Goal: Task Accomplishment & Management: Manage account settings

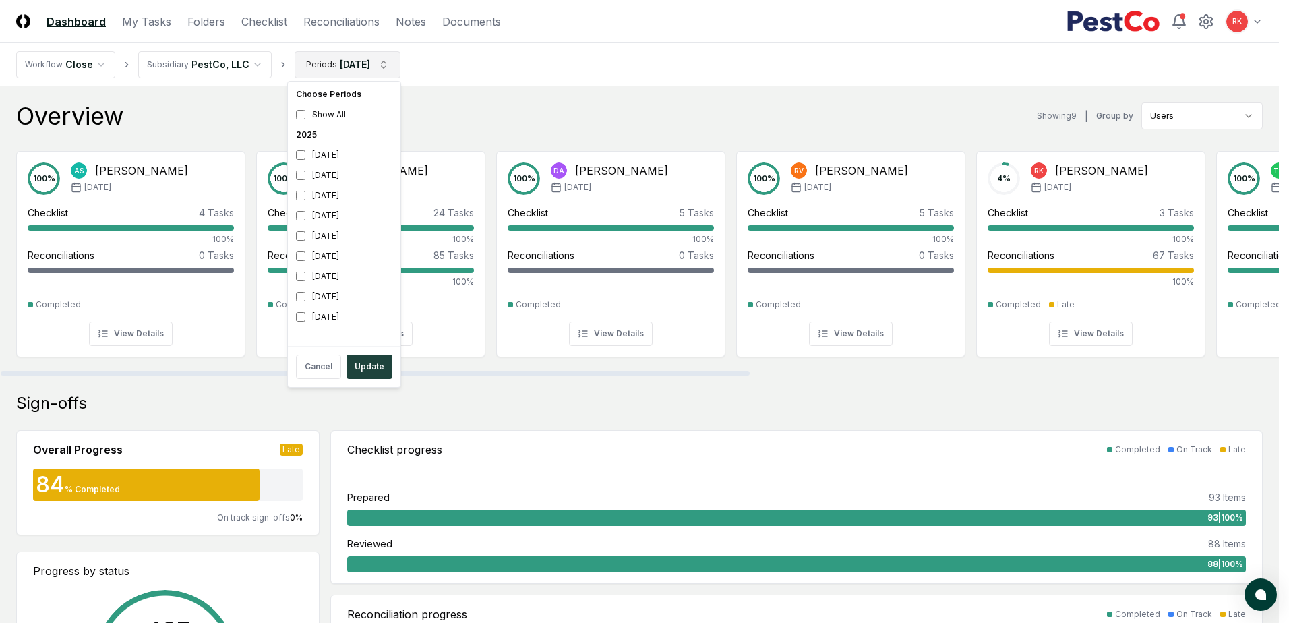
click at [335, 176] on div "[DATE]" at bounding box center [344, 175] width 107 height 20
click at [315, 216] on div "[DATE]" at bounding box center [344, 216] width 107 height 20
click at [353, 359] on button "Update" at bounding box center [370, 367] width 46 height 24
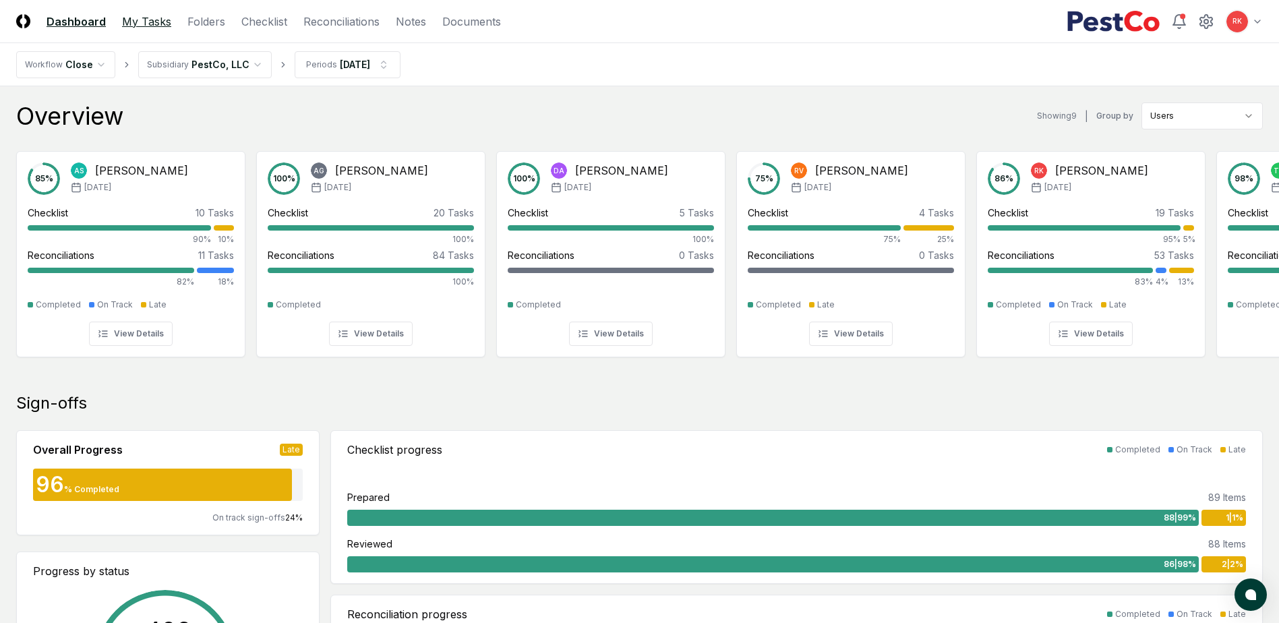
click at [147, 20] on link "My Tasks" at bounding box center [146, 21] width 49 height 16
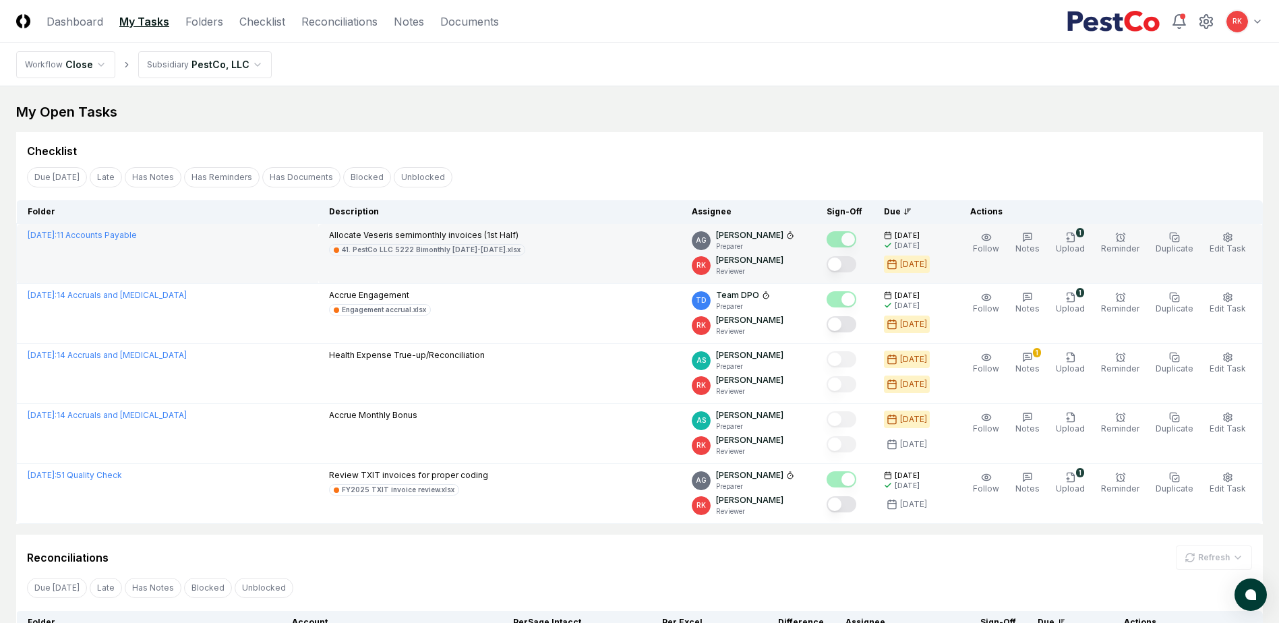
click at [850, 265] on button "Mark complete" at bounding box center [842, 264] width 30 height 16
click at [1225, 247] on span "Edit Task" at bounding box center [1228, 248] width 36 height 10
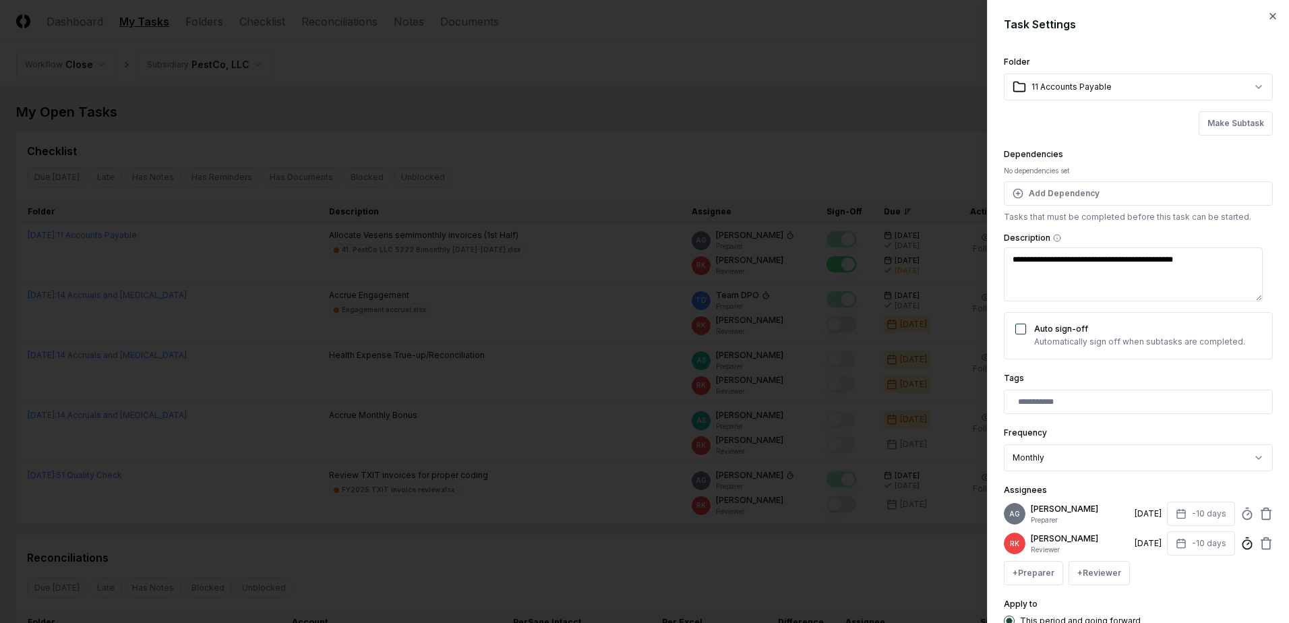
click at [1241, 550] on icon at bounding box center [1247, 543] width 13 height 13
type textarea "*"
type input "******"
click at [1227, 610] on div "Apply to This period and going forward This period only" at bounding box center [1138, 620] width 269 height 49
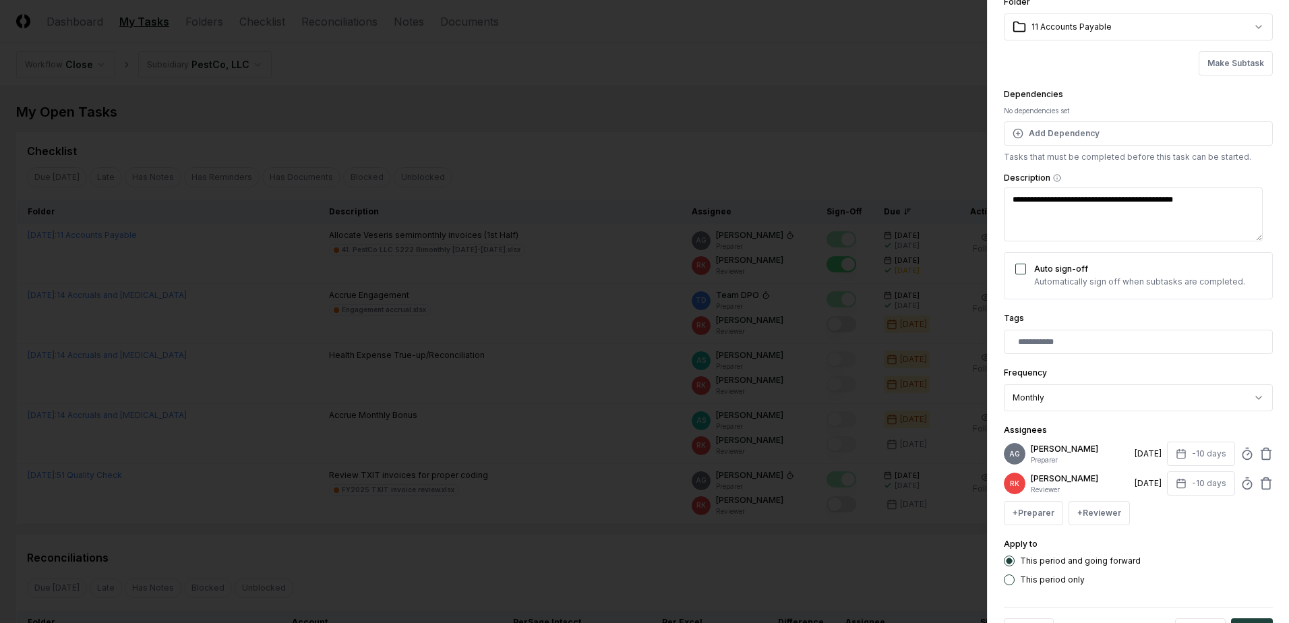
scroll to position [119, 0]
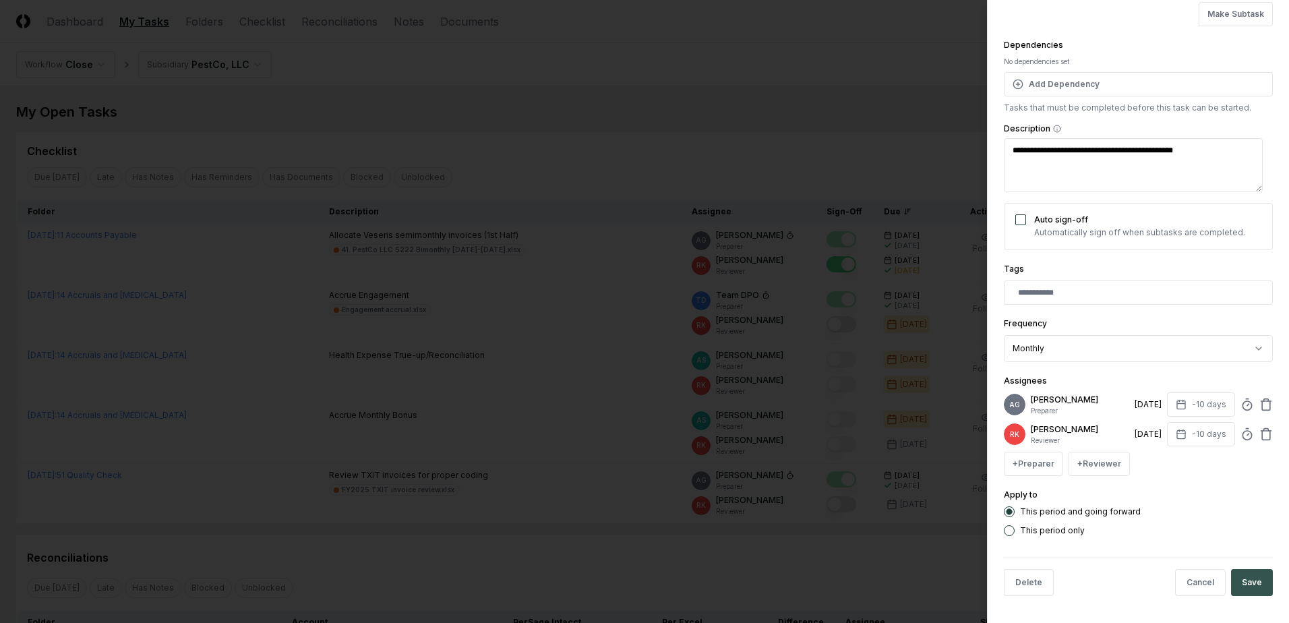
click at [1251, 593] on button "Save" at bounding box center [1252, 582] width 42 height 27
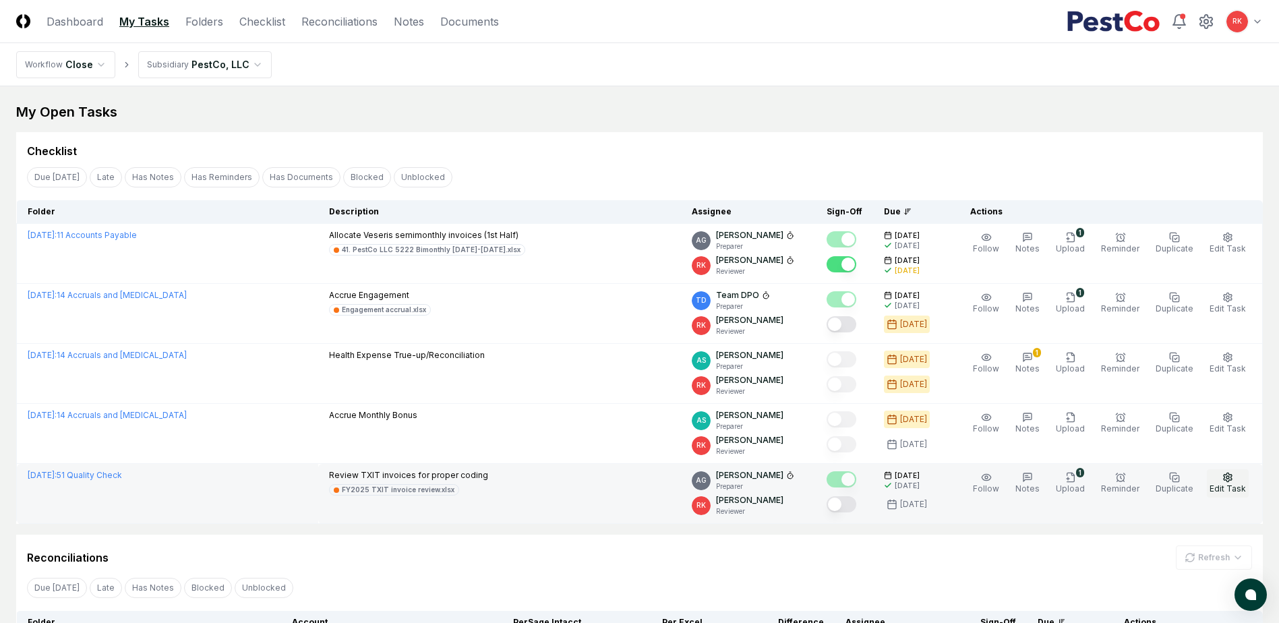
click at [1233, 487] on span "Edit Task" at bounding box center [1228, 488] width 36 height 10
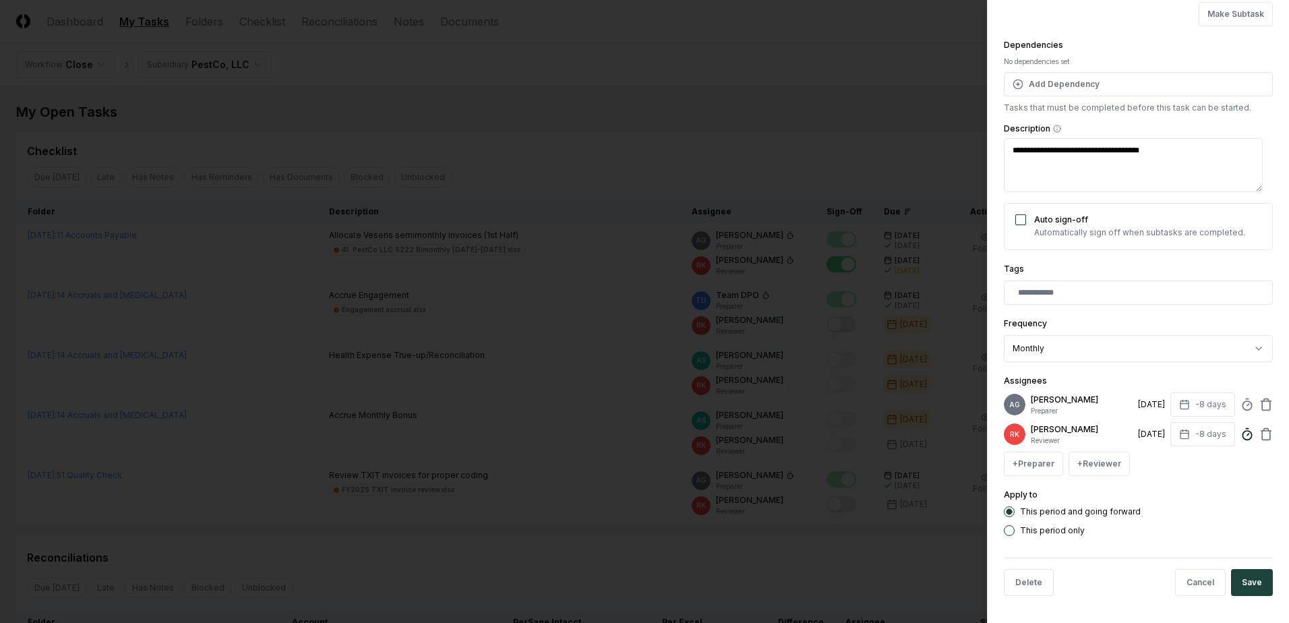
click at [1243, 432] on circle at bounding box center [1247, 435] width 9 height 9
type textarea "*"
type input "******"
click at [1242, 590] on button "Save" at bounding box center [1252, 582] width 42 height 27
type textarea "*"
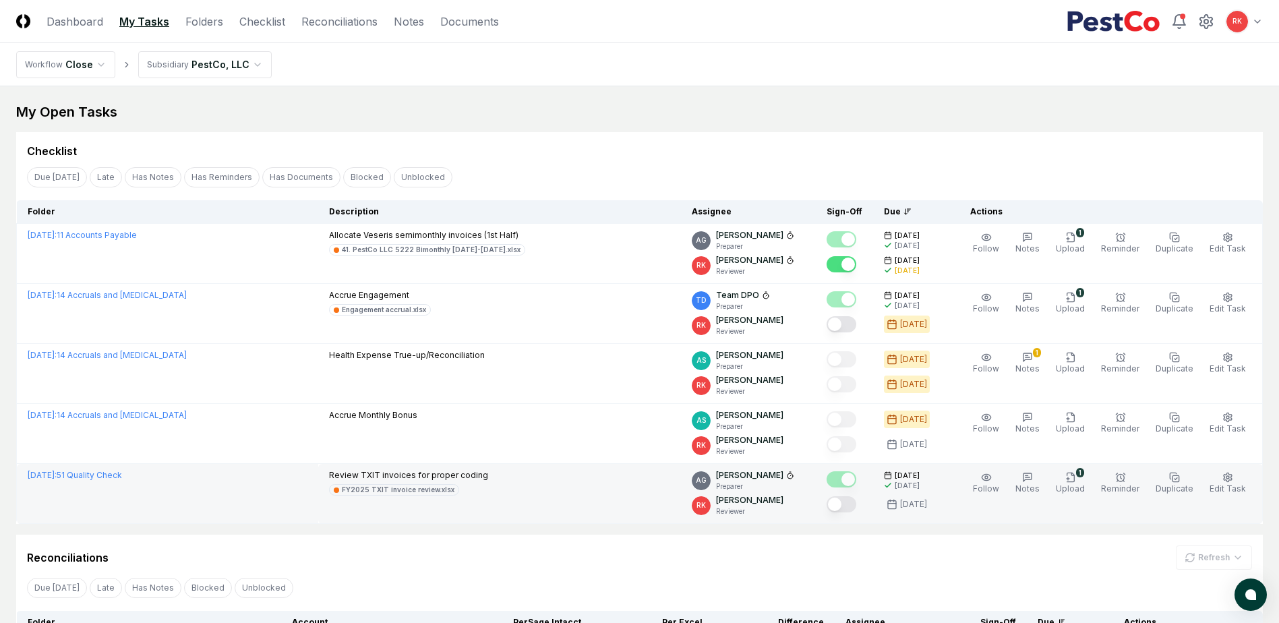
click at [839, 498] on div at bounding box center [842, 505] width 30 height 18
click at [849, 510] on button "Mark complete" at bounding box center [842, 504] width 30 height 16
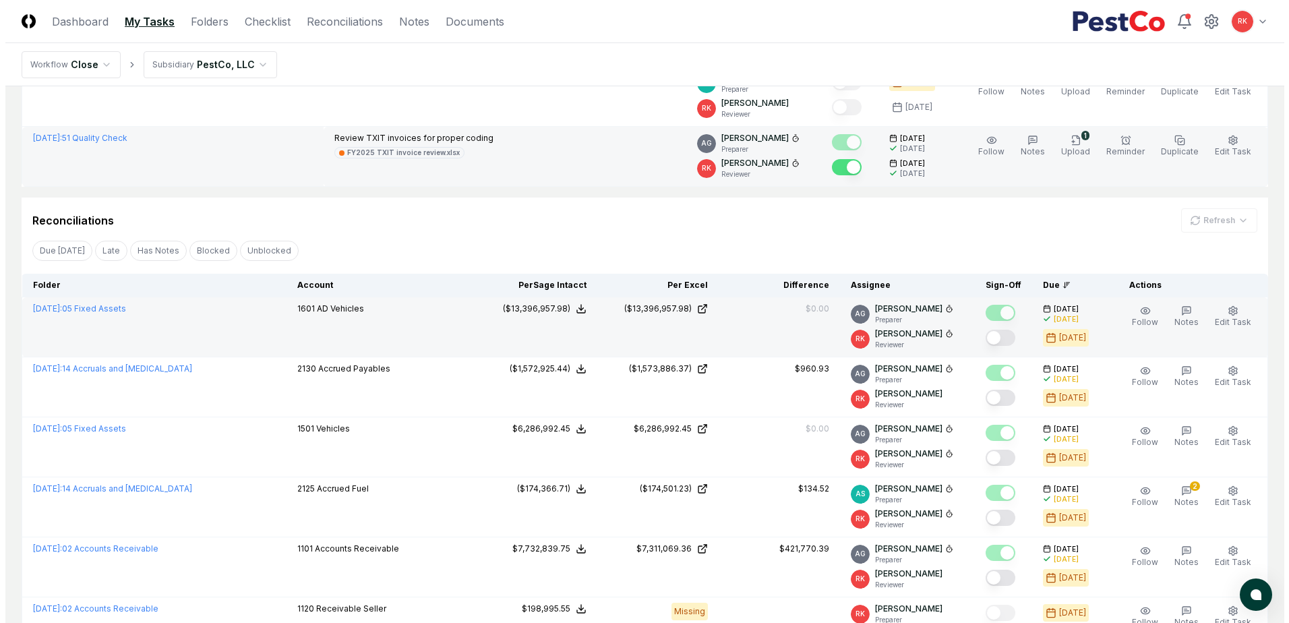
scroll to position [405, 0]
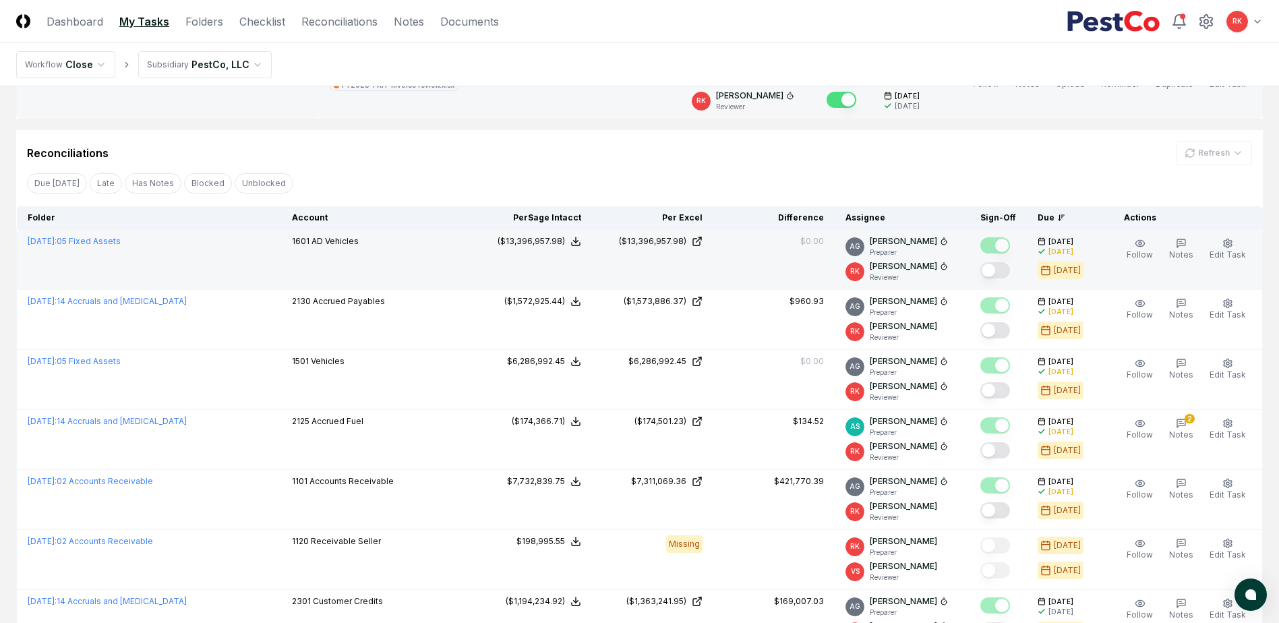
click at [999, 268] on button "Mark complete" at bounding box center [995, 270] width 30 height 16
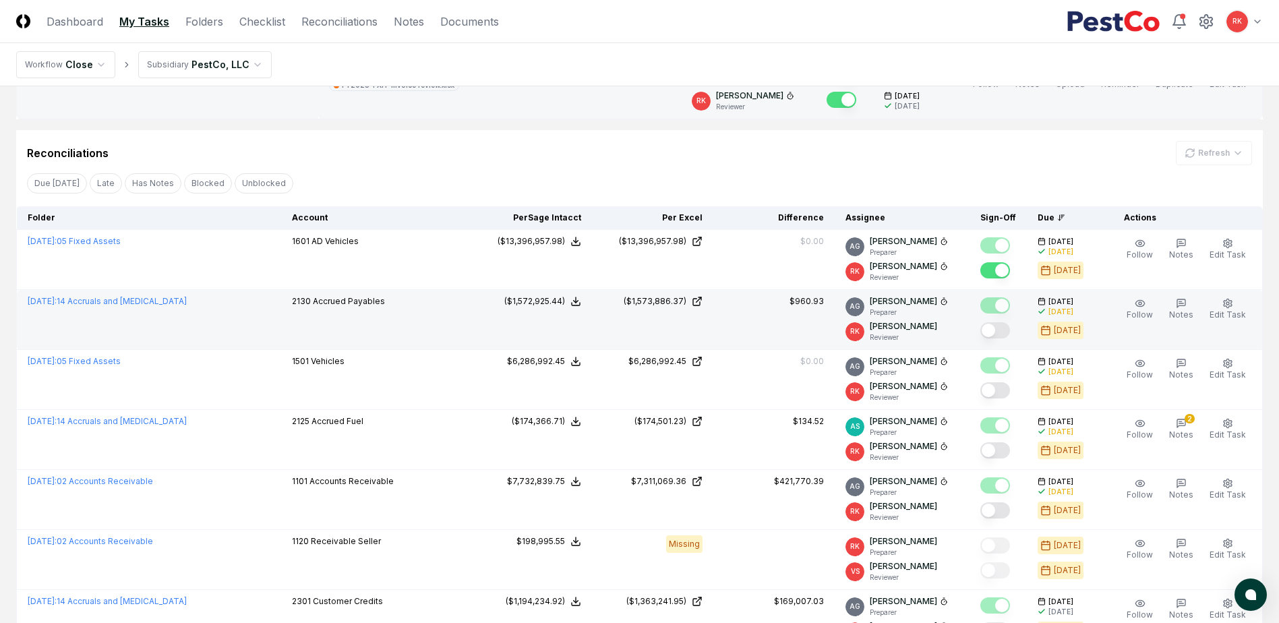
click at [995, 328] on button "Mark complete" at bounding box center [995, 330] width 30 height 16
click at [1233, 312] on span "Edit Task" at bounding box center [1228, 314] width 36 height 10
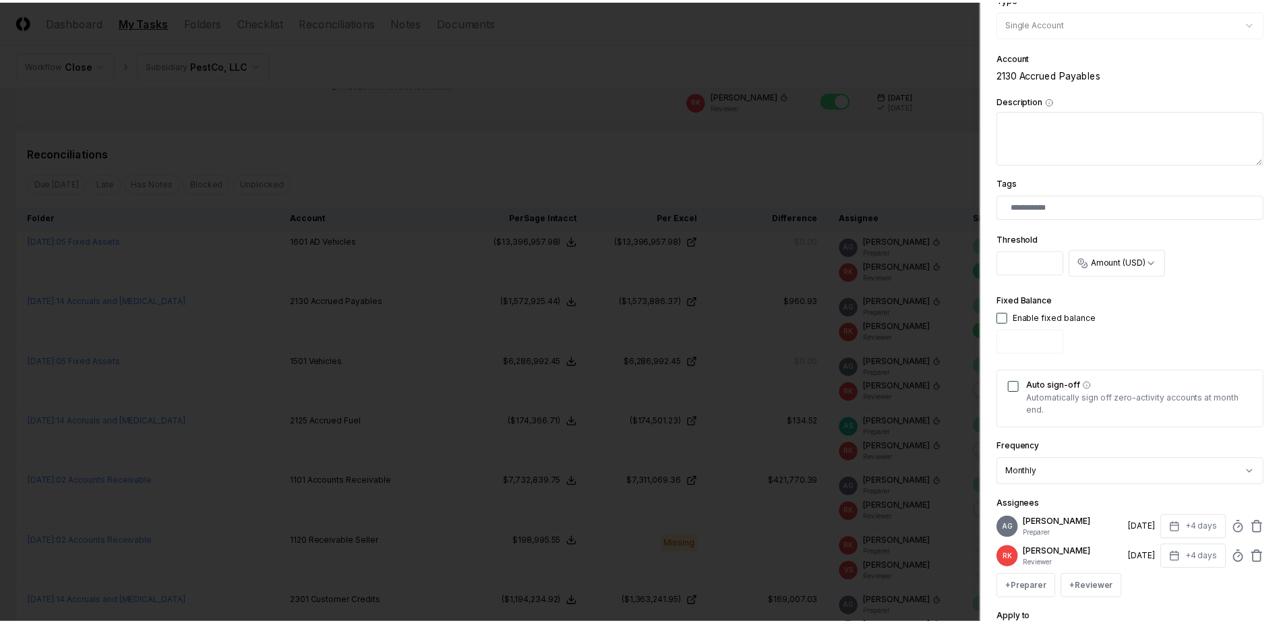
scroll to position [342, 0]
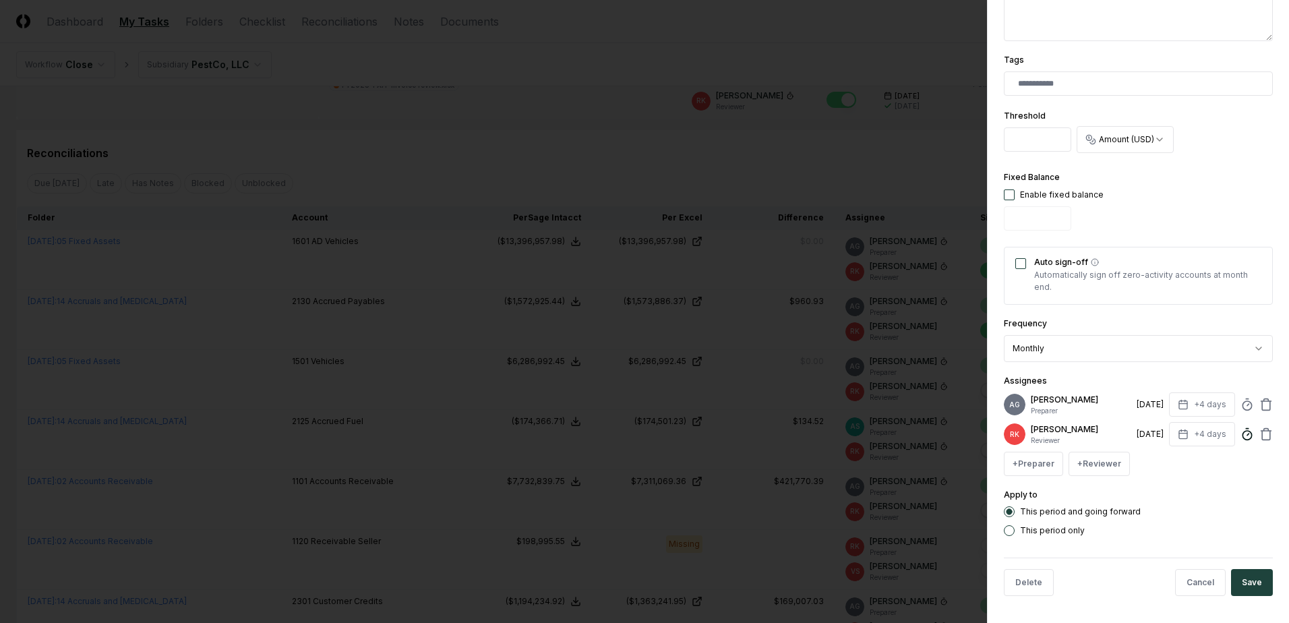
click at [1247, 435] on line at bounding box center [1248, 435] width 2 height 2
type input "******"
click at [1237, 587] on button "Save" at bounding box center [1252, 582] width 42 height 27
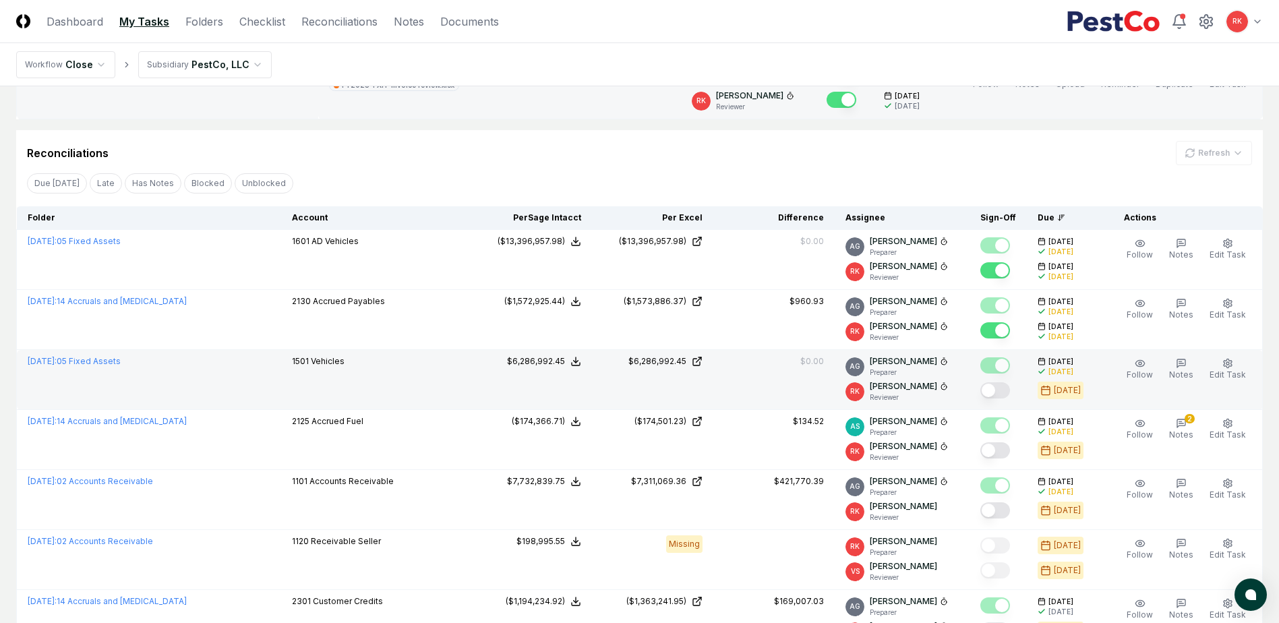
click at [999, 388] on button "Mark complete" at bounding box center [995, 390] width 30 height 16
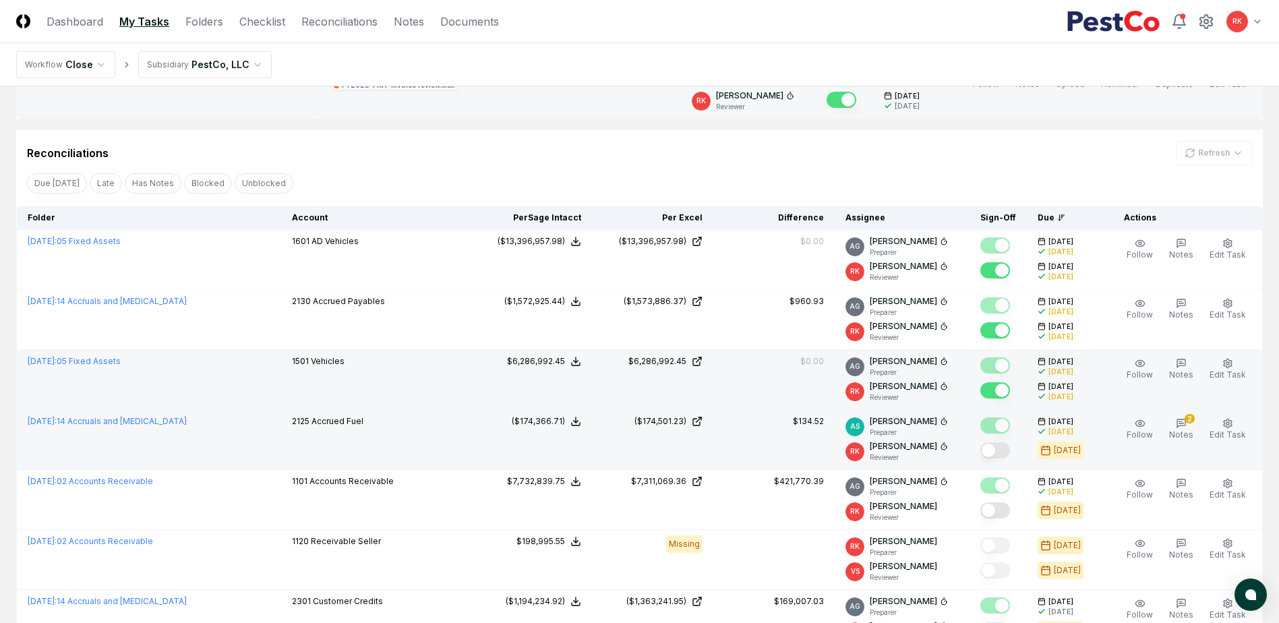
click at [1001, 451] on button "Mark complete" at bounding box center [995, 450] width 30 height 16
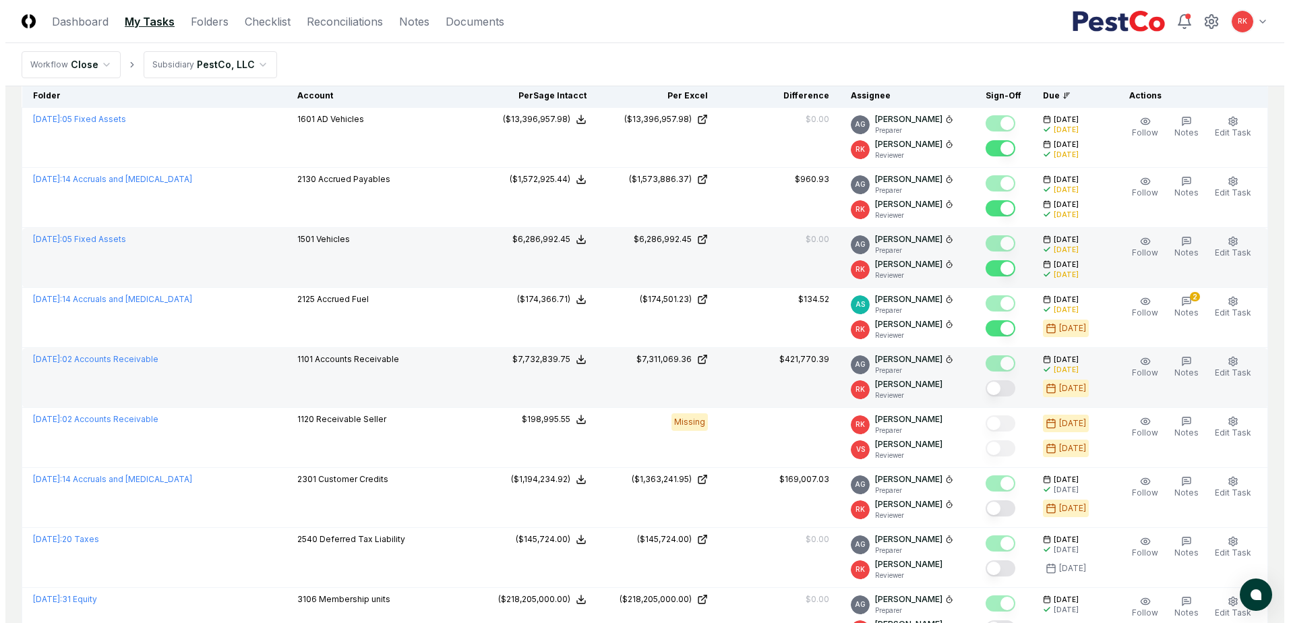
scroll to position [539, 0]
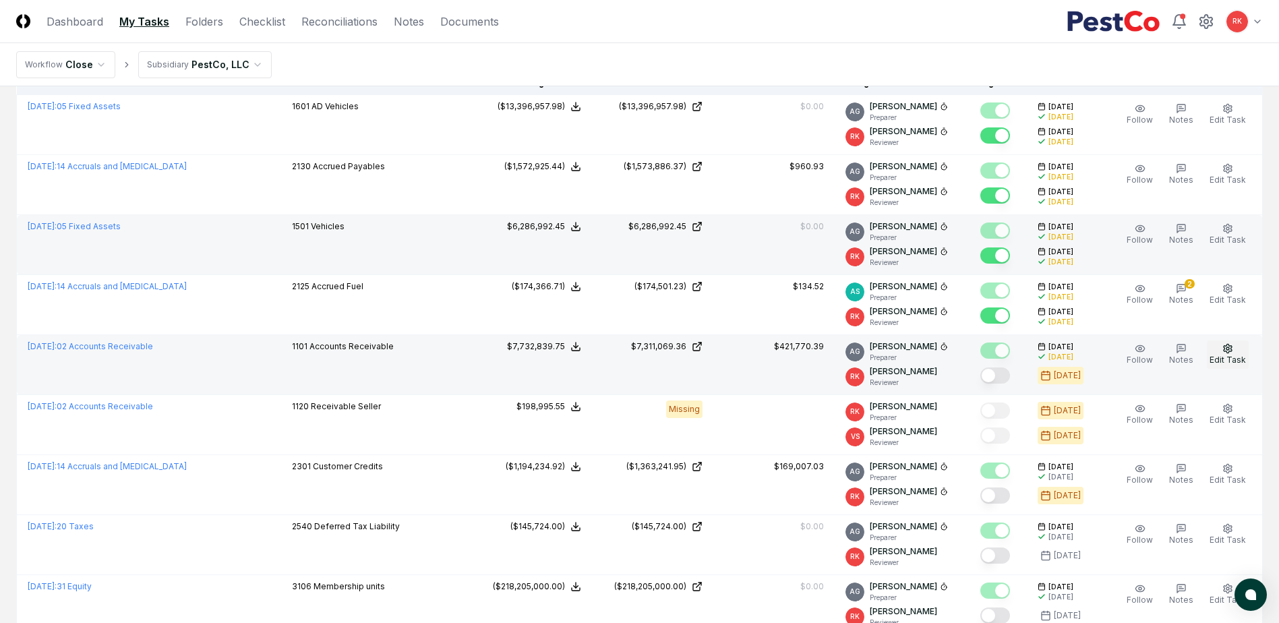
click at [1225, 350] on icon "button" at bounding box center [1228, 348] width 8 height 9
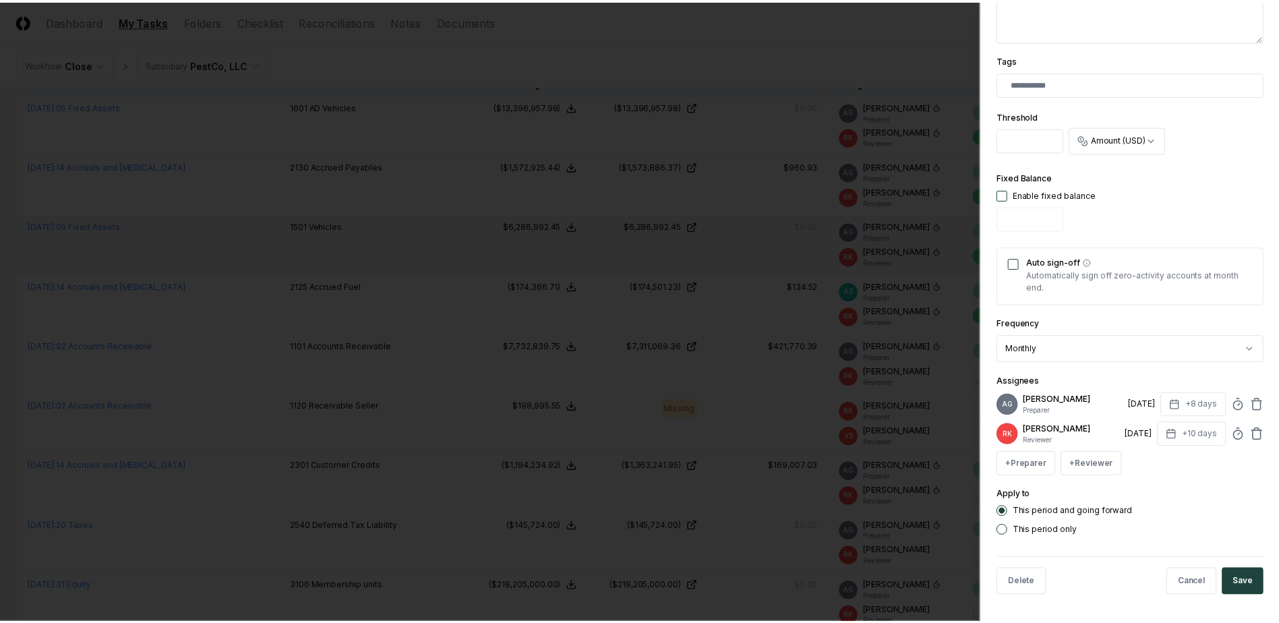
scroll to position [342, 0]
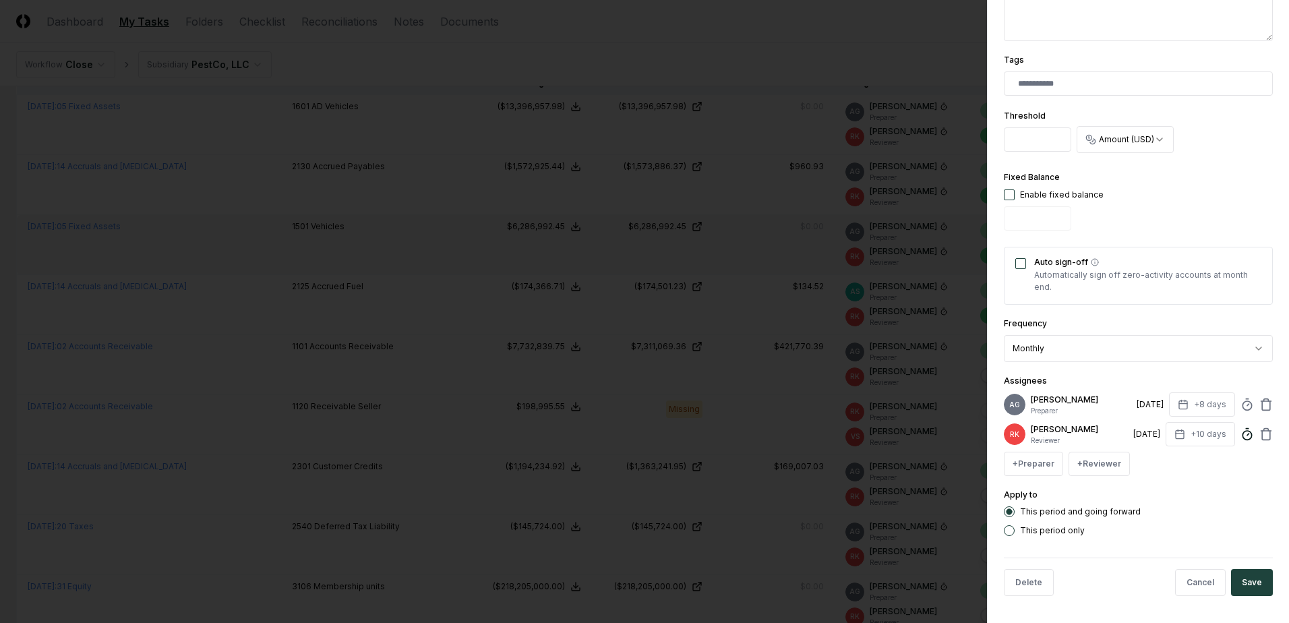
click at [1243, 440] on circle at bounding box center [1247, 435] width 9 height 9
type input "*****"
click at [1258, 578] on button "Save" at bounding box center [1252, 582] width 42 height 27
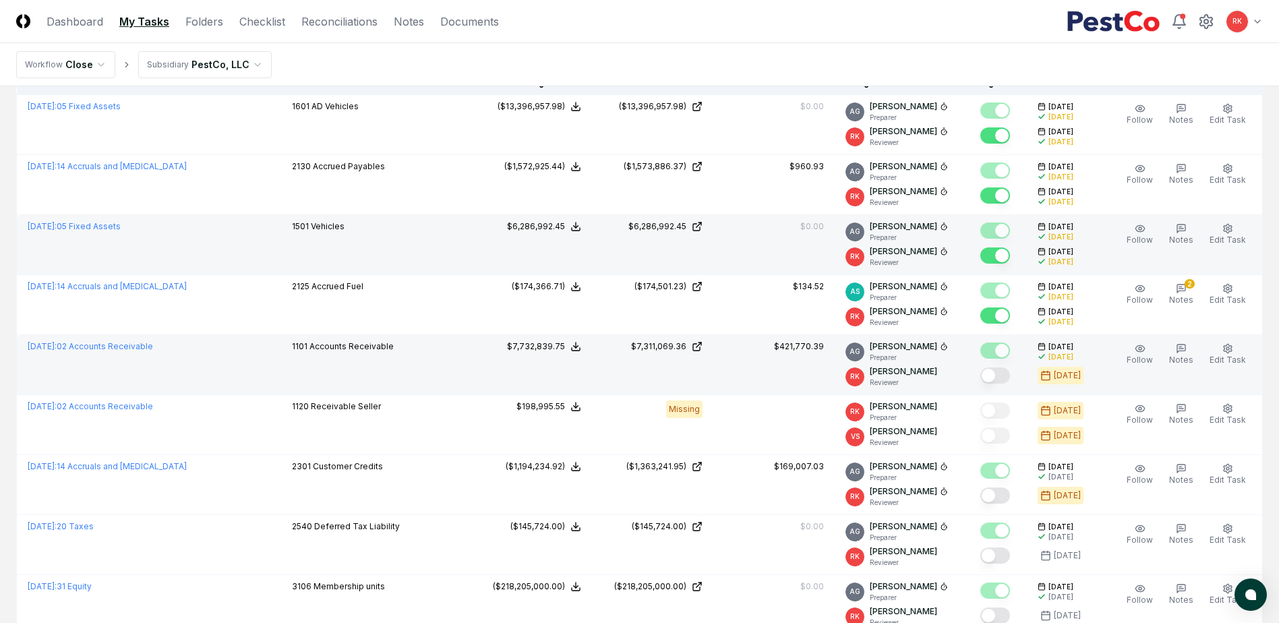
click at [995, 376] on button "Mark complete" at bounding box center [995, 375] width 30 height 16
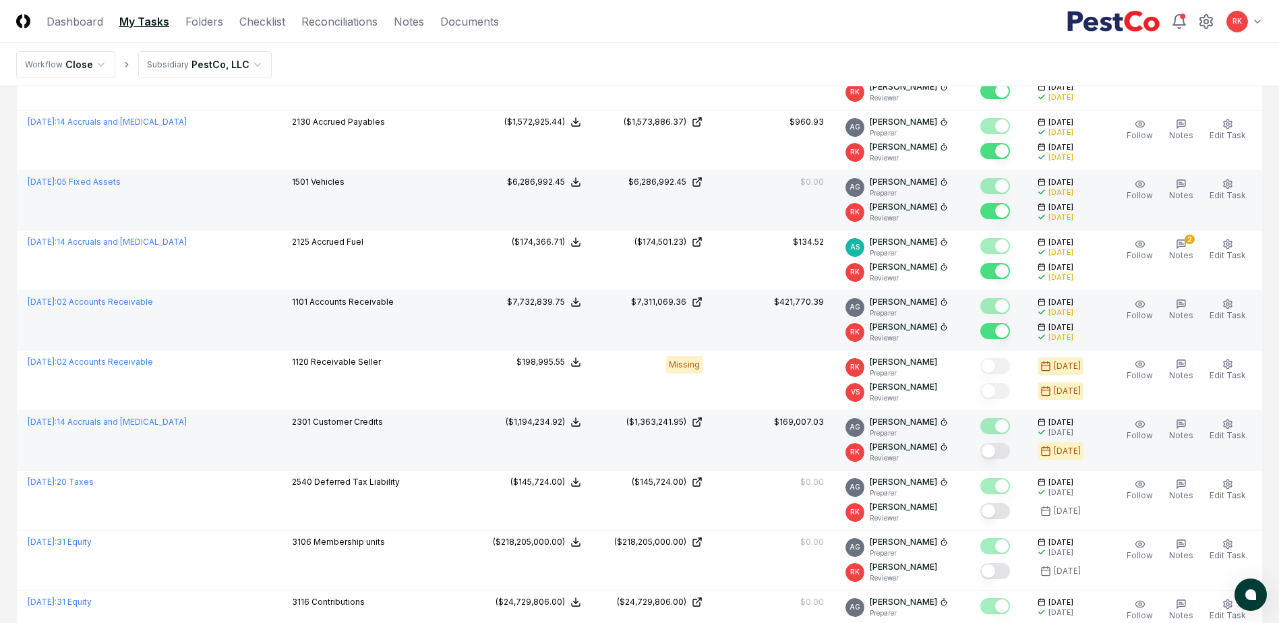
scroll to position [607, 0]
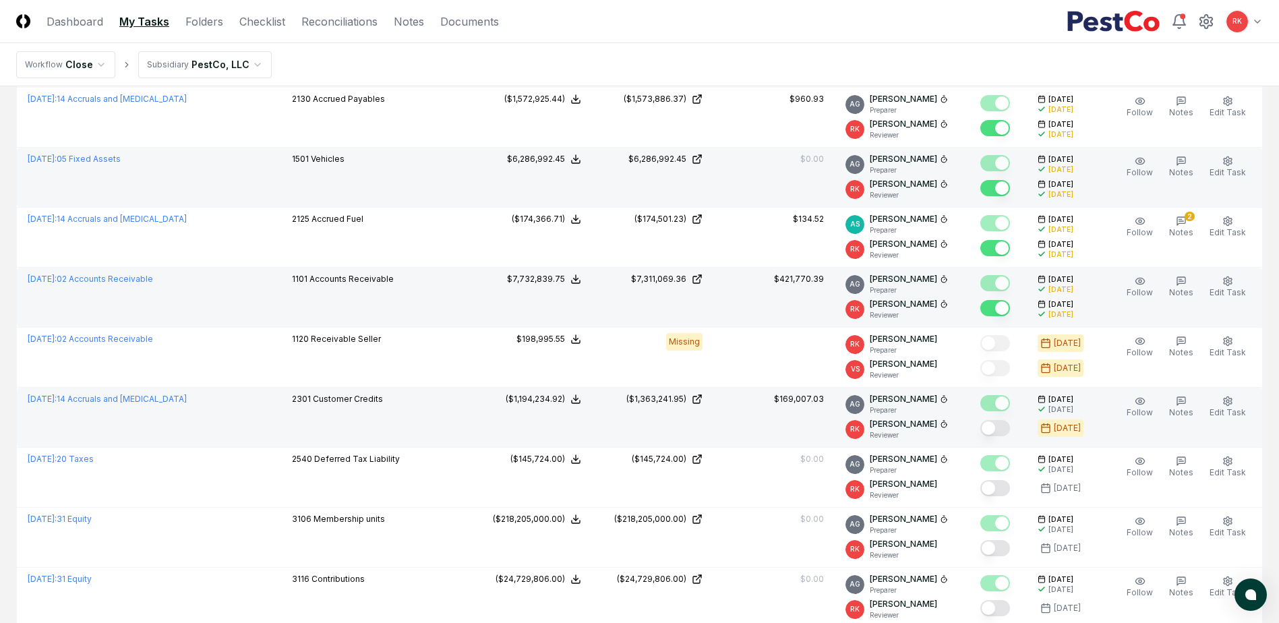
click at [997, 431] on button "Mark complete" at bounding box center [995, 428] width 30 height 16
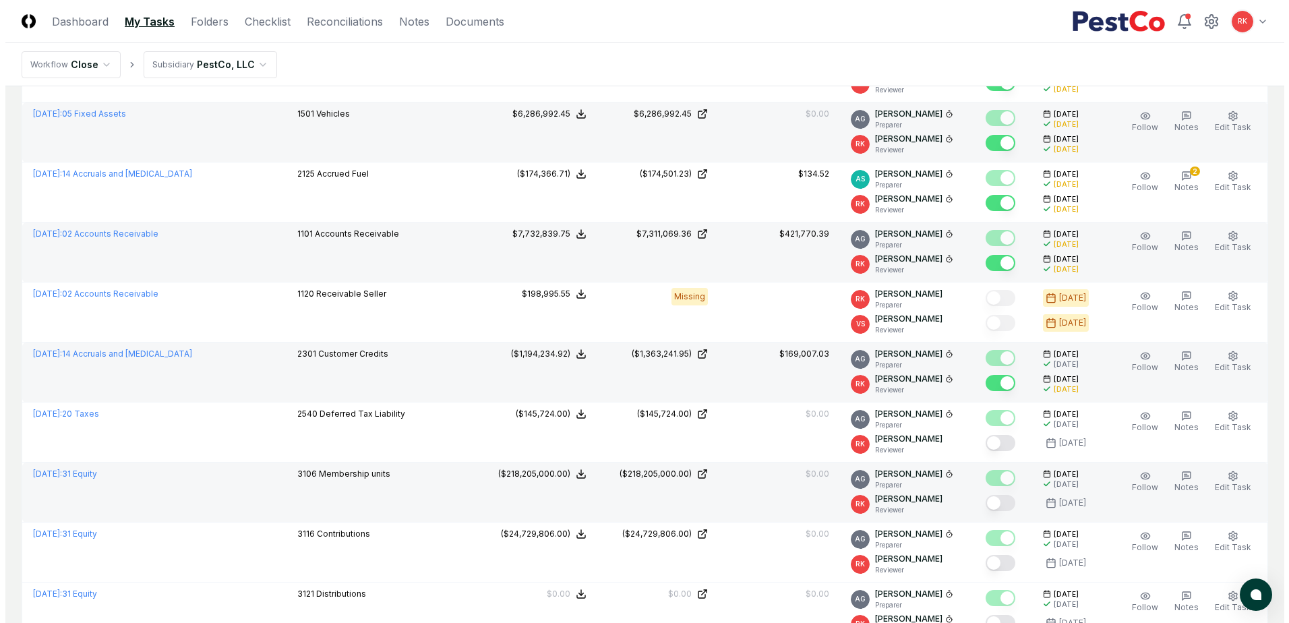
scroll to position [674, 0]
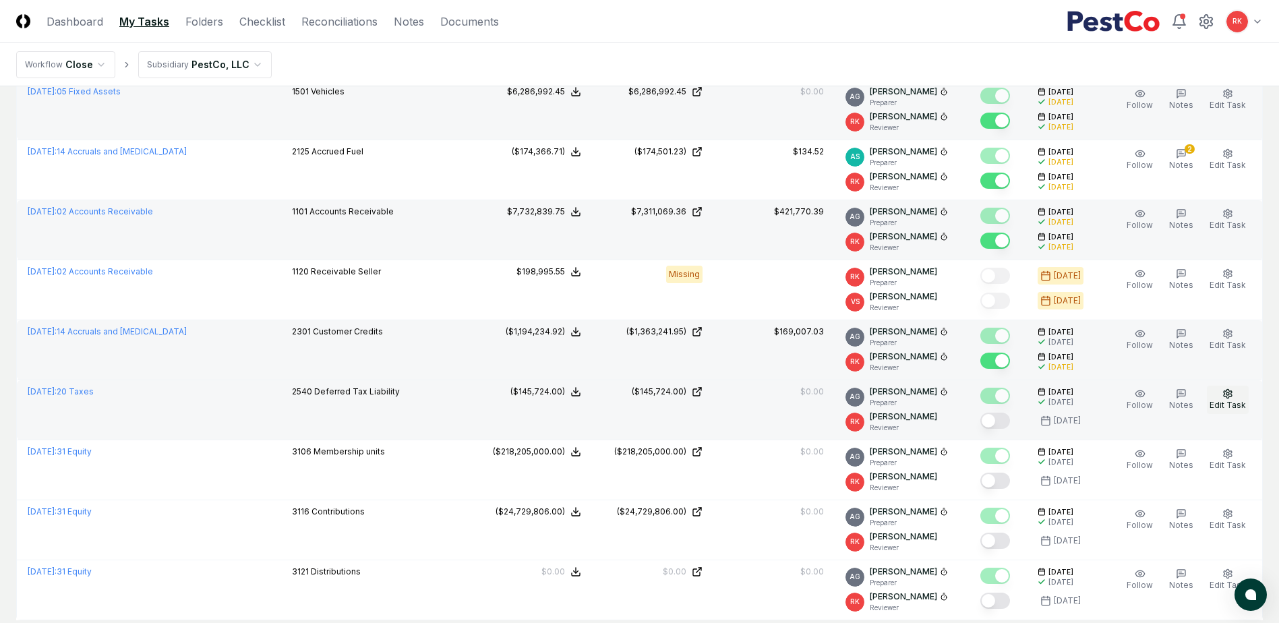
click at [1229, 405] on span "Edit Task" at bounding box center [1228, 405] width 36 height 10
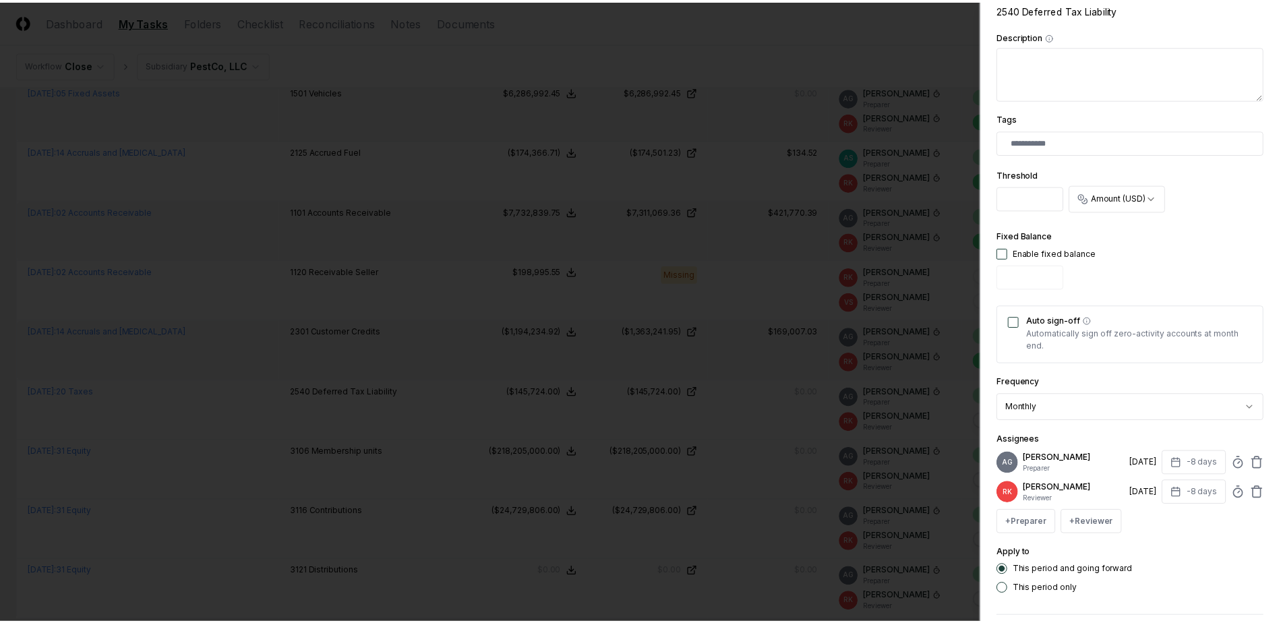
scroll to position [342, 0]
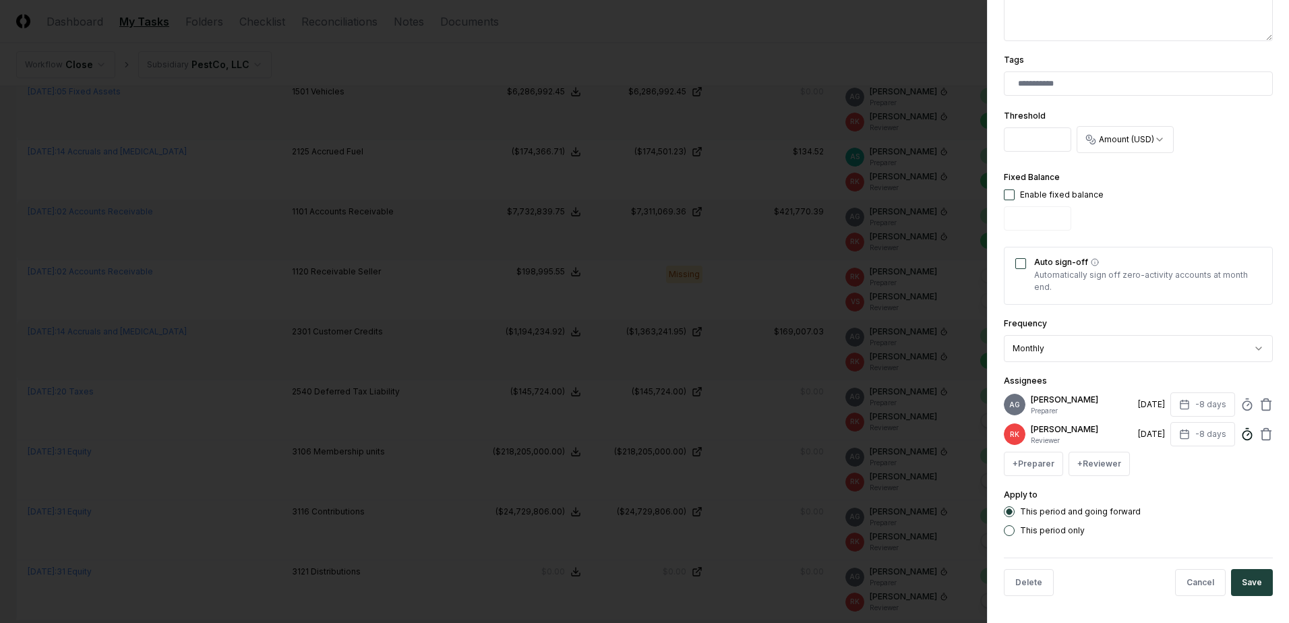
click at [1243, 437] on circle at bounding box center [1247, 435] width 9 height 9
type input "*****"
click at [1259, 584] on button "Save" at bounding box center [1252, 582] width 42 height 27
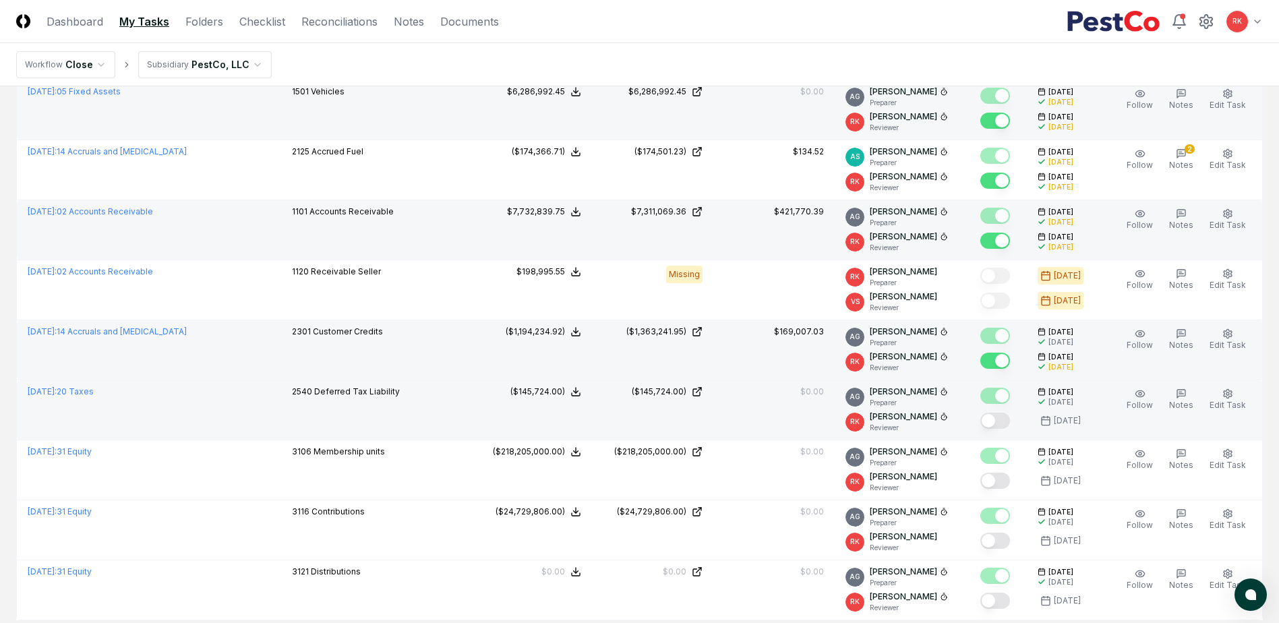
click at [998, 417] on button "Mark complete" at bounding box center [995, 421] width 30 height 16
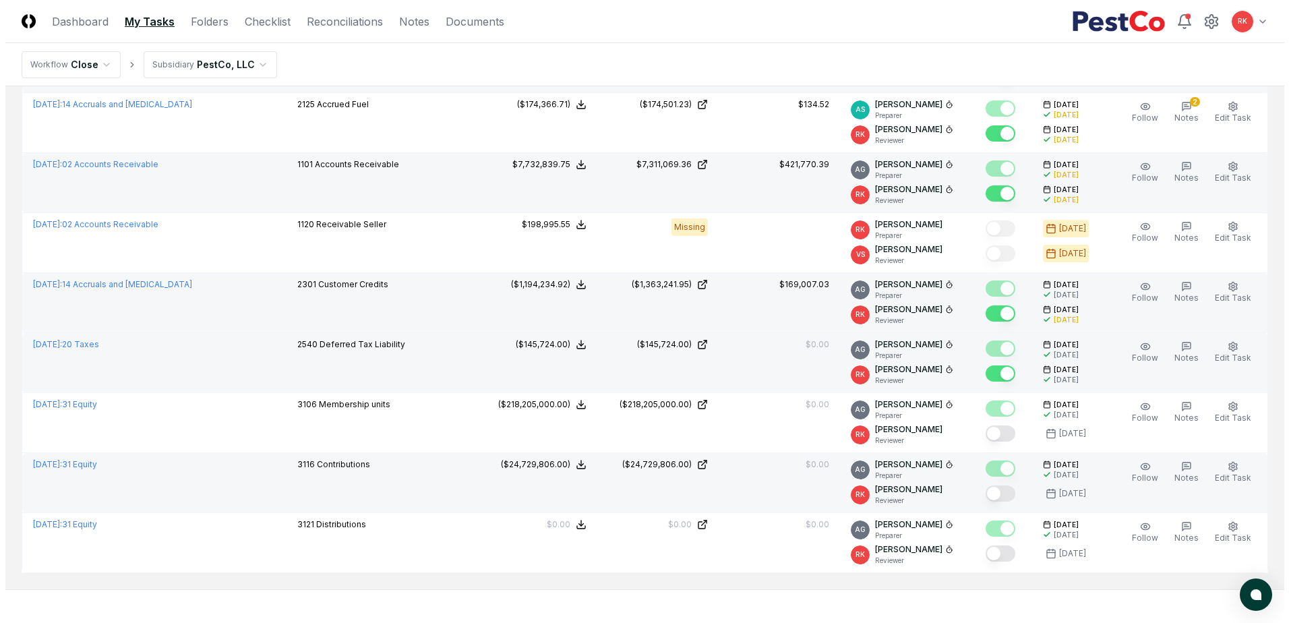
scroll to position [742, 0]
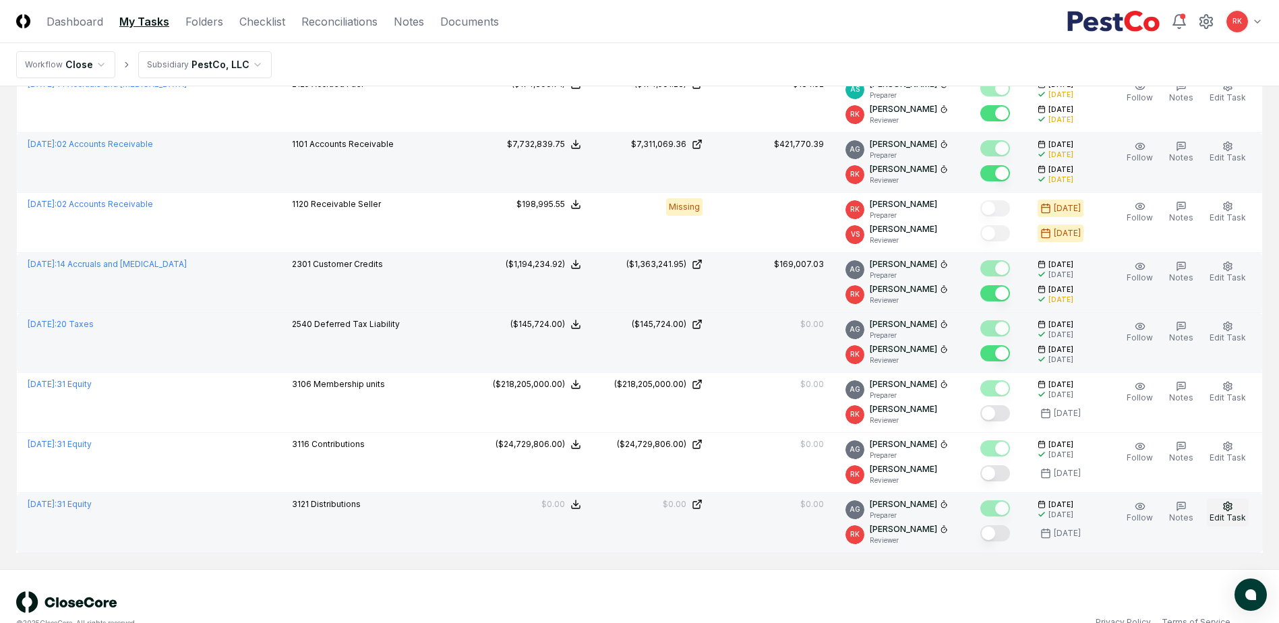
click at [1217, 518] on span "Edit Task" at bounding box center [1228, 517] width 36 height 10
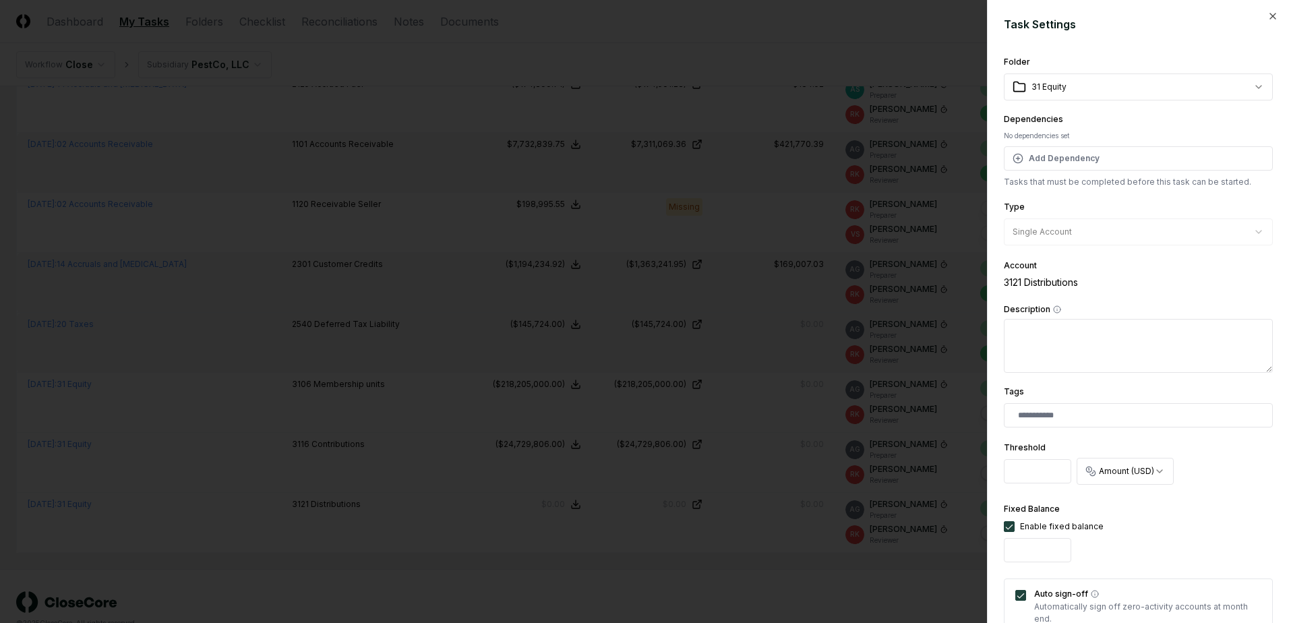
scroll to position [342, 0]
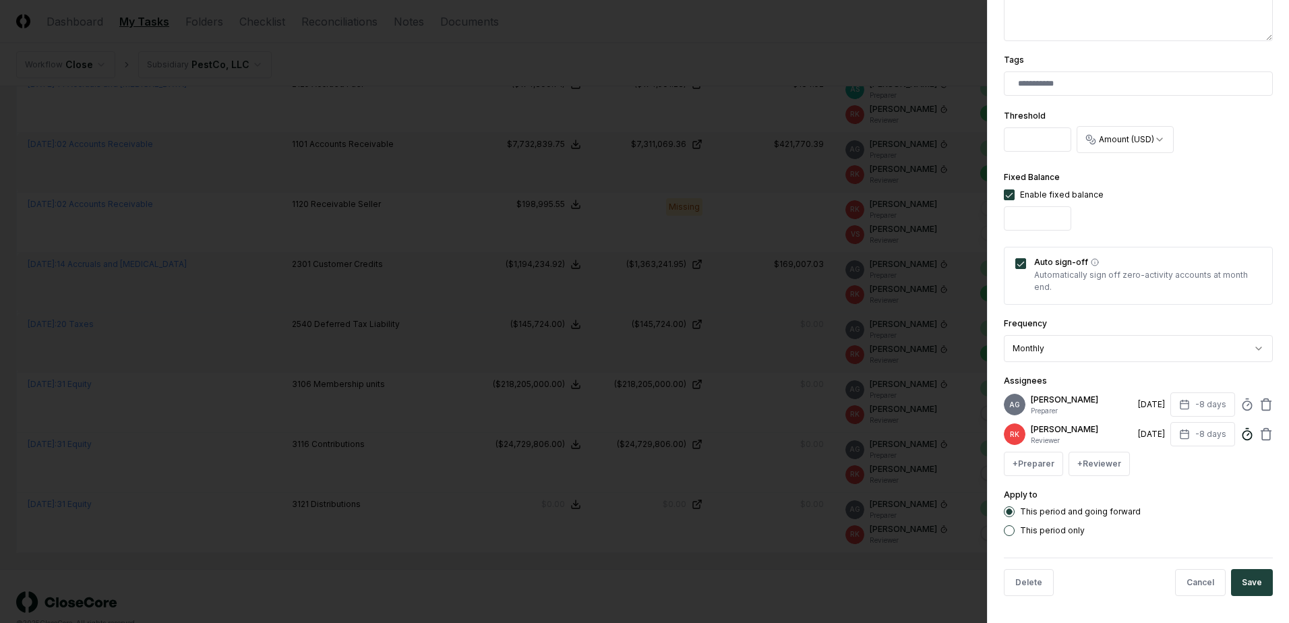
click at [1241, 438] on icon at bounding box center [1247, 433] width 13 height 13
type input "*****"
click at [1253, 595] on button "Save" at bounding box center [1252, 582] width 42 height 27
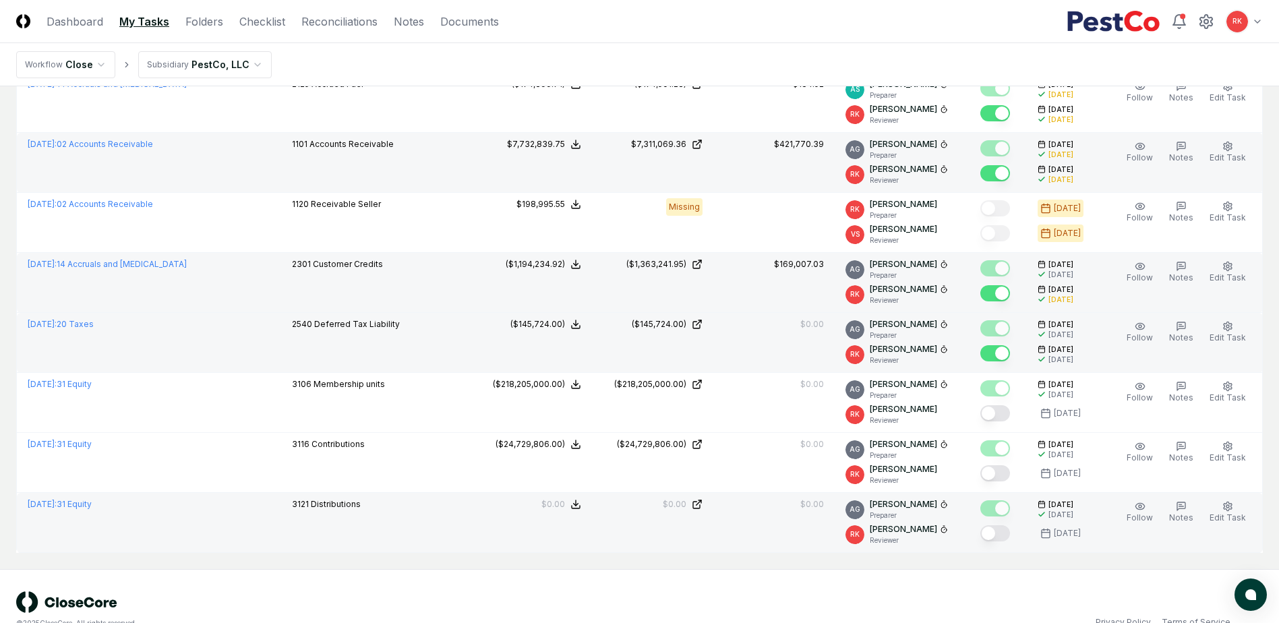
click at [987, 532] on div at bounding box center [995, 534] width 30 height 18
click at [1001, 531] on button "Mark complete" at bounding box center [995, 533] width 30 height 16
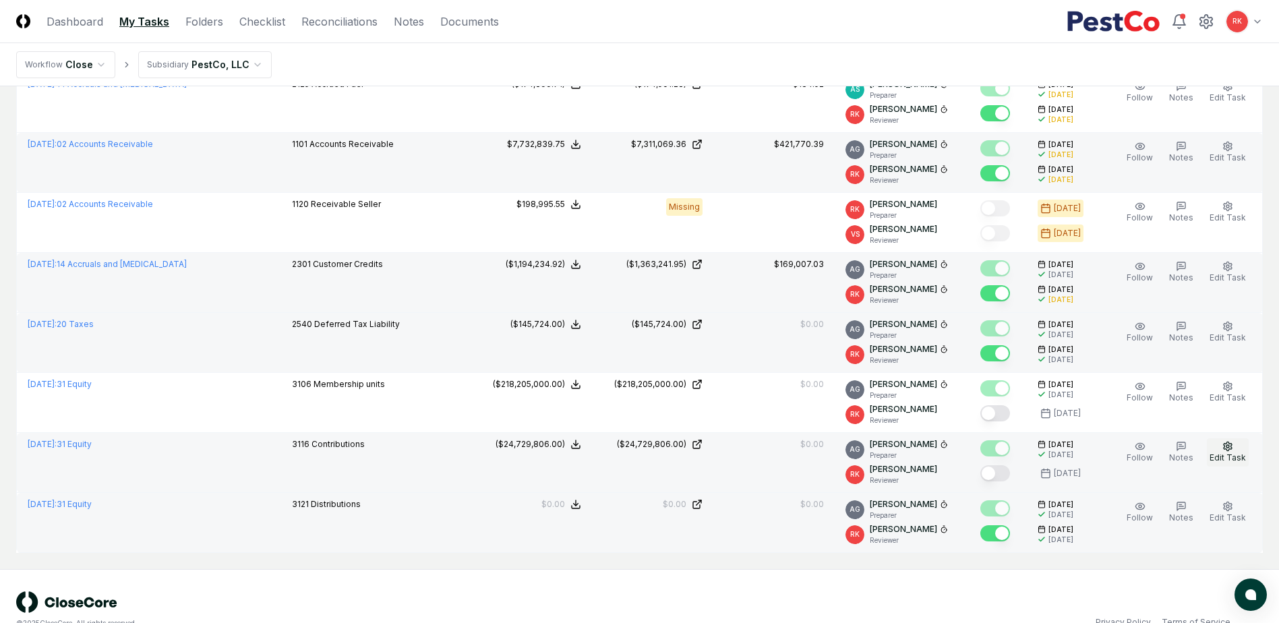
click at [1233, 451] on icon "button" at bounding box center [1227, 446] width 11 height 11
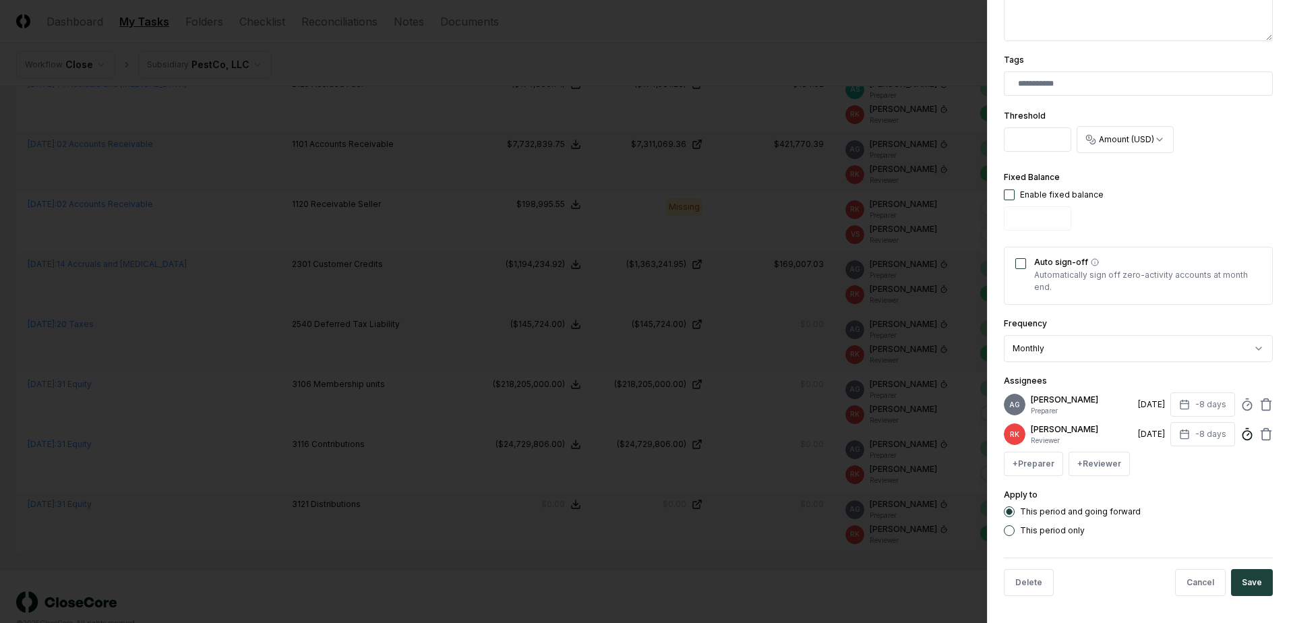
click at [1241, 436] on icon at bounding box center [1247, 433] width 13 height 13
type input "*"
type input "*****"
click at [1251, 575] on button "Save" at bounding box center [1252, 582] width 42 height 27
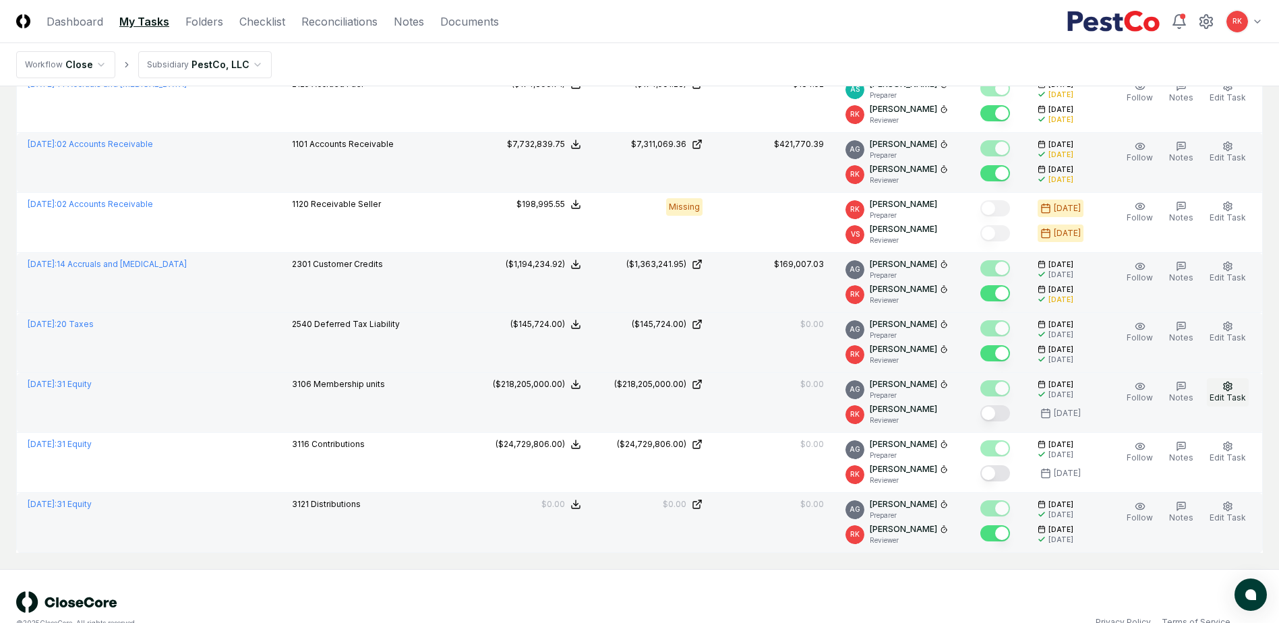
click at [1227, 390] on icon "button" at bounding box center [1227, 386] width 11 height 11
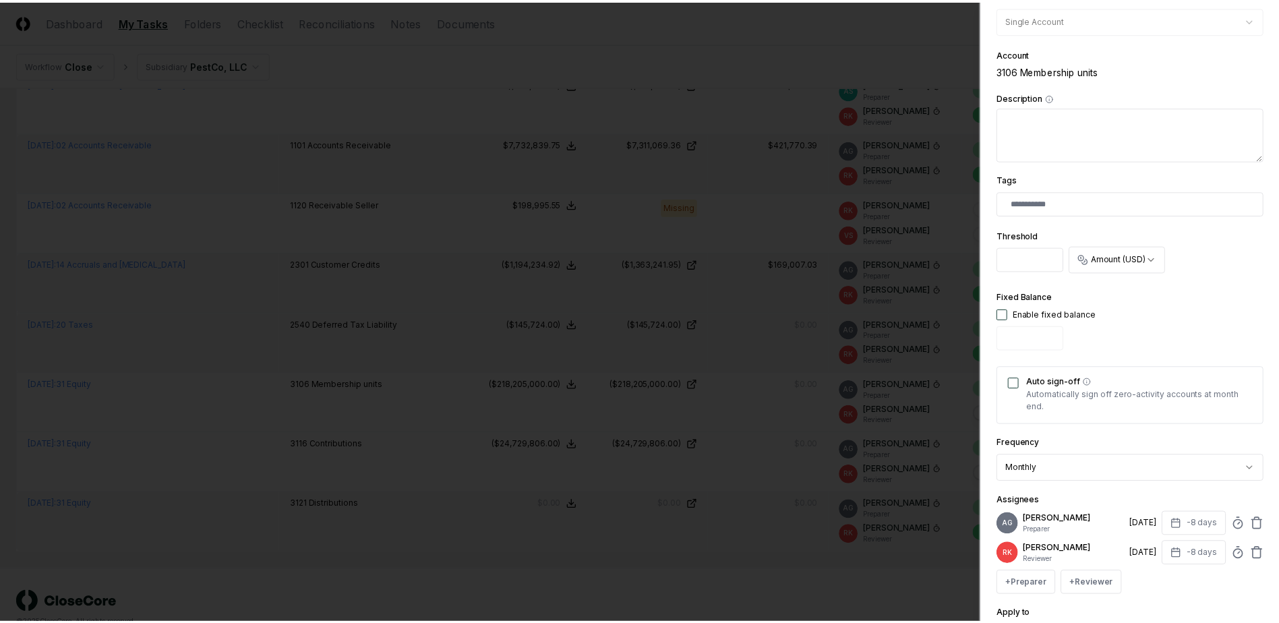
scroll to position [337, 0]
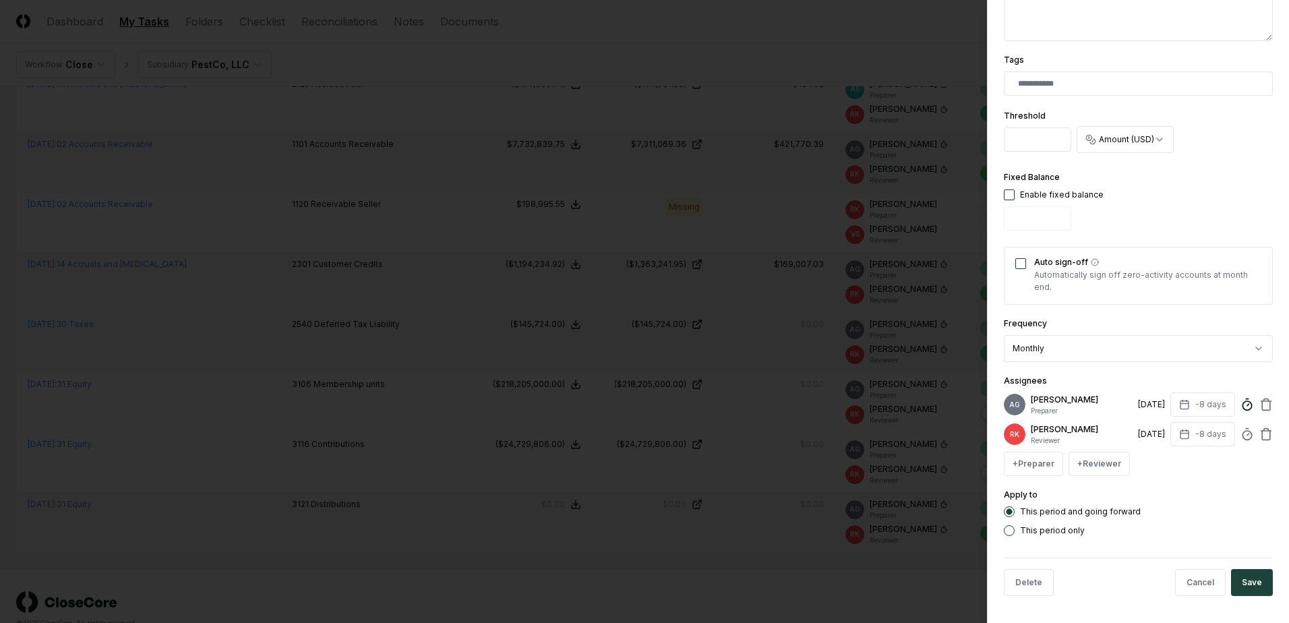
click at [1241, 407] on icon at bounding box center [1247, 404] width 13 height 13
click at [1173, 543] on form "**********" at bounding box center [1138, 145] width 269 height 922
click at [1243, 440] on circle at bounding box center [1247, 435] width 9 height 9
type input "*****"
click at [1249, 587] on button "Save" at bounding box center [1252, 582] width 42 height 27
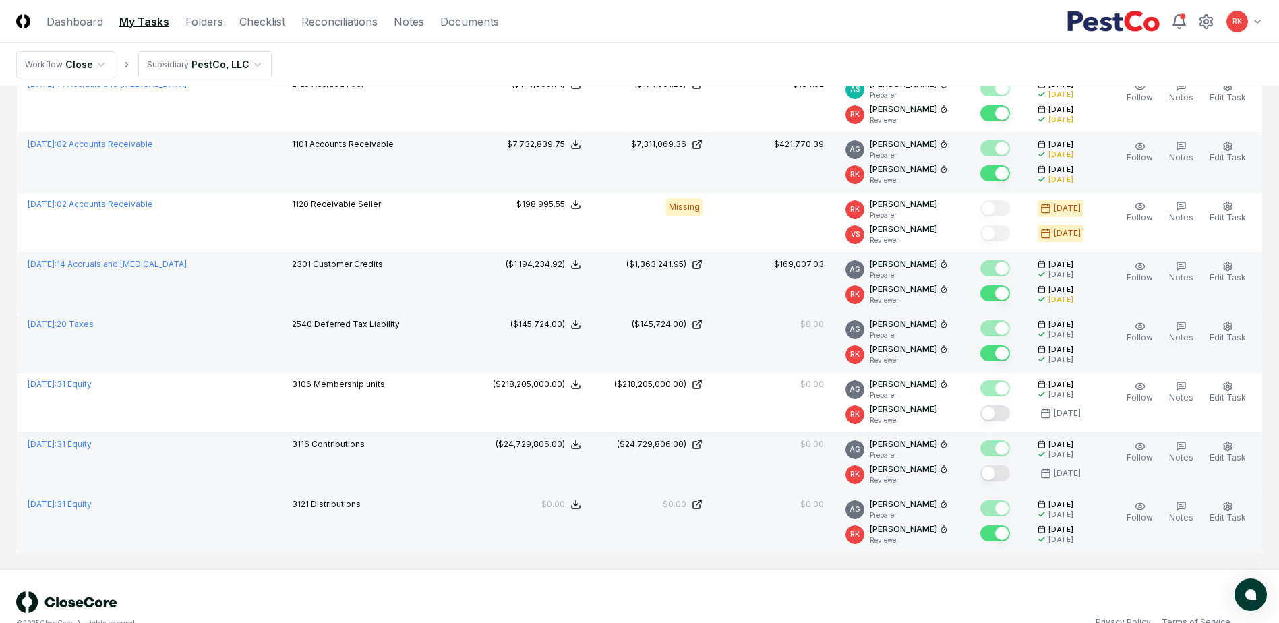
click at [999, 477] on button "Mark complete" at bounding box center [995, 473] width 30 height 16
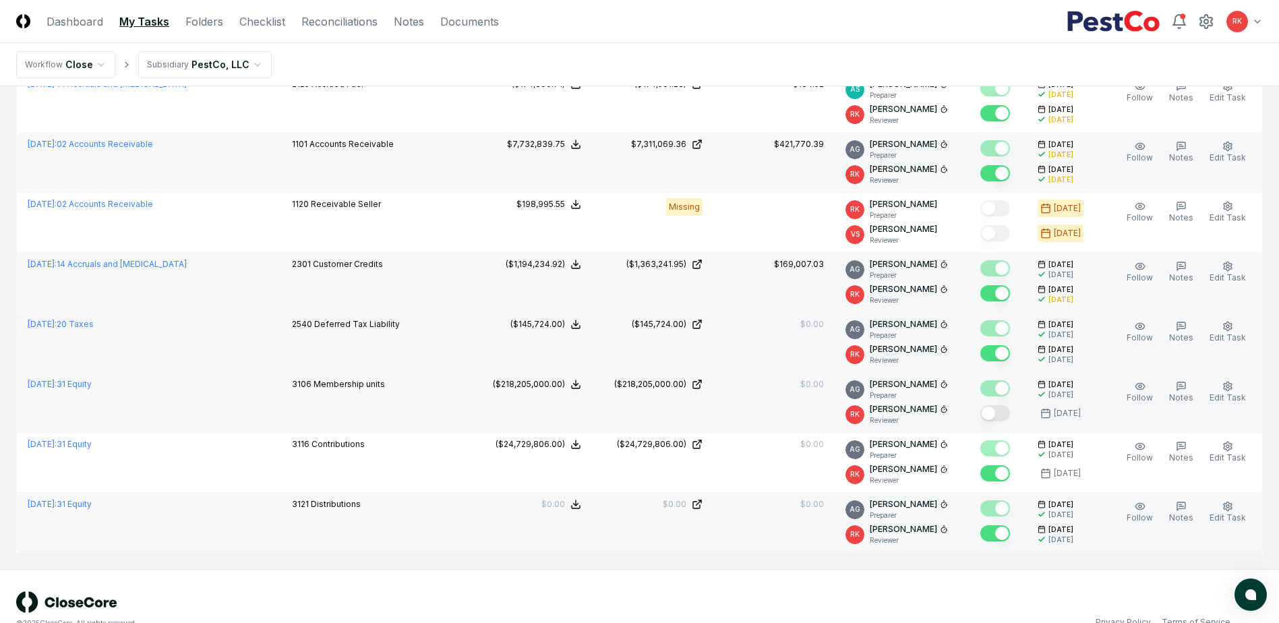
click at [999, 413] on button "Mark complete" at bounding box center [995, 413] width 30 height 16
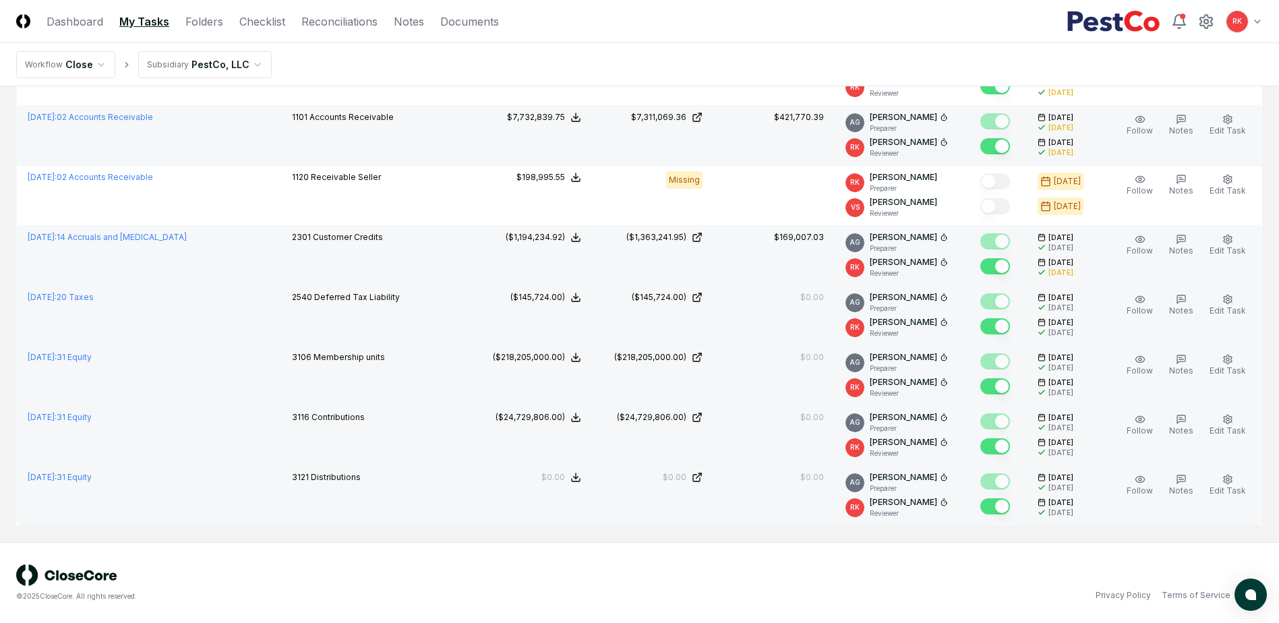
scroll to position [0, 0]
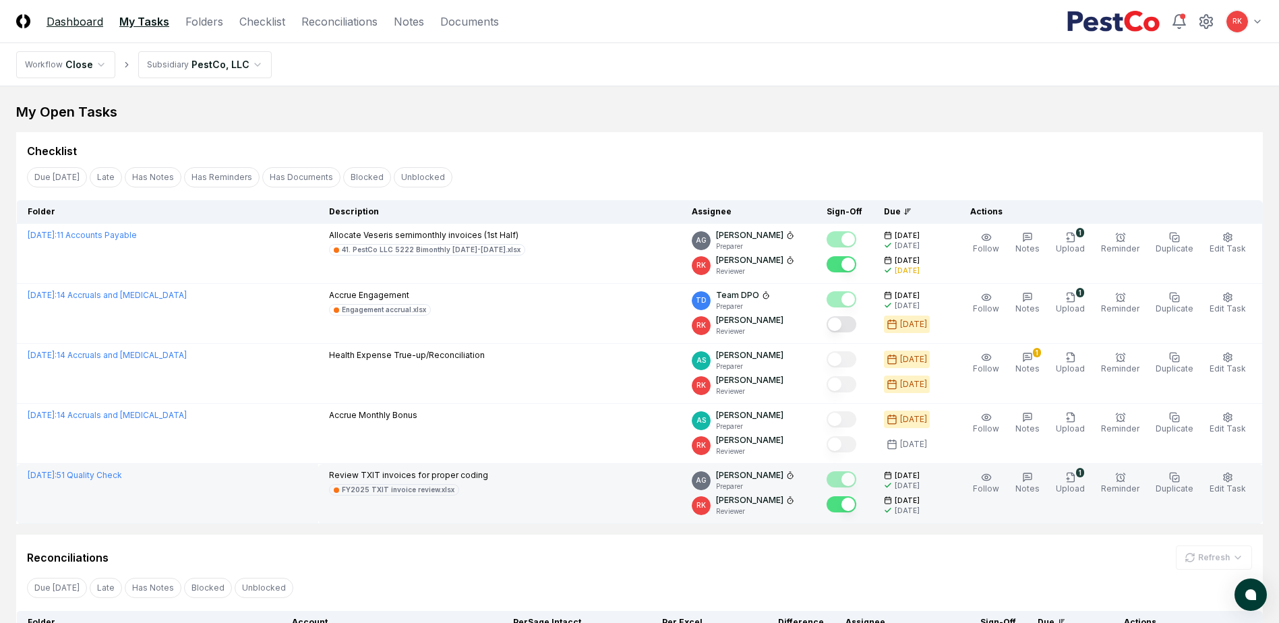
click at [66, 20] on link "Dashboard" at bounding box center [75, 21] width 57 height 16
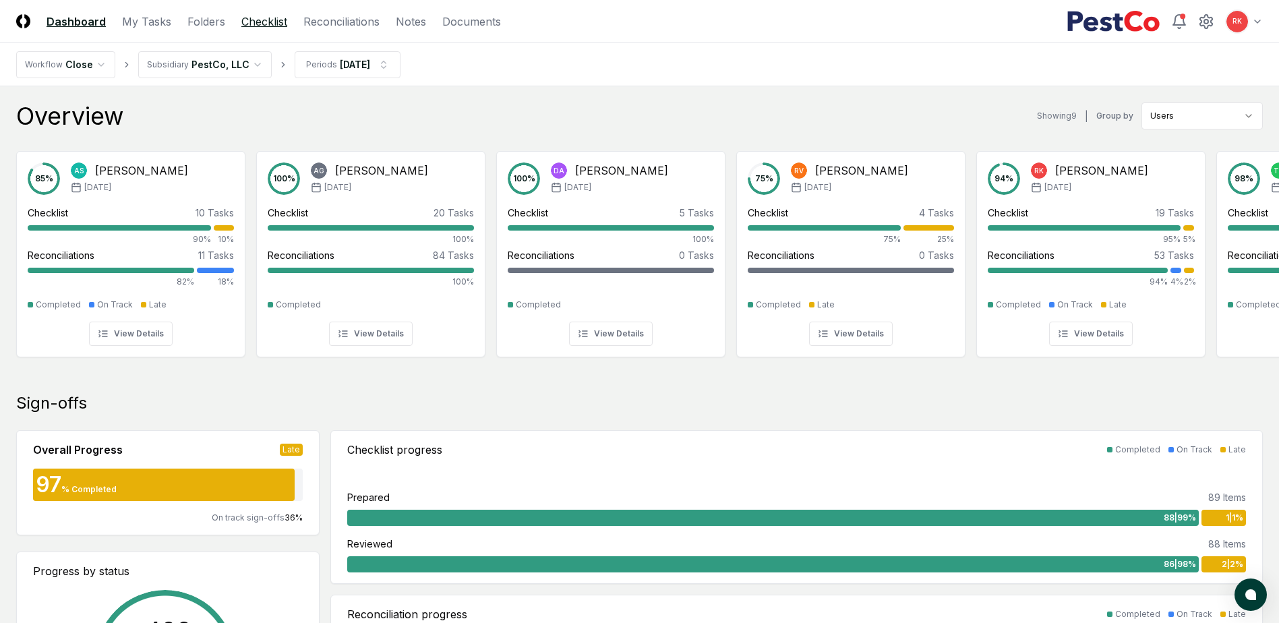
click at [269, 22] on link "Checklist" at bounding box center [264, 21] width 46 height 16
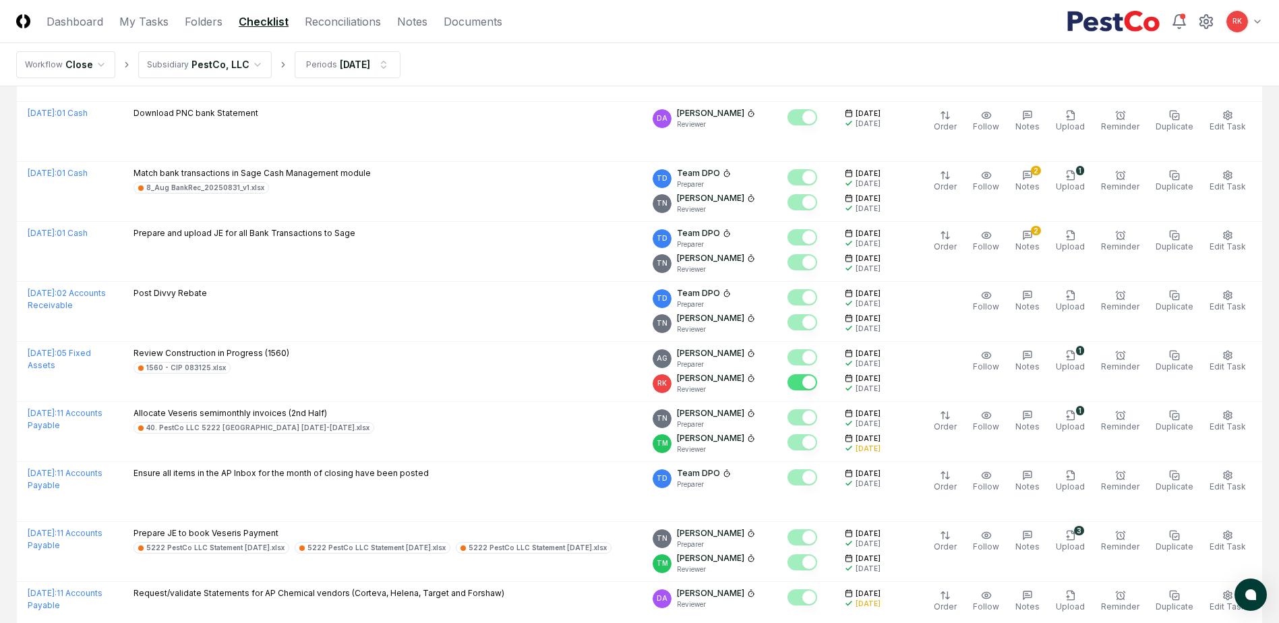
scroll to position [2745, 0]
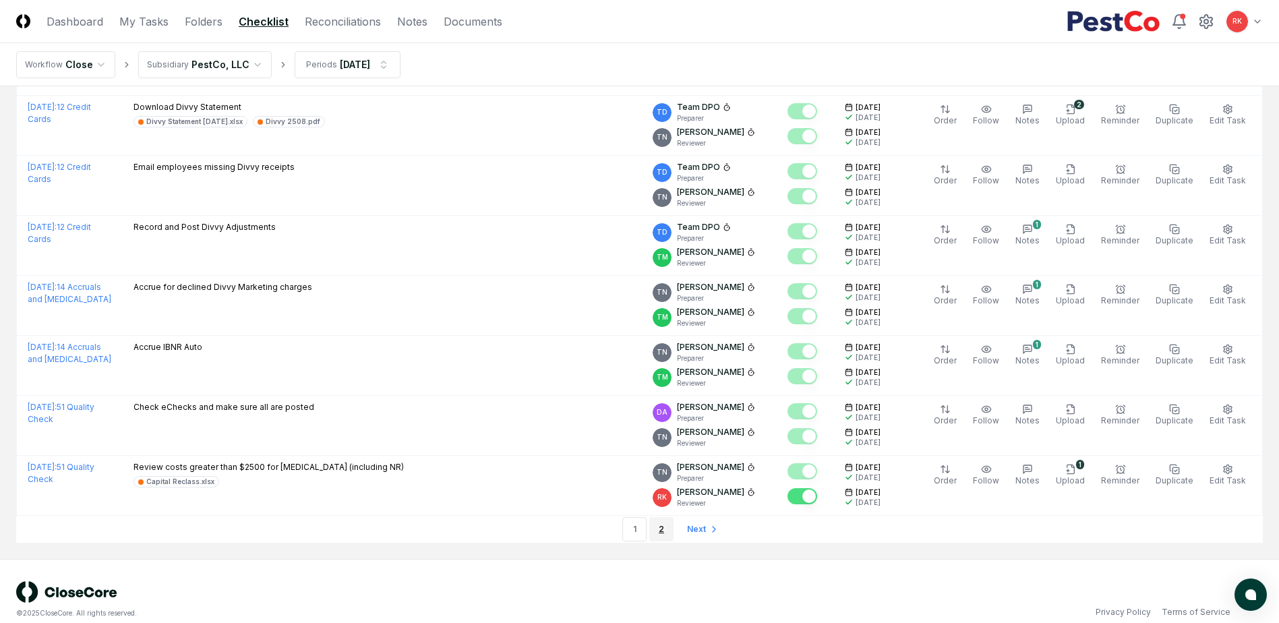
click at [667, 518] on link "2" at bounding box center [661, 529] width 24 height 24
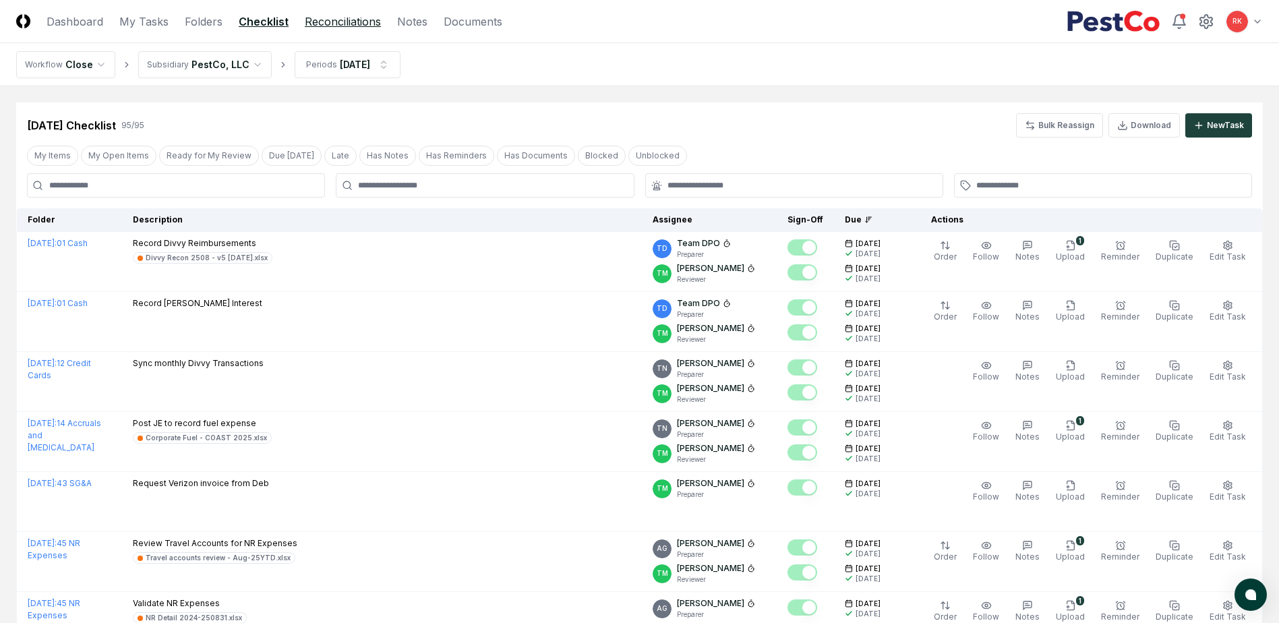
click at [312, 27] on link "Reconciliations" at bounding box center [343, 21] width 76 height 16
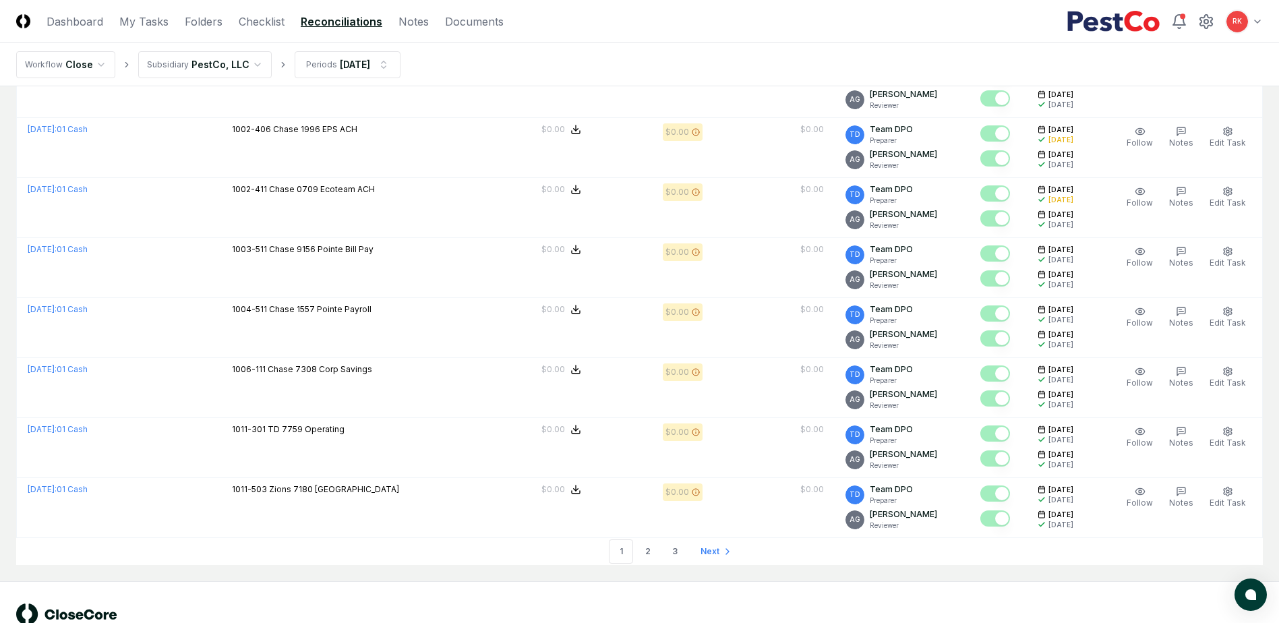
scroll to position [2736, 0]
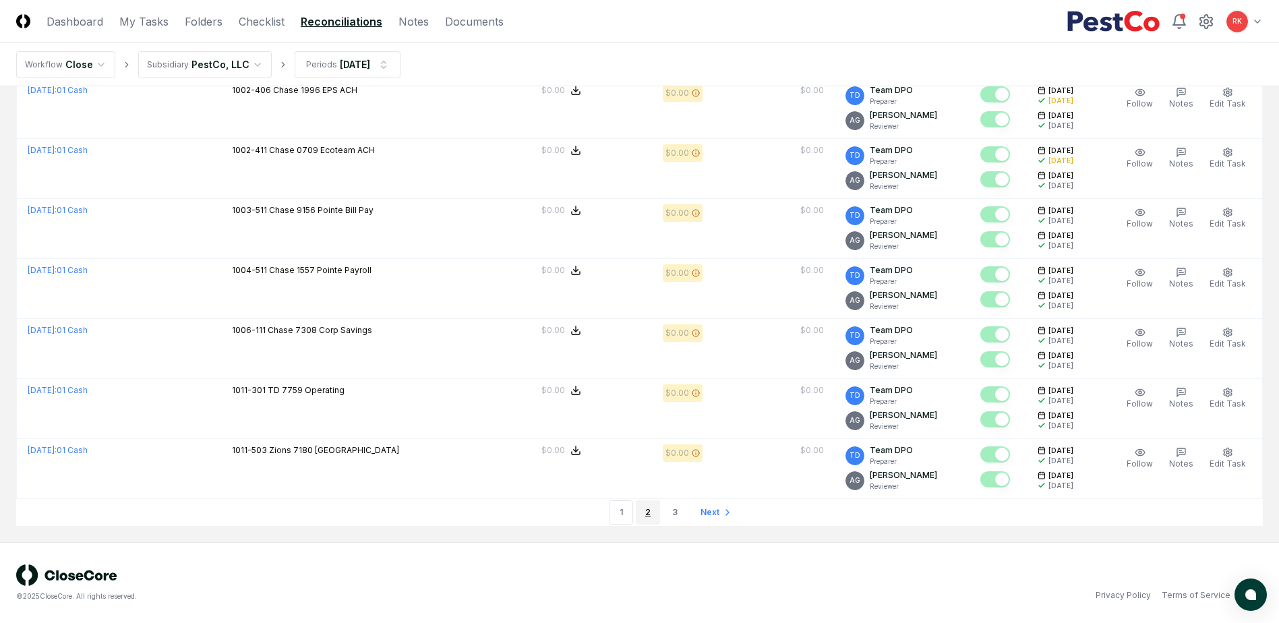
click at [652, 512] on link "2" at bounding box center [648, 512] width 24 height 24
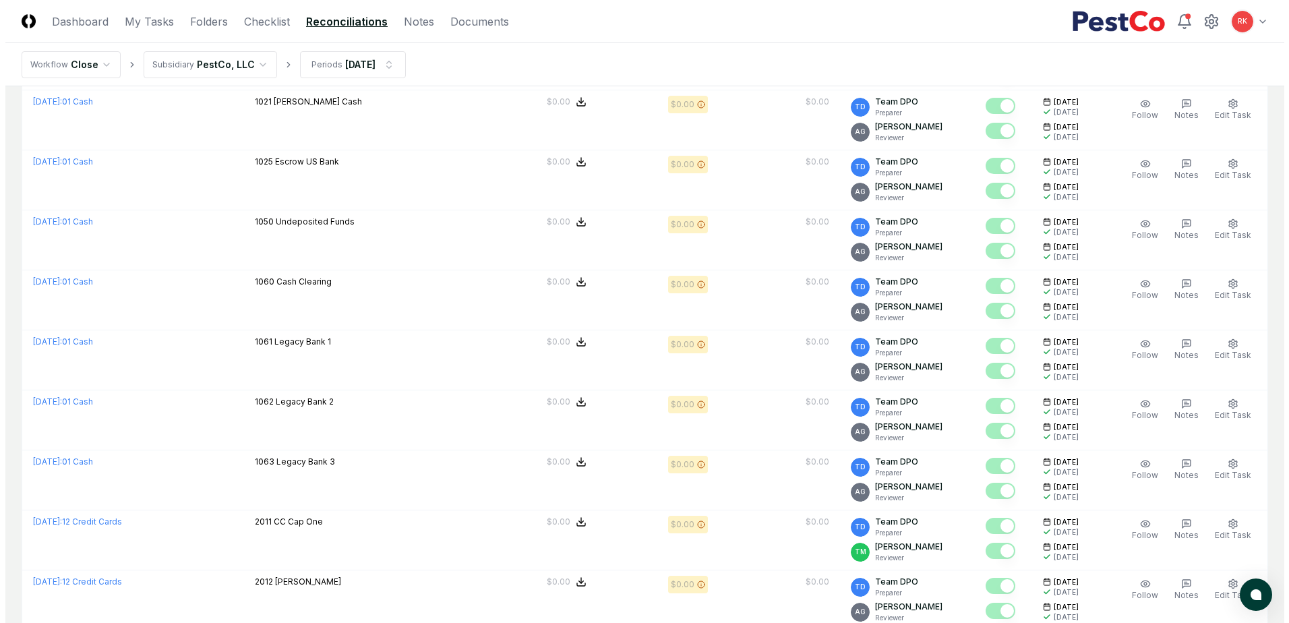
scroll to position [1051, 0]
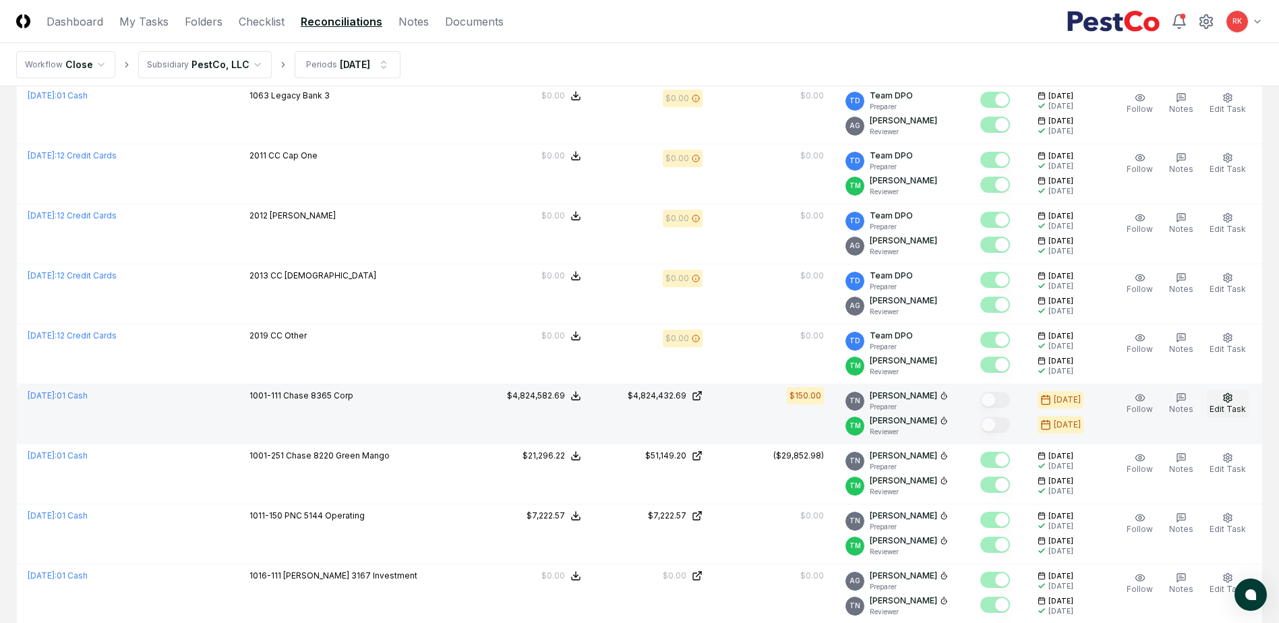
click at [1231, 406] on span "Edit Task" at bounding box center [1228, 409] width 36 height 10
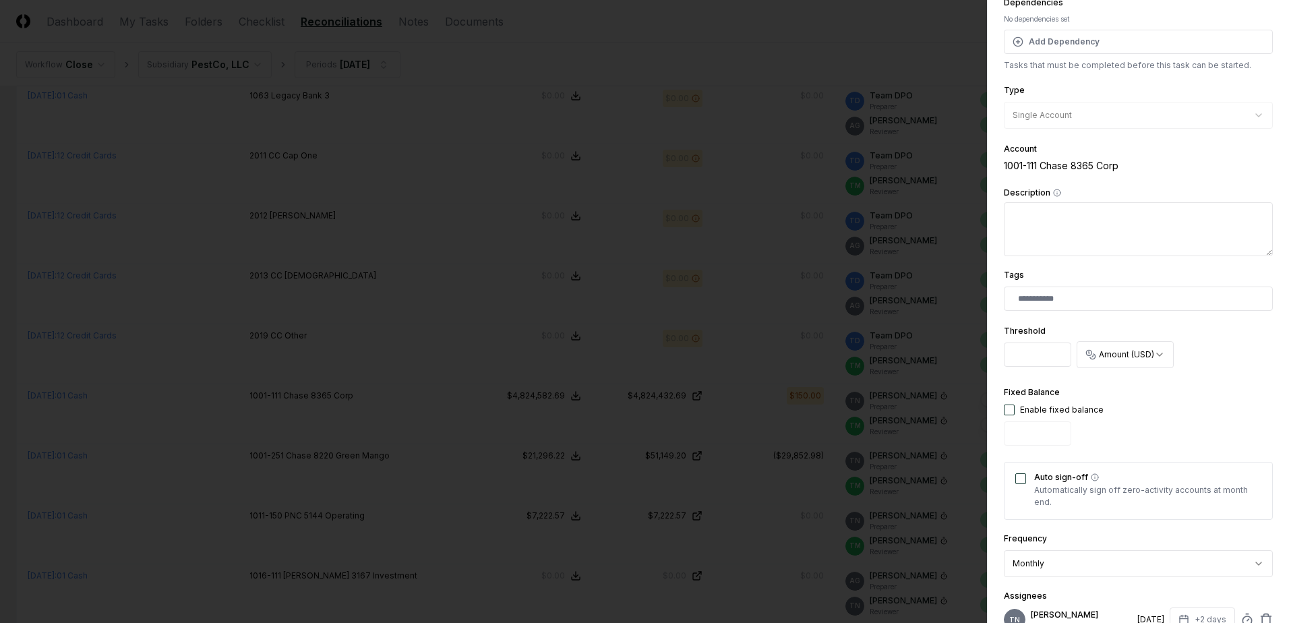
scroll to position [342, 0]
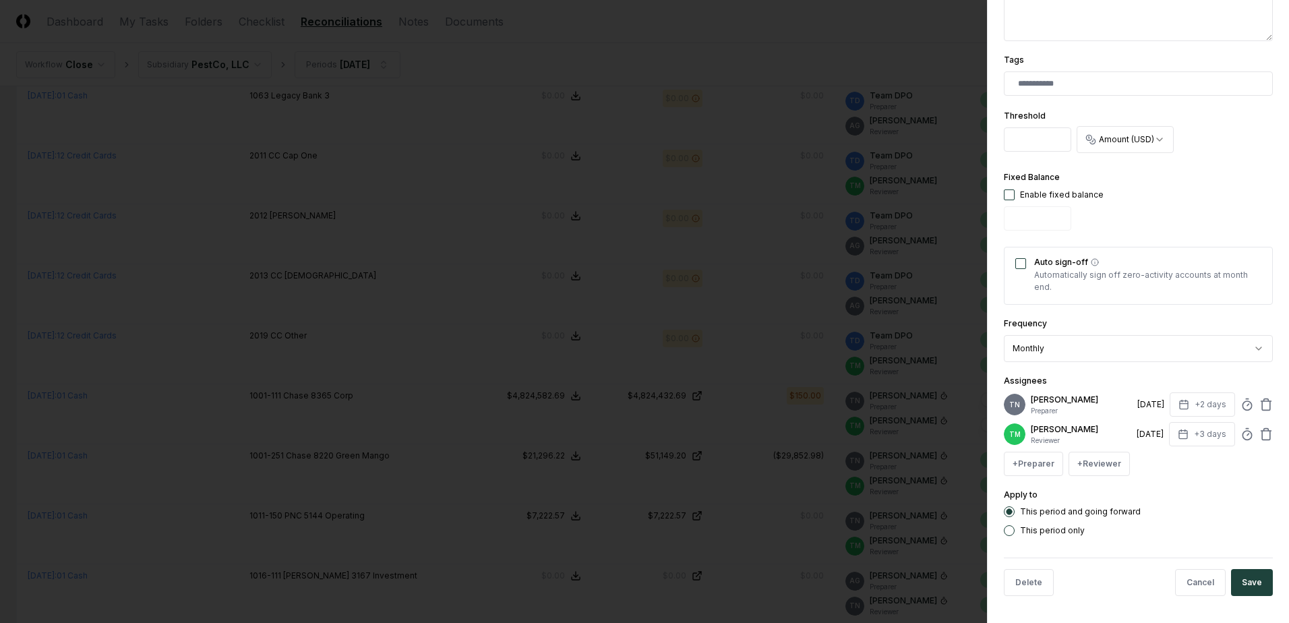
click at [1263, 419] on div "**********" at bounding box center [1138, 311] width 302 height 623
click at [1260, 428] on icon at bounding box center [1266, 433] width 13 height 13
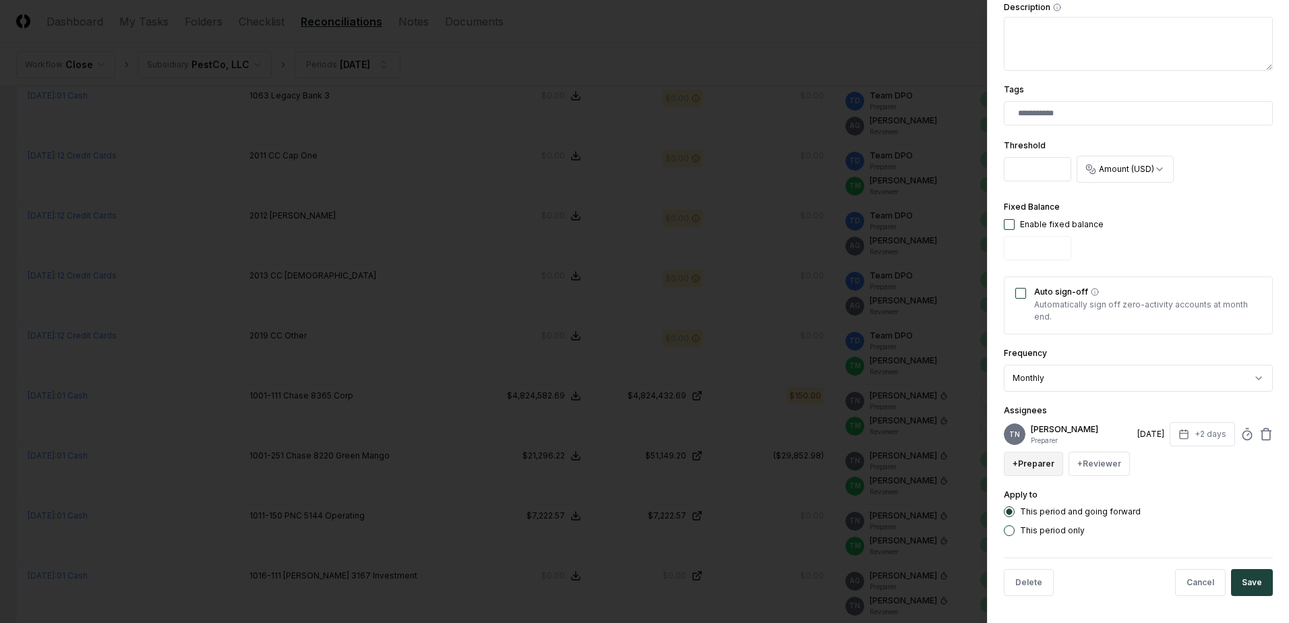
click at [1021, 468] on button "+ Preparer" at bounding box center [1033, 464] width 59 height 24
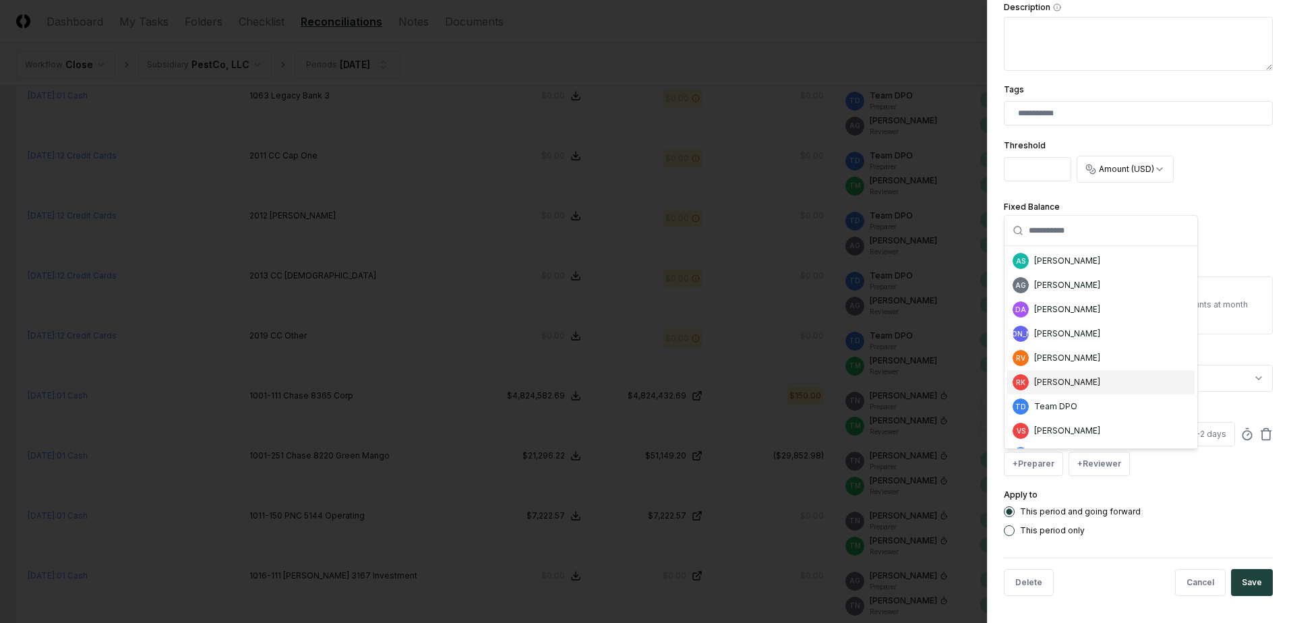
click at [1057, 392] on div "[PERSON_NAME]" at bounding box center [1100, 382] width 187 height 24
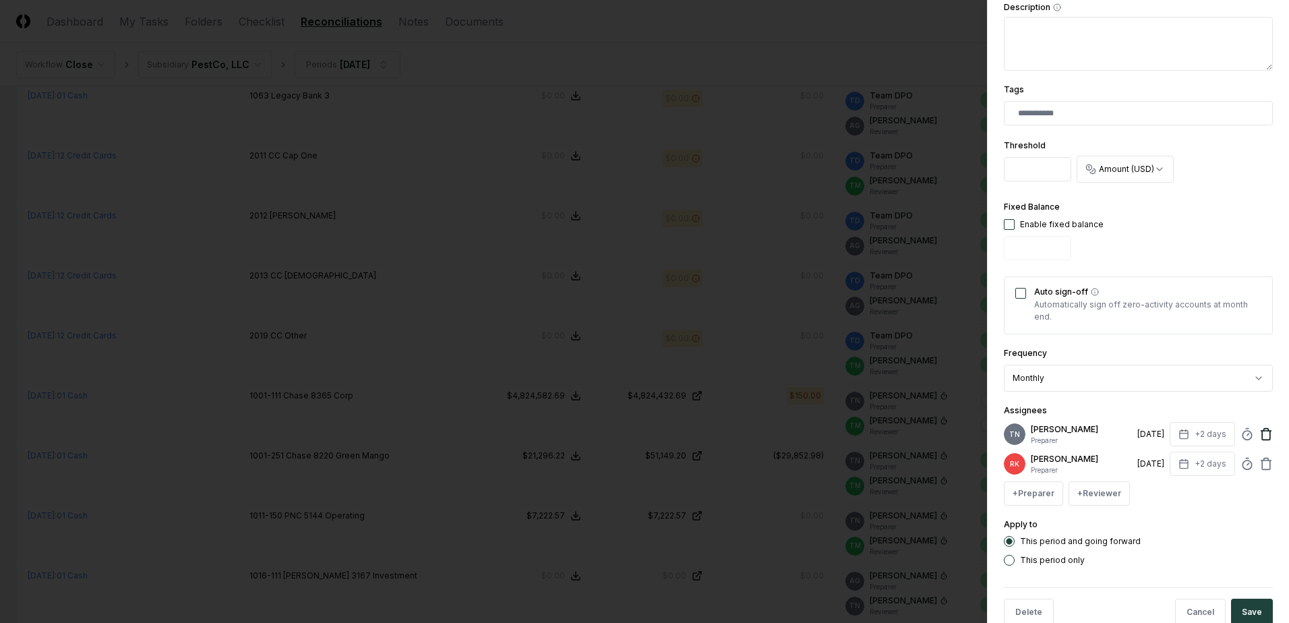
click at [1260, 433] on icon at bounding box center [1266, 433] width 13 height 13
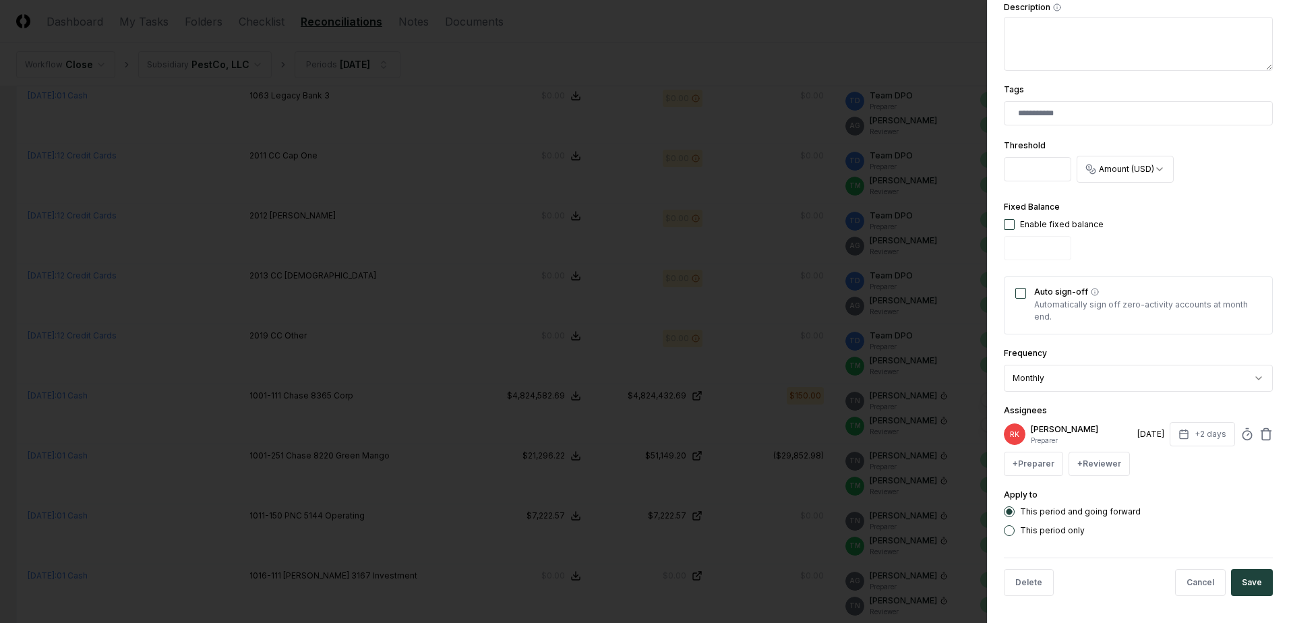
click at [1013, 536] on form "**********" at bounding box center [1138, 160] width 269 height 893
click at [1013, 529] on button "This period only" at bounding box center [1009, 530] width 11 height 11
click at [1236, 572] on button "Save" at bounding box center [1252, 582] width 42 height 27
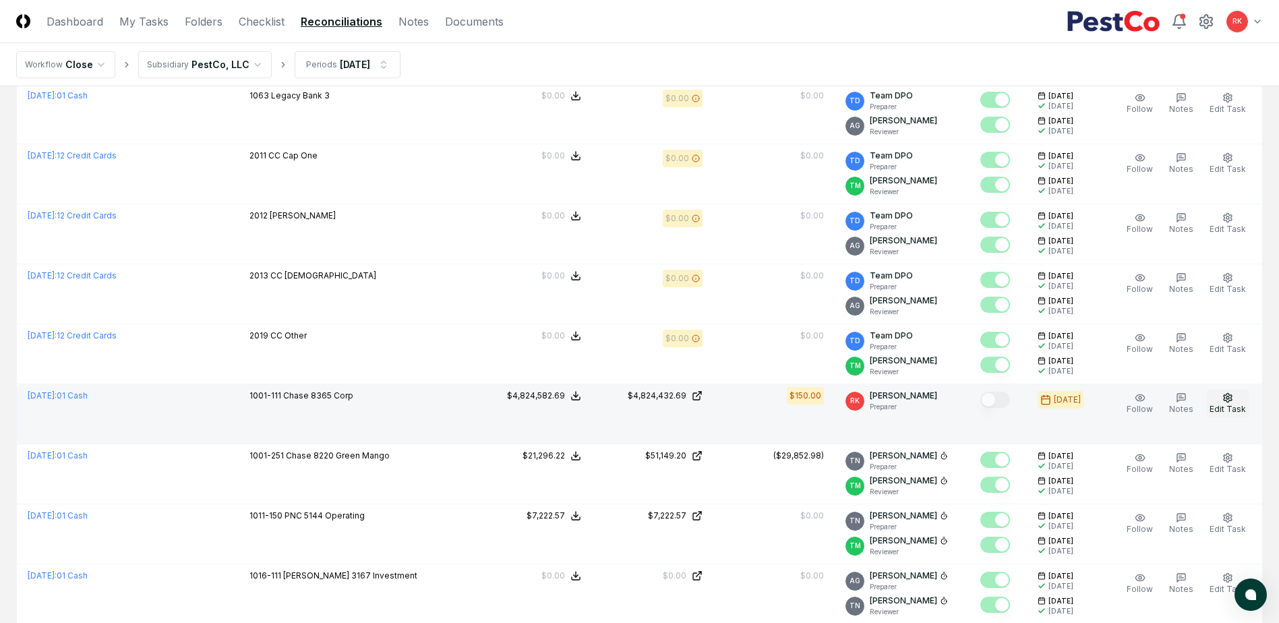
click at [1219, 403] on button "Edit Task" at bounding box center [1228, 404] width 42 height 28
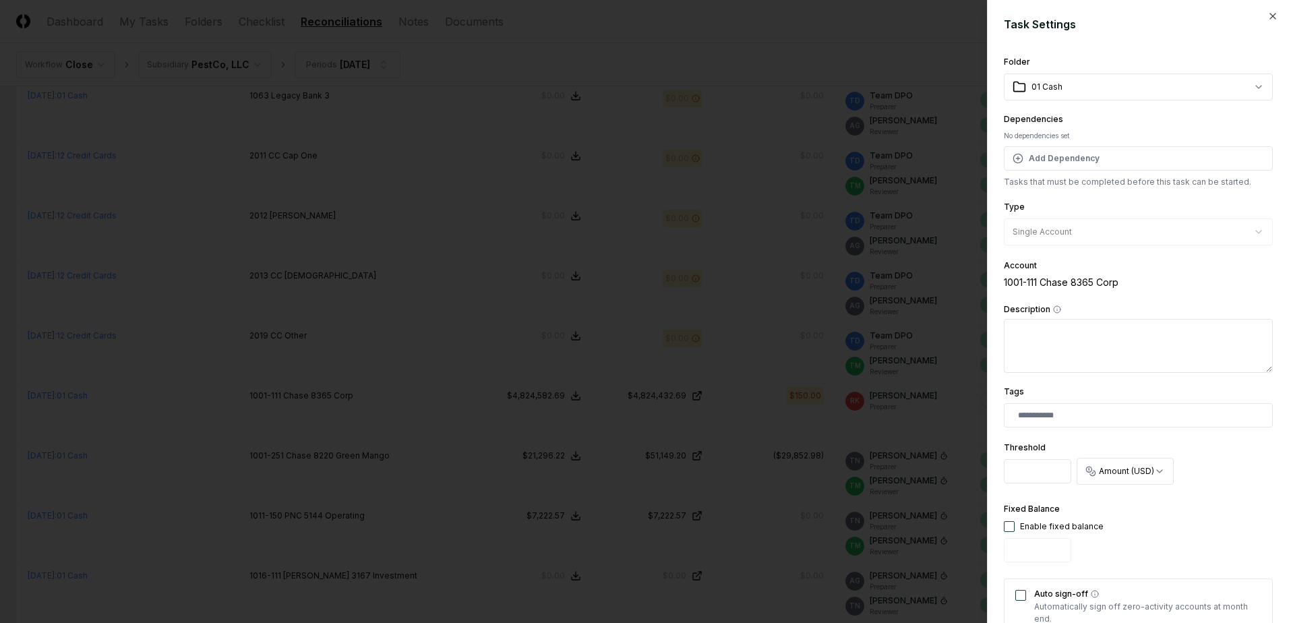
drag, startPoint x: 1037, startPoint y: 465, endPoint x: 834, endPoint y: 458, distance: 203.1
click at [861, 458] on body "CloseCore Dashboard My Tasks Folders Checklist Reconciliations Notes Documents …" at bounding box center [639, 628] width 1279 height 3359
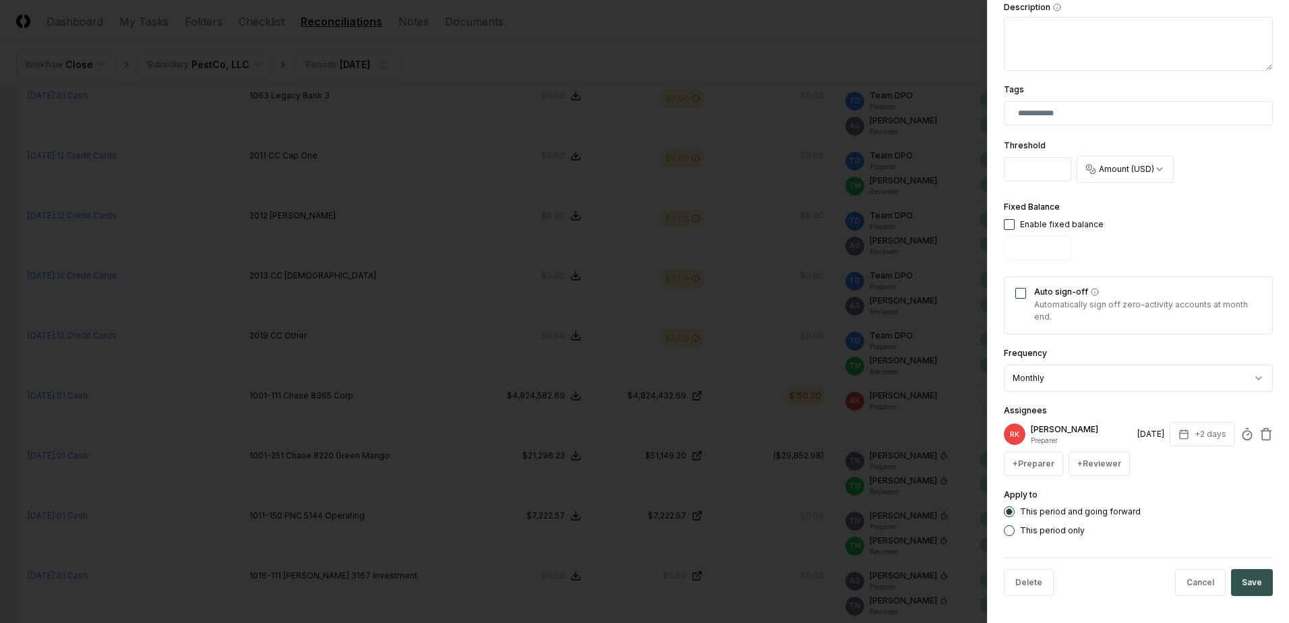
type input "***"
click at [1243, 577] on button "Save" at bounding box center [1252, 582] width 42 height 27
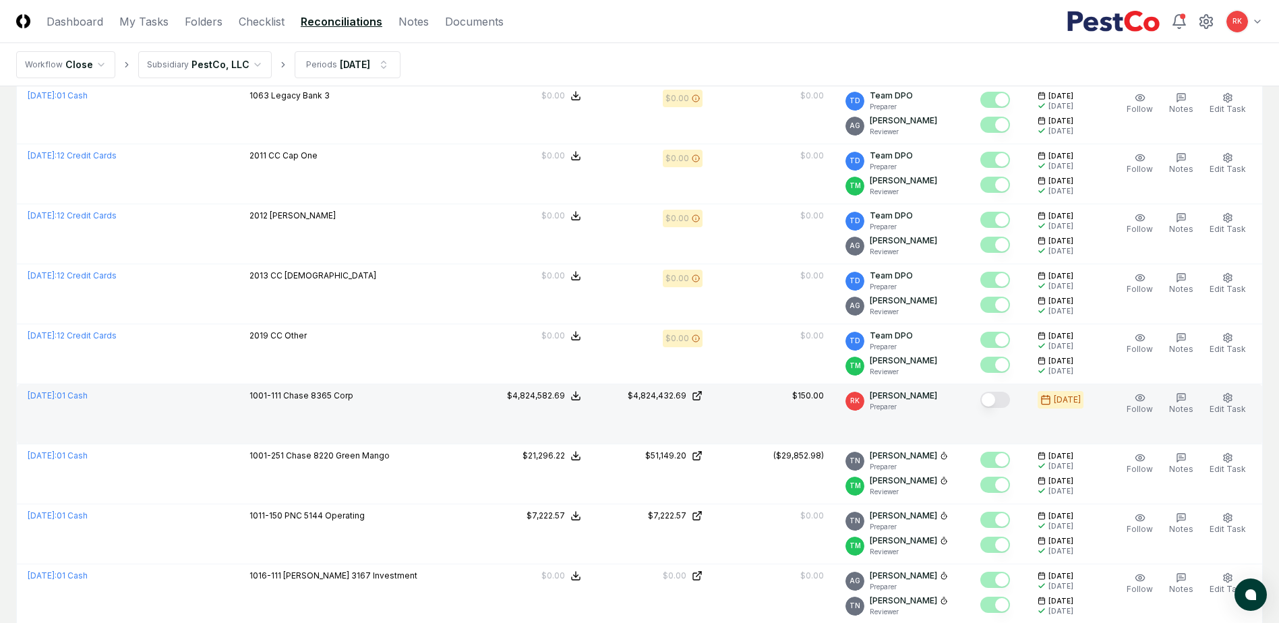
click at [997, 398] on button "Mark complete" at bounding box center [995, 400] width 30 height 16
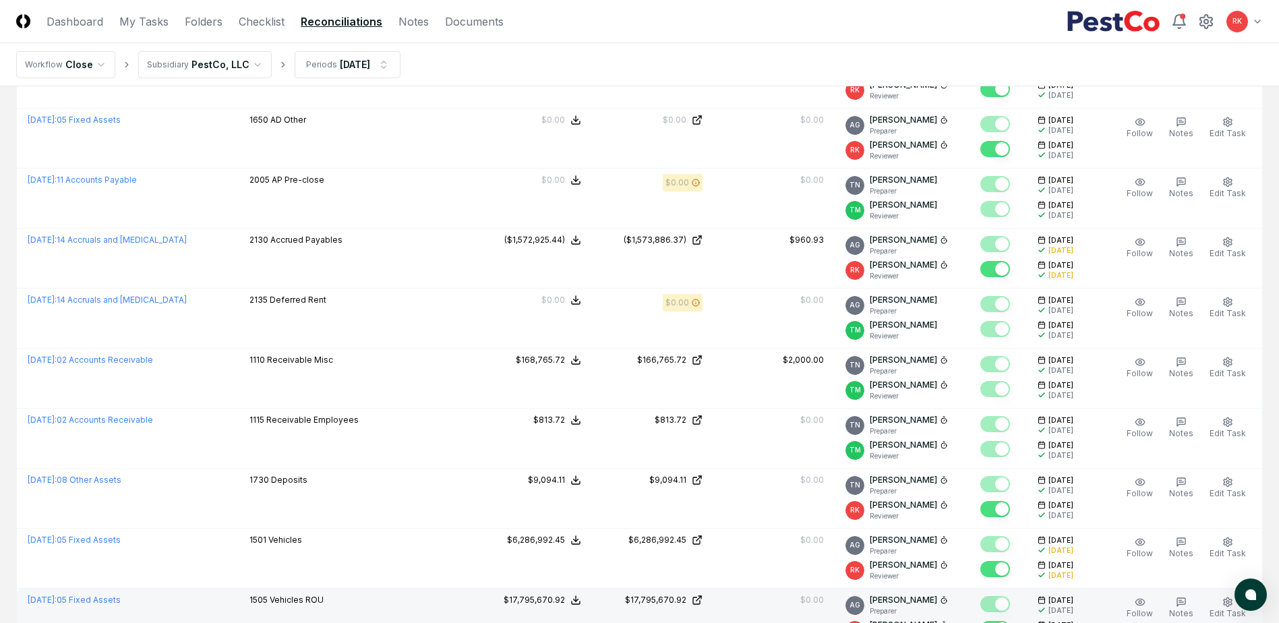
scroll to position [2736, 0]
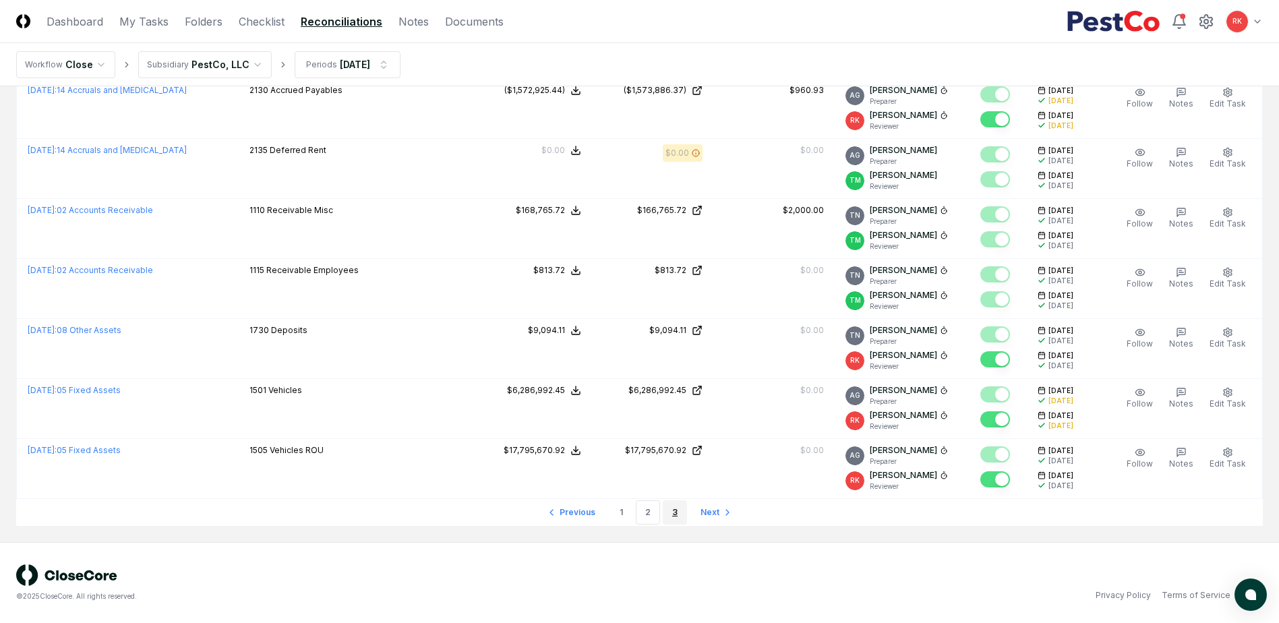
click at [679, 506] on link "3" at bounding box center [675, 512] width 24 height 24
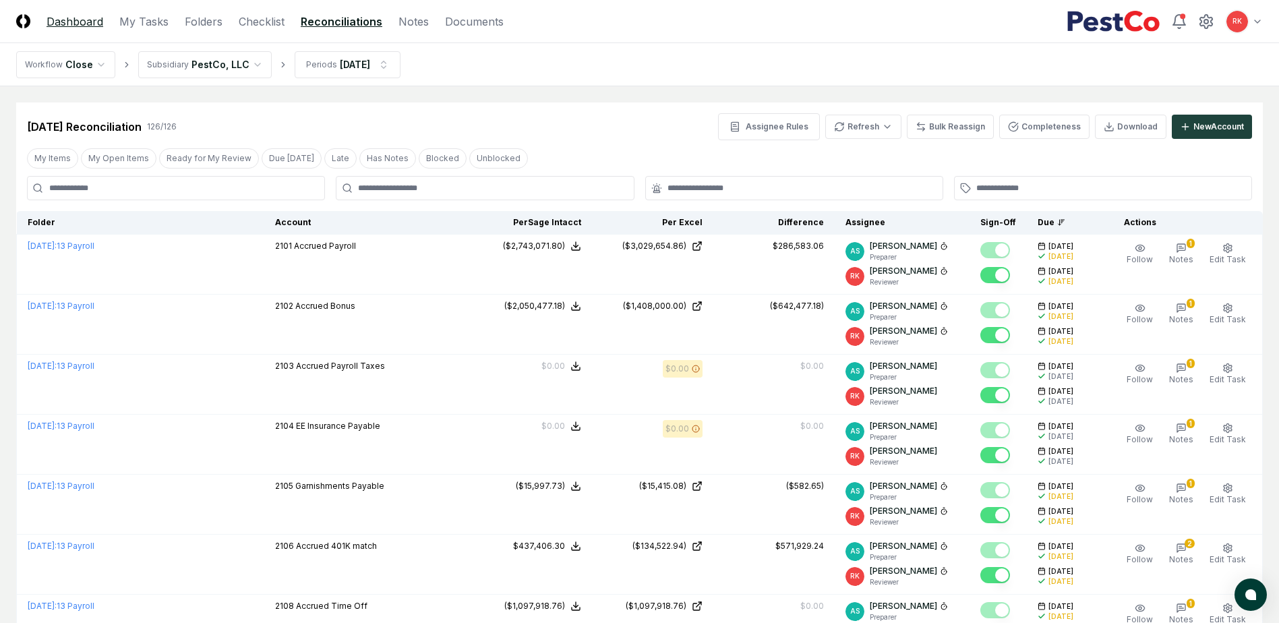
click at [57, 19] on link "Dashboard" at bounding box center [75, 21] width 57 height 16
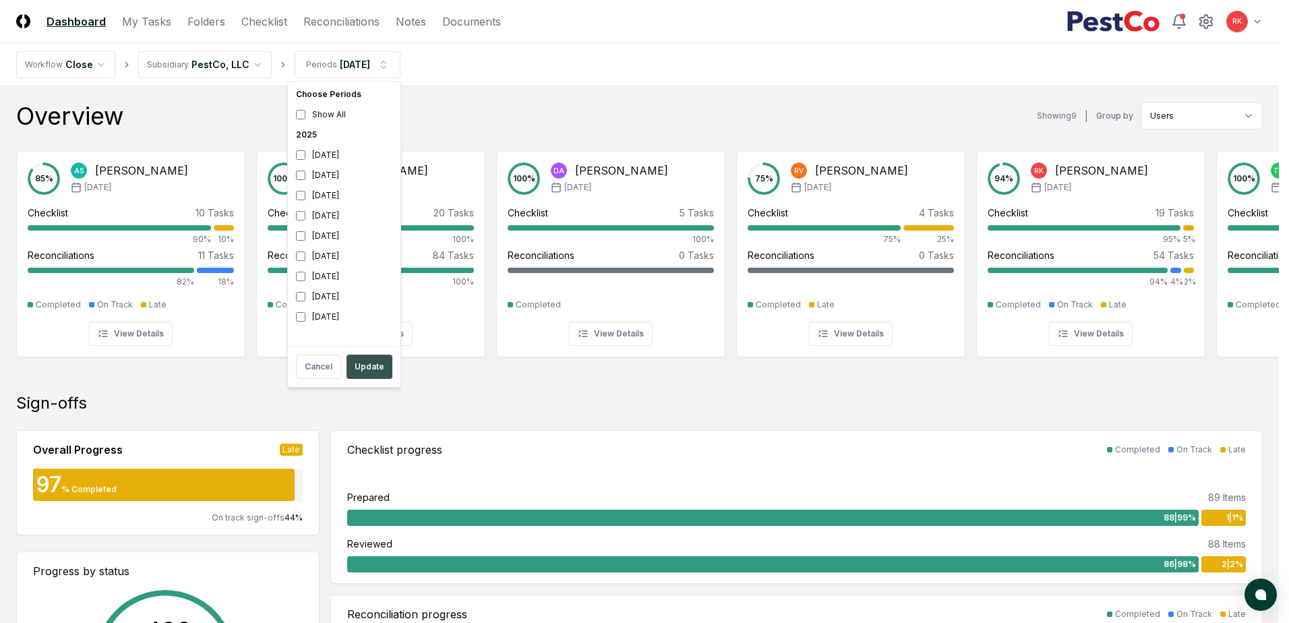
click at [354, 365] on button "Update" at bounding box center [370, 367] width 46 height 24
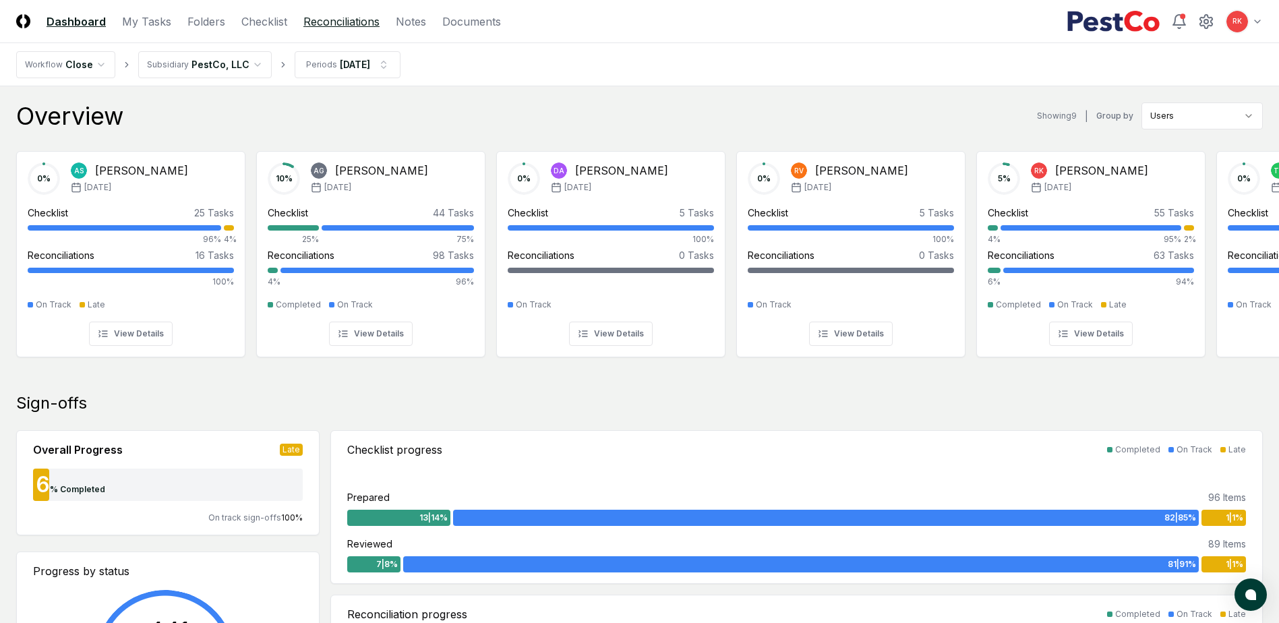
click at [329, 14] on link "Reconciliations" at bounding box center [341, 21] width 76 height 16
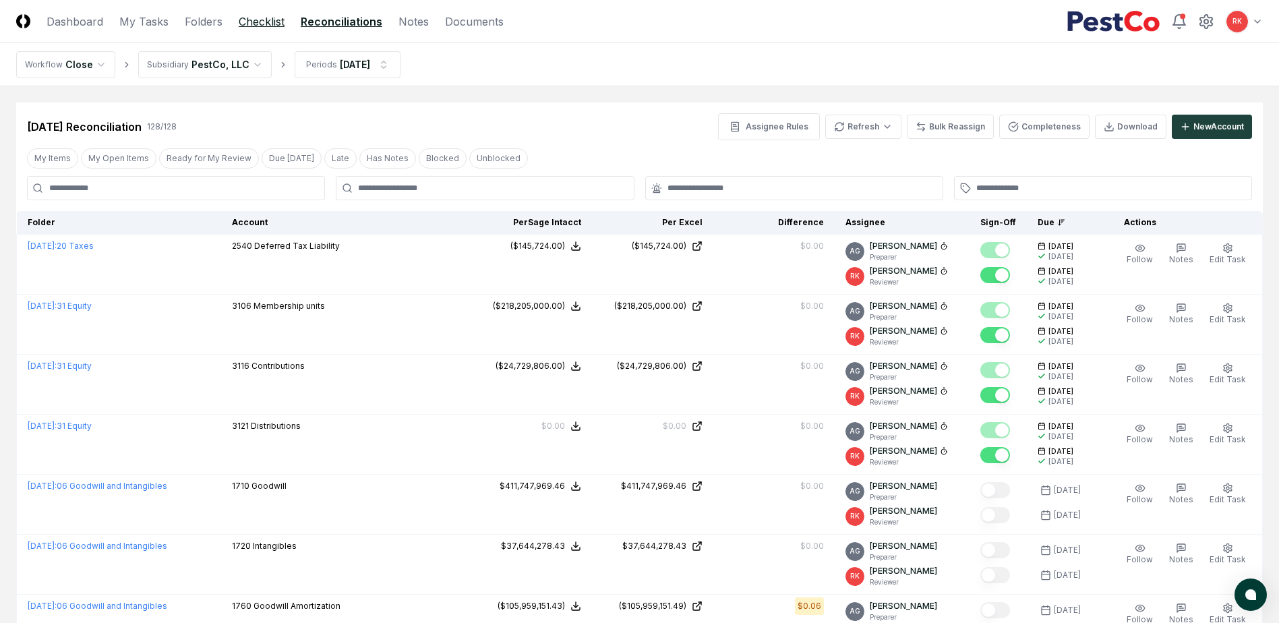
click at [270, 25] on link "Checklist" at bounding box center [262, 21] width 46 height 16
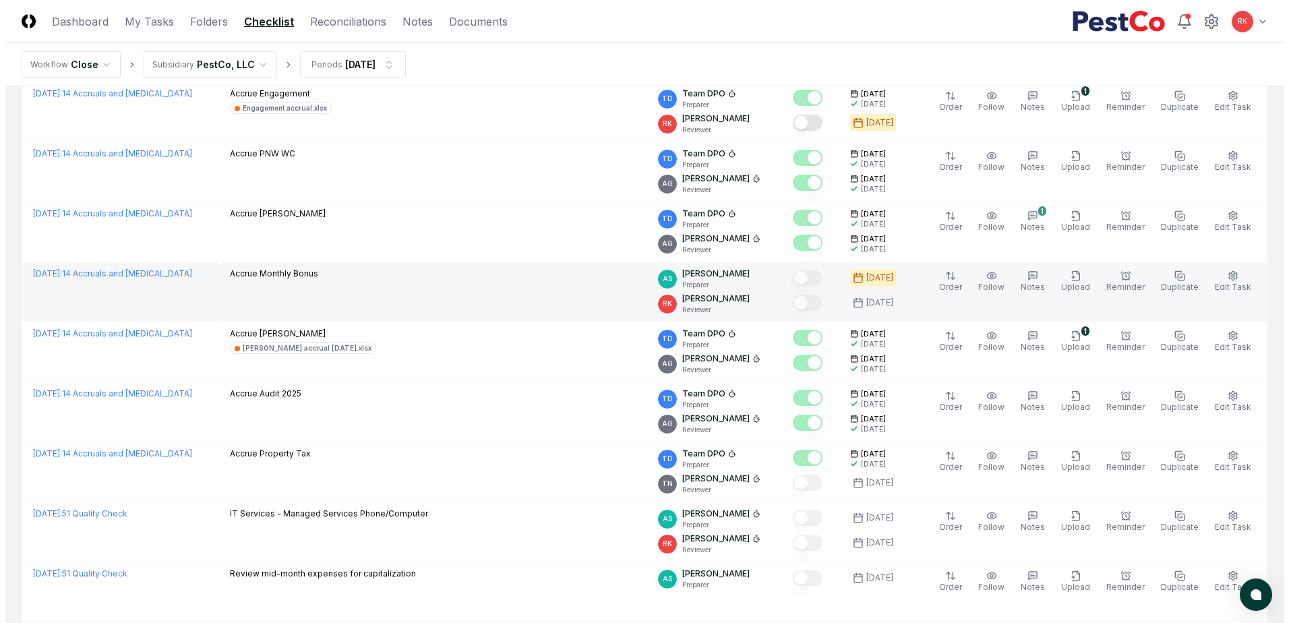
scroll to position [337, 0]
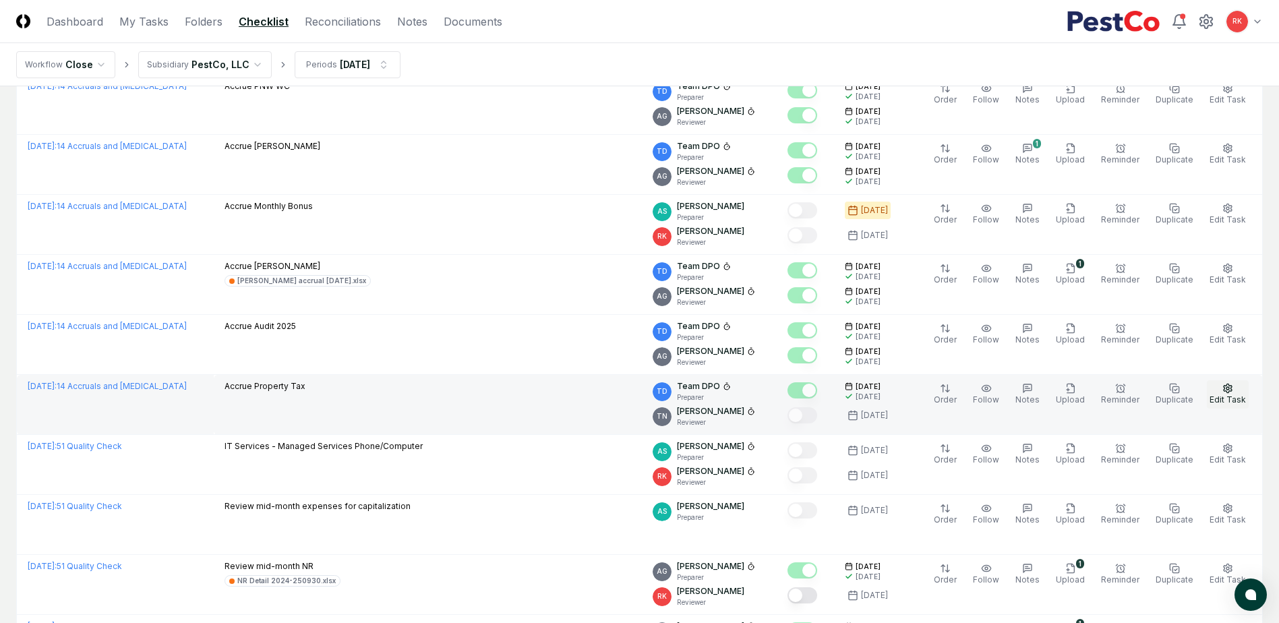
click at [1234, 394] on button "Edit Task" at bounding box center [1228, 394] width 42 height 28
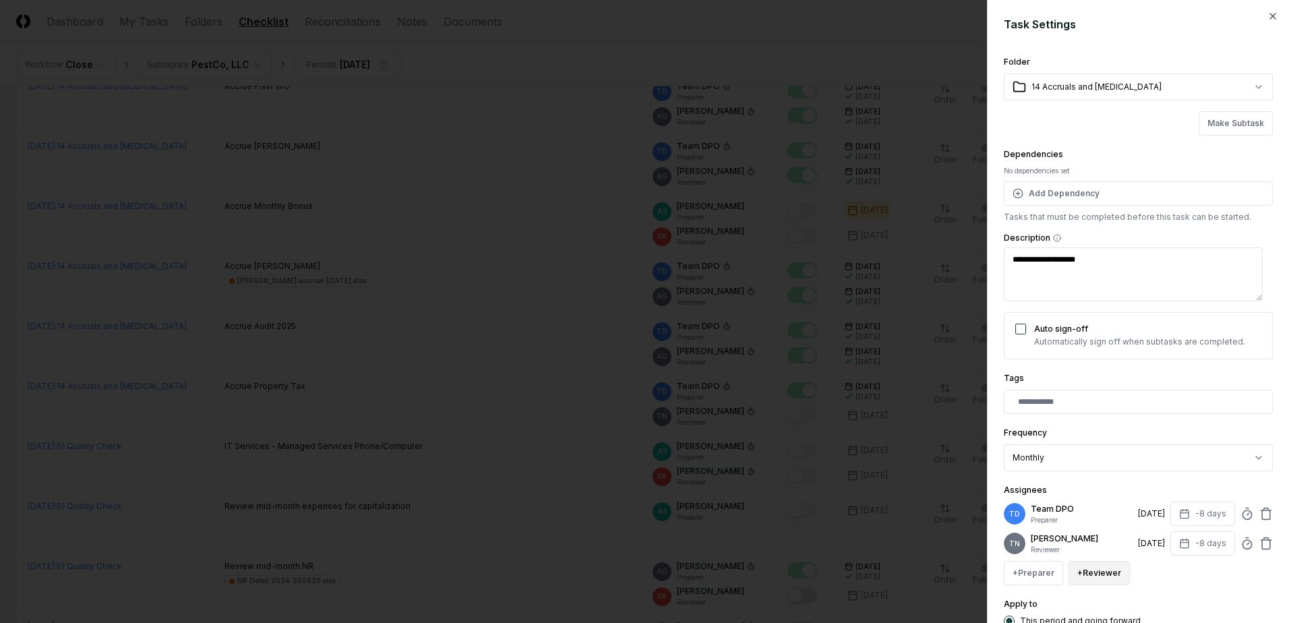
click at [1087, 574] on button "+ Reviewer" at bounding box center [1099, 573] width 61 height 24
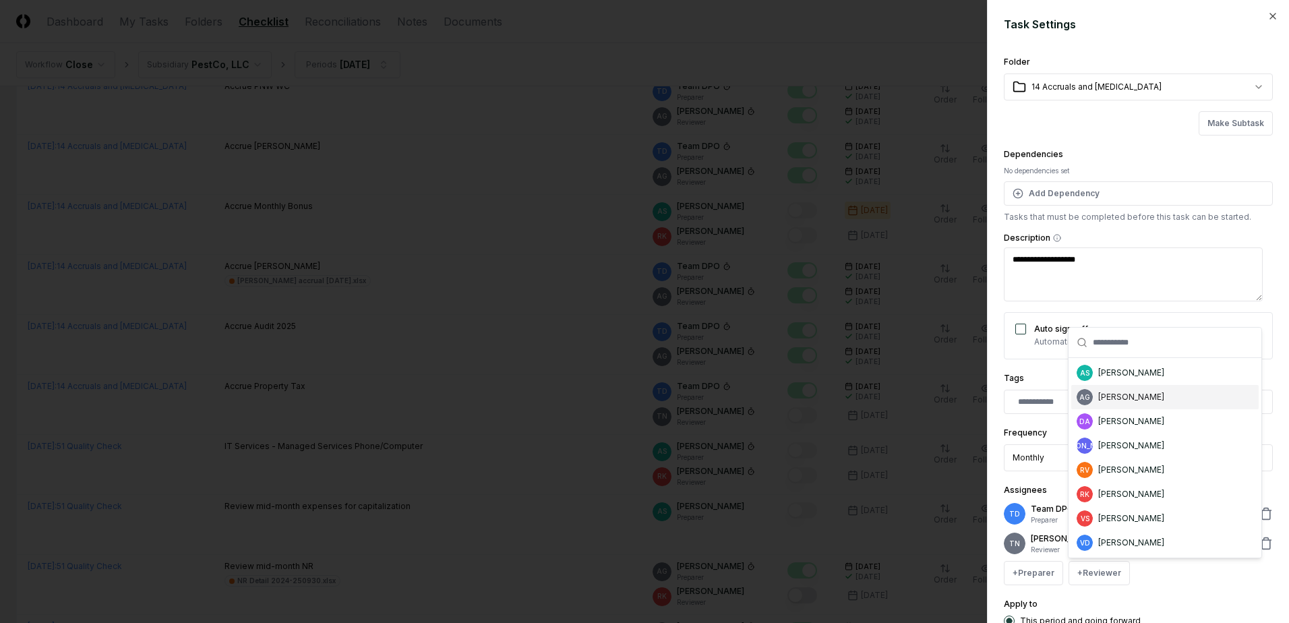
click at [1124, 403] on div "AG [PERSON_NAME]" at bounding box center [1164, 397] width 187 height 24
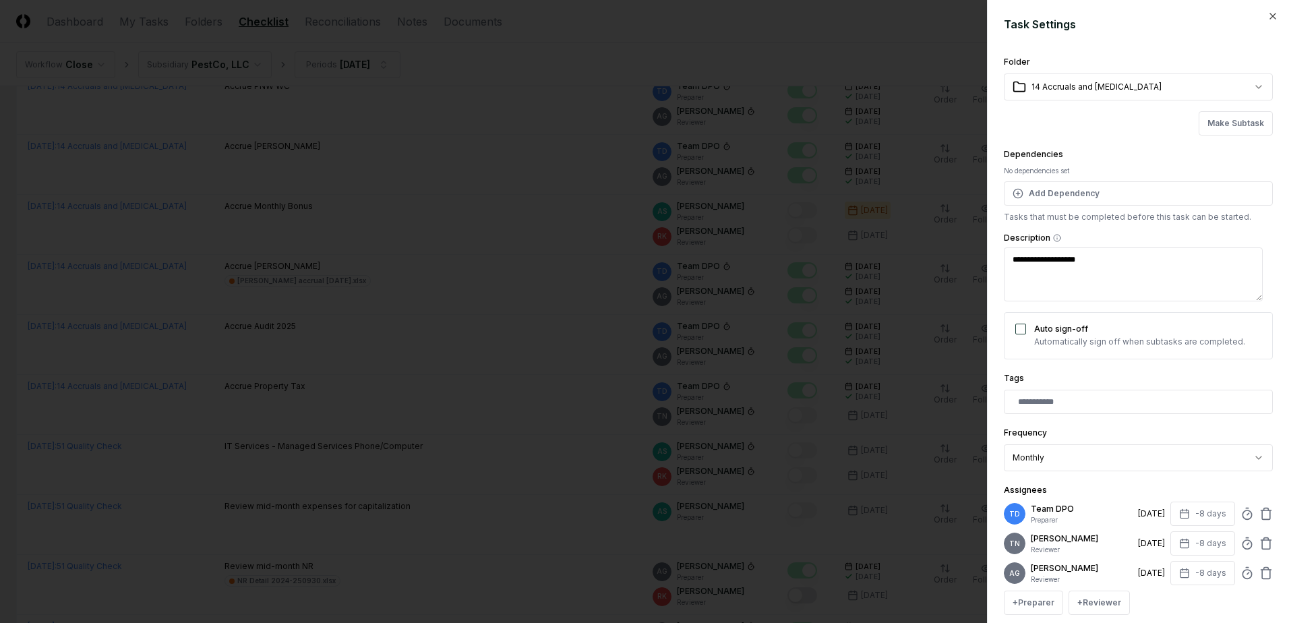
scroll to position [2, 0]
click at [1260, 543] on icon at bounding box center [1266, 541] width 13 height 13
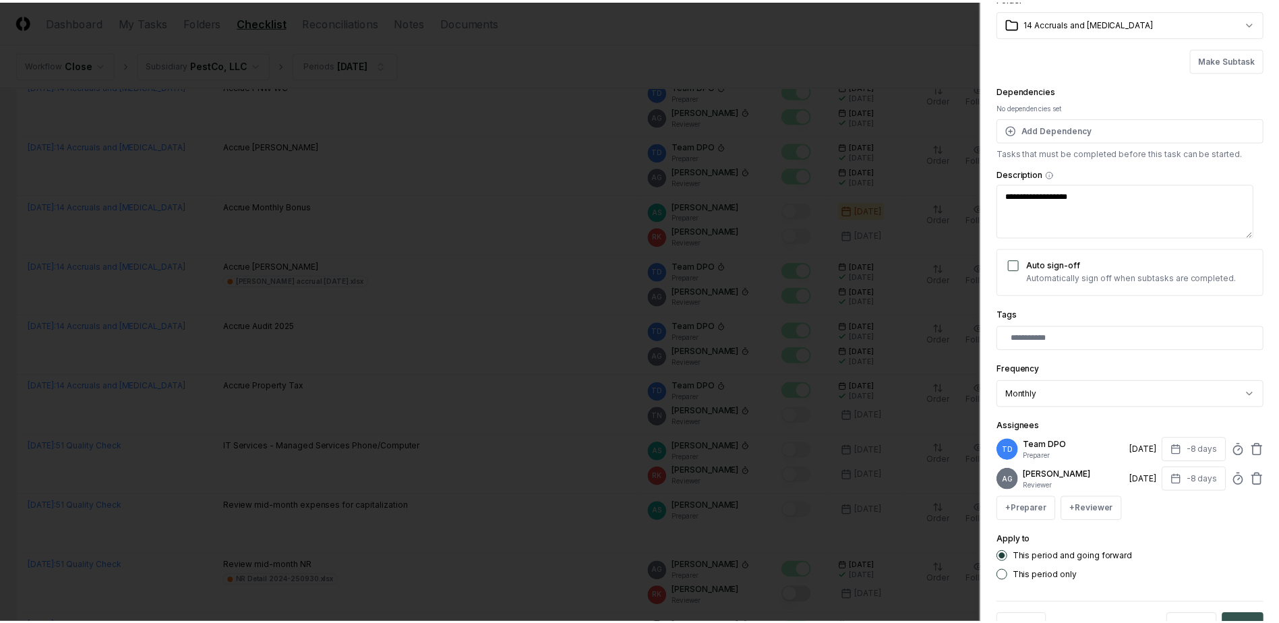
scroll to position [119, 0]
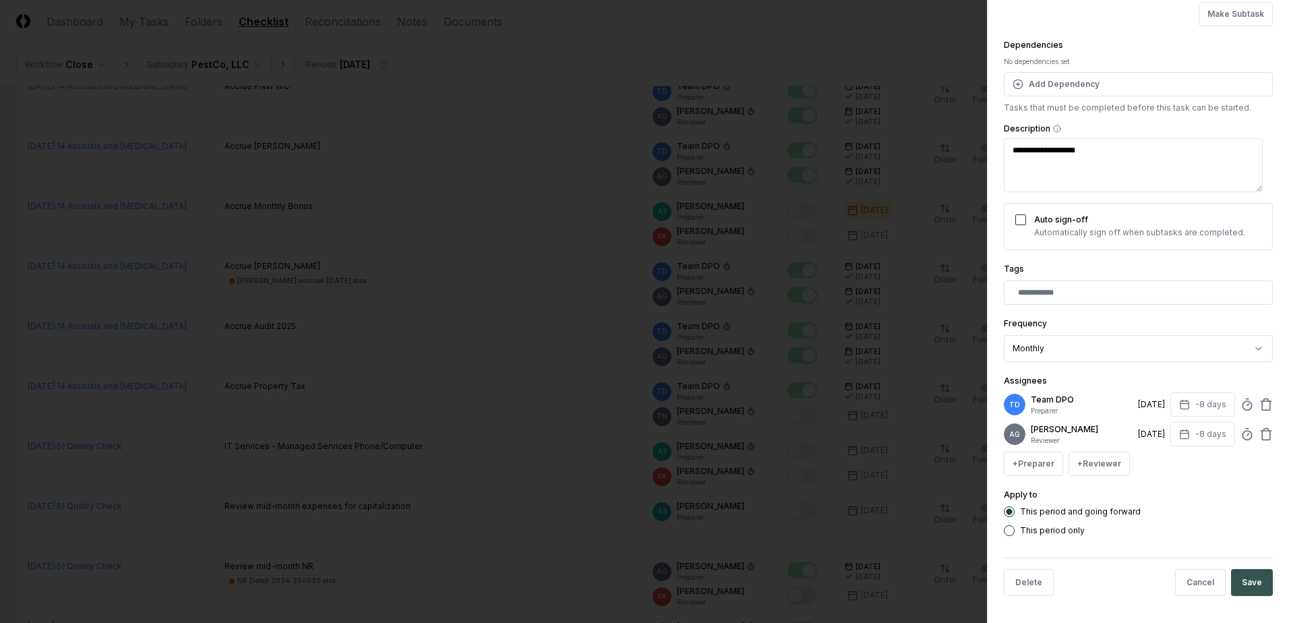
click at [1249, 580] on button "Save" at bounding box center [1252, 582] width 42 height 27
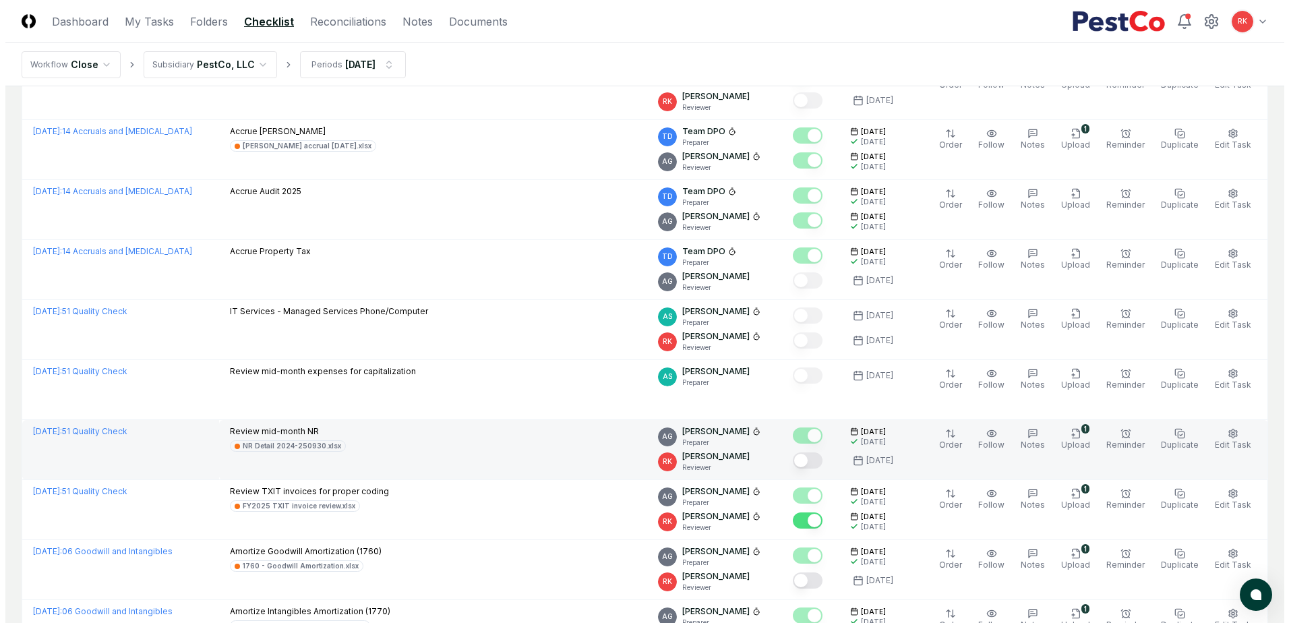
scroll to position [539, 0]
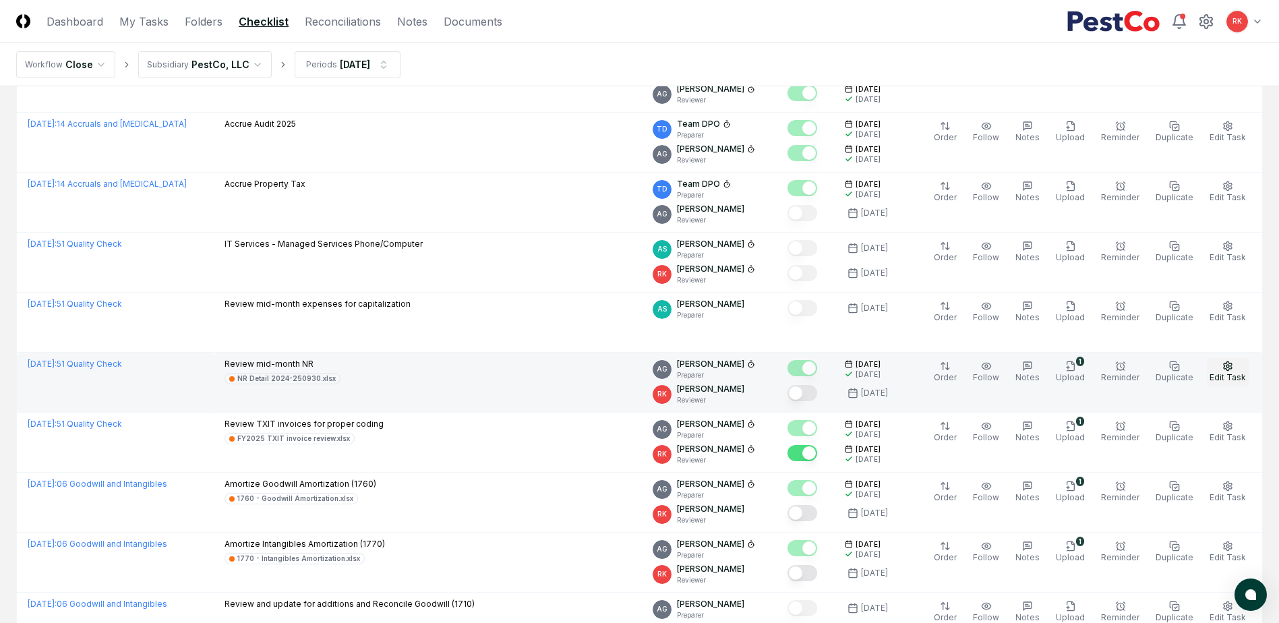
click at [1243, 373] on span "Edit Task" at bounding box center [1228, 377] width 36 height 10
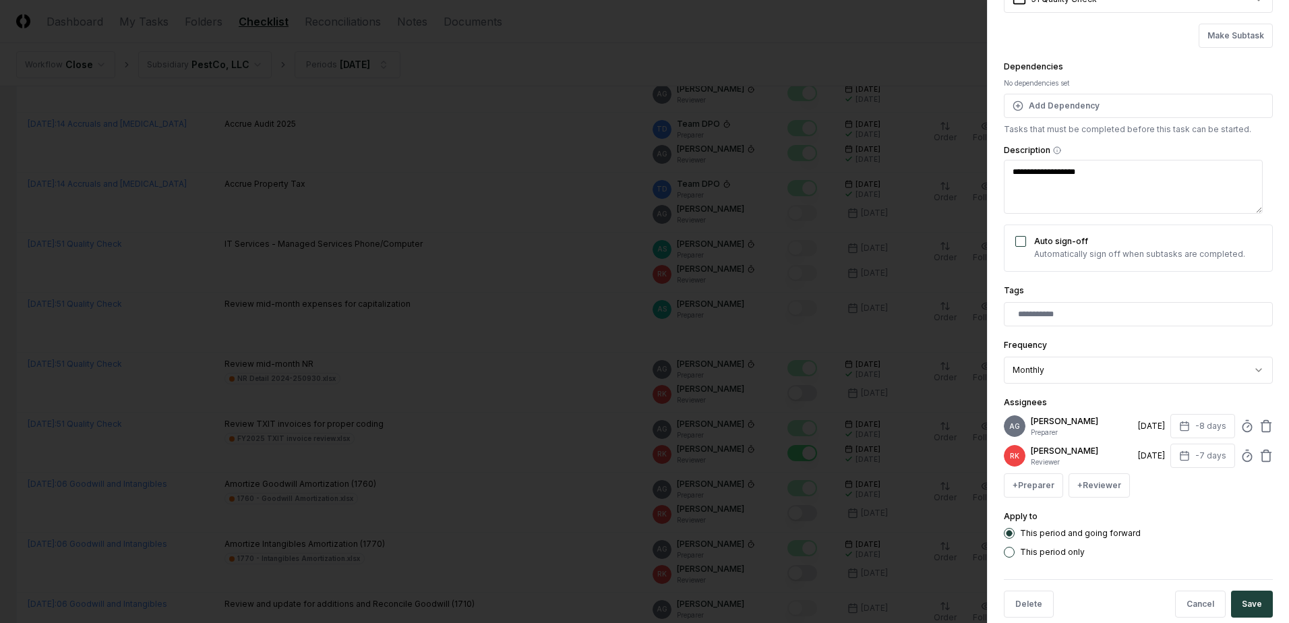
scroll to position [119, 0]
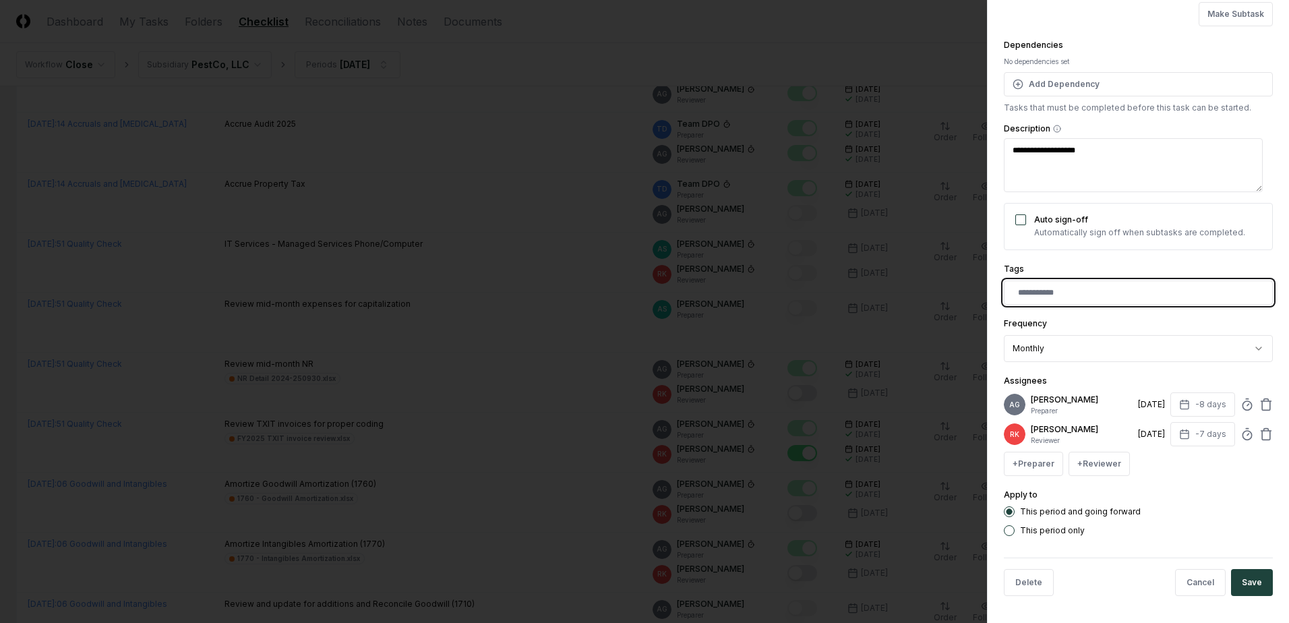
click at [1069, 287] on input "text" at bounding box center [1141, 293] width 246 height 12
click at [1201, 248] on div "**********" at bounding box center [1138, 240] width 269 height 591
click at [1241, 430] on icon at bounding box center [1247, 433] width 13 height 13
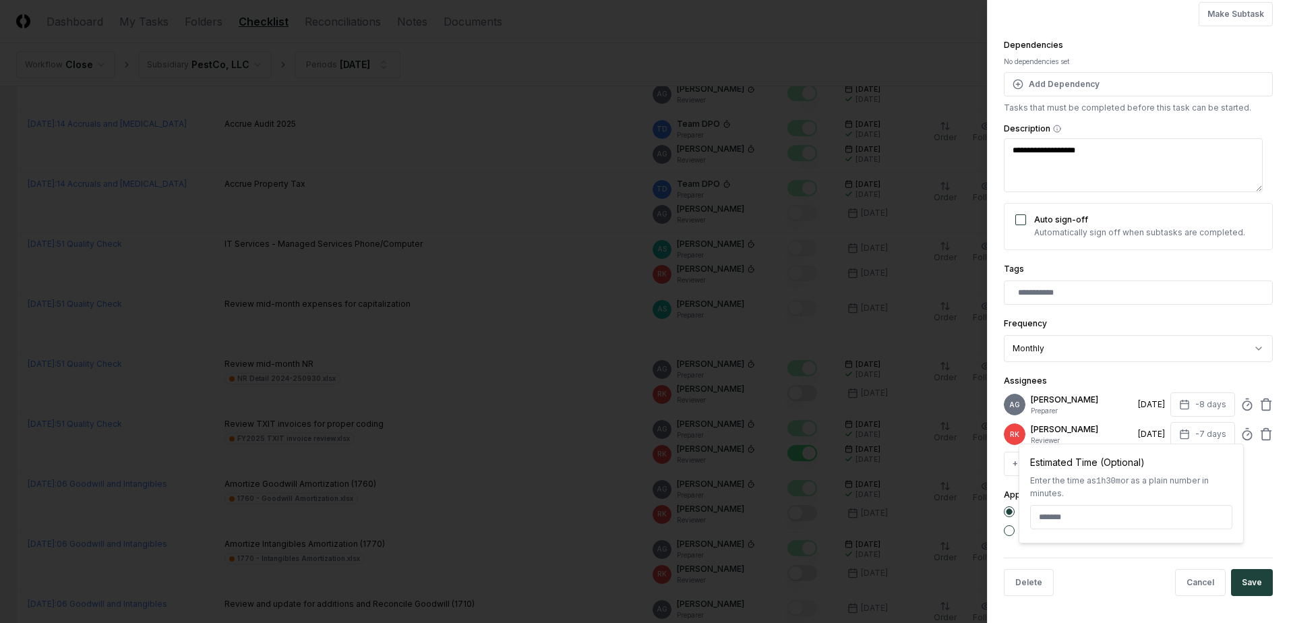
type textarea "*"
type input "******"
click at [1027, 287] on input "text" at bounding box center [1141, 293] width 246 height 12
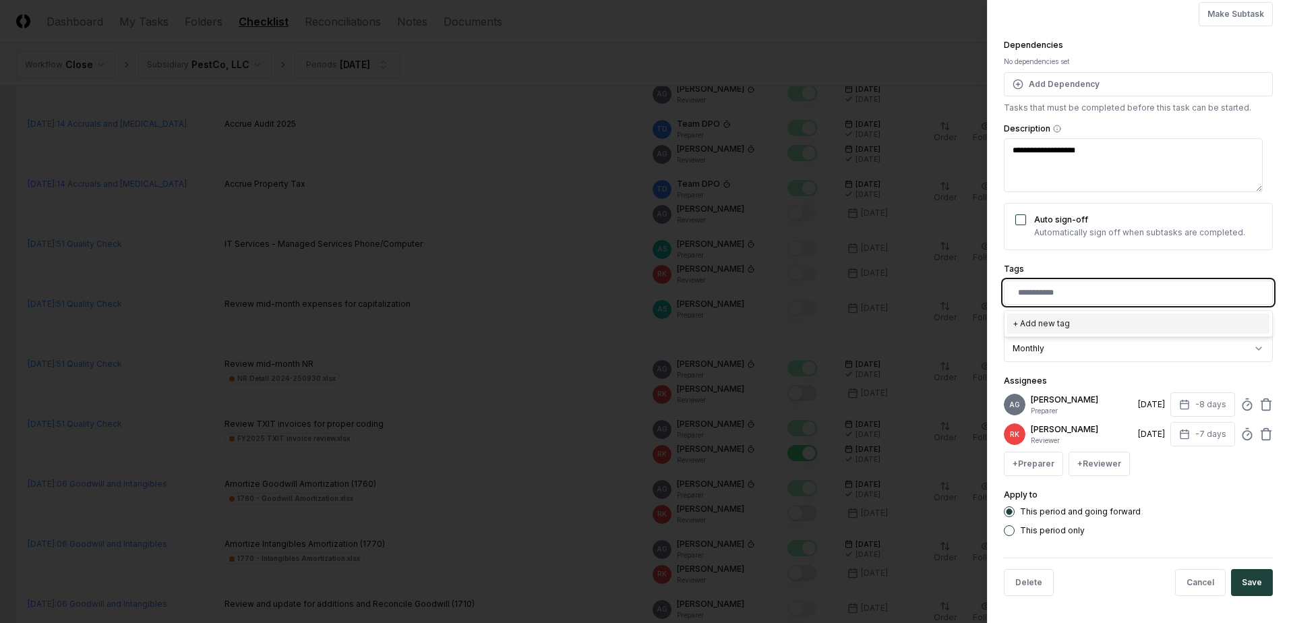
click at [1034, 287] on input "text" at bounding box center [1141, 293] width 246 height 12
click at [1067, 314] on div "+ Add new tag" at bounding box center [1138, 324] width 262 height 20
click at [1066, 318] on div "Efficiency Target" at bounding box center [1055, 323] width 58 height 10
click at [1242, 572] on button "Save" at bounding box center [1252, 582] width 42 height 27
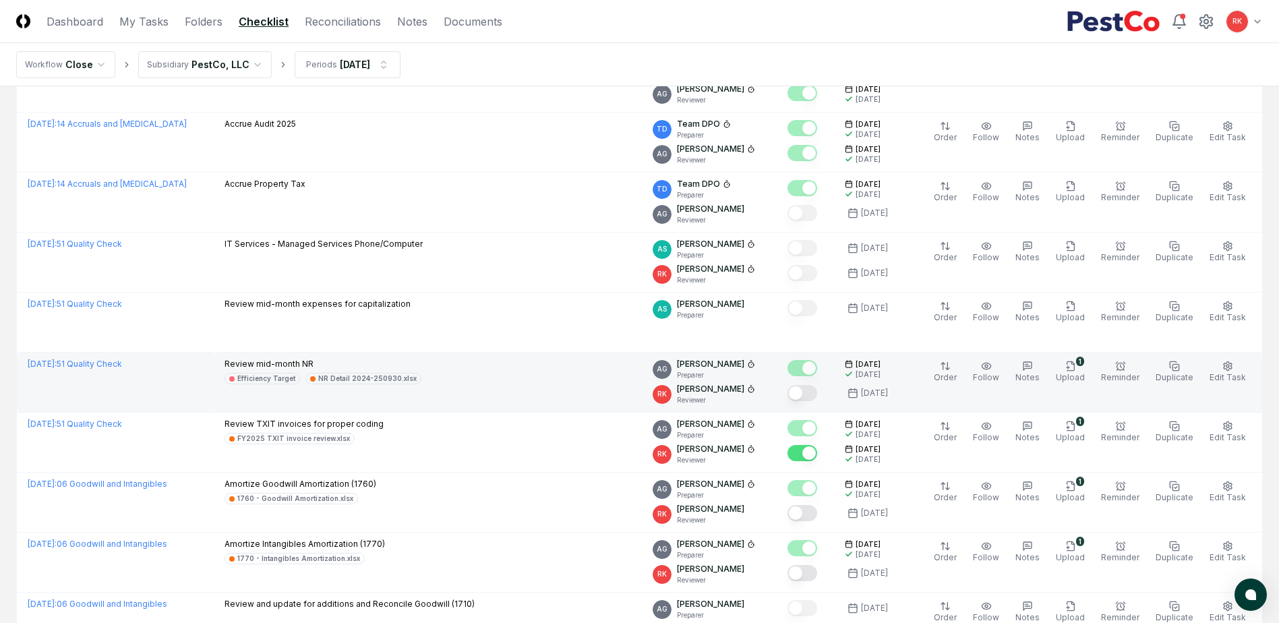
click at [813, 386] on button "Mark complete" at bounding box center [803, 393] width 30 height 16
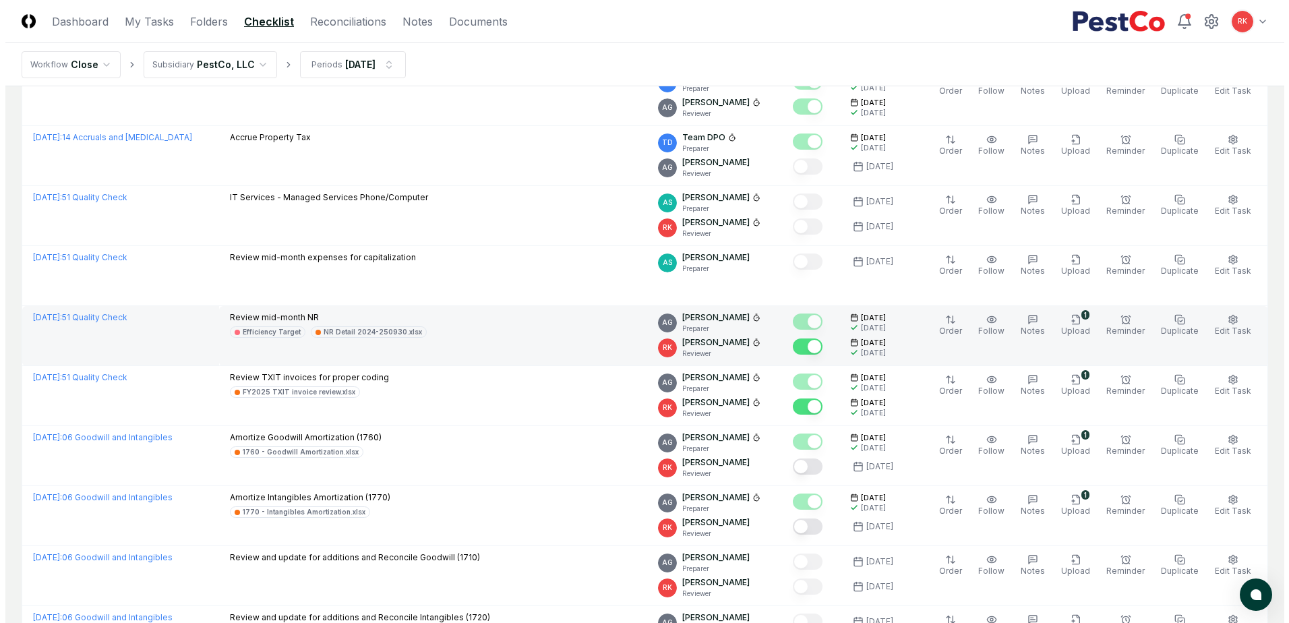
scroll to position [607, 0]
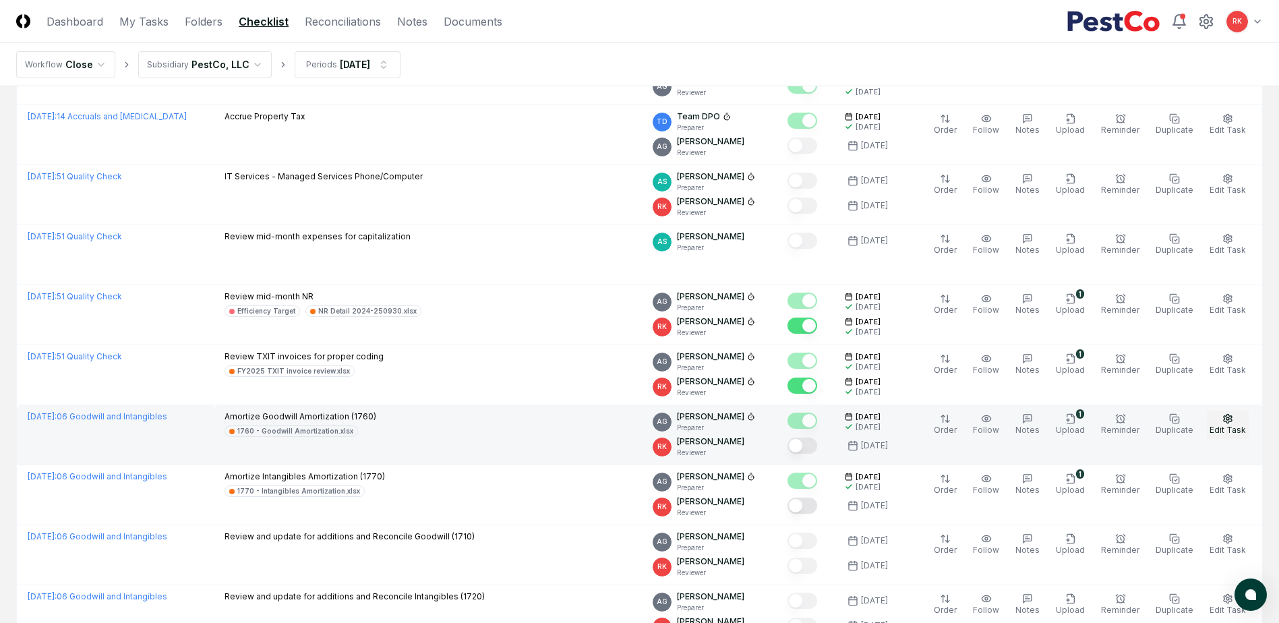
click at [1229, 430] on span "Edit Task" at bounding box center [1228, 430] width 36 height 10
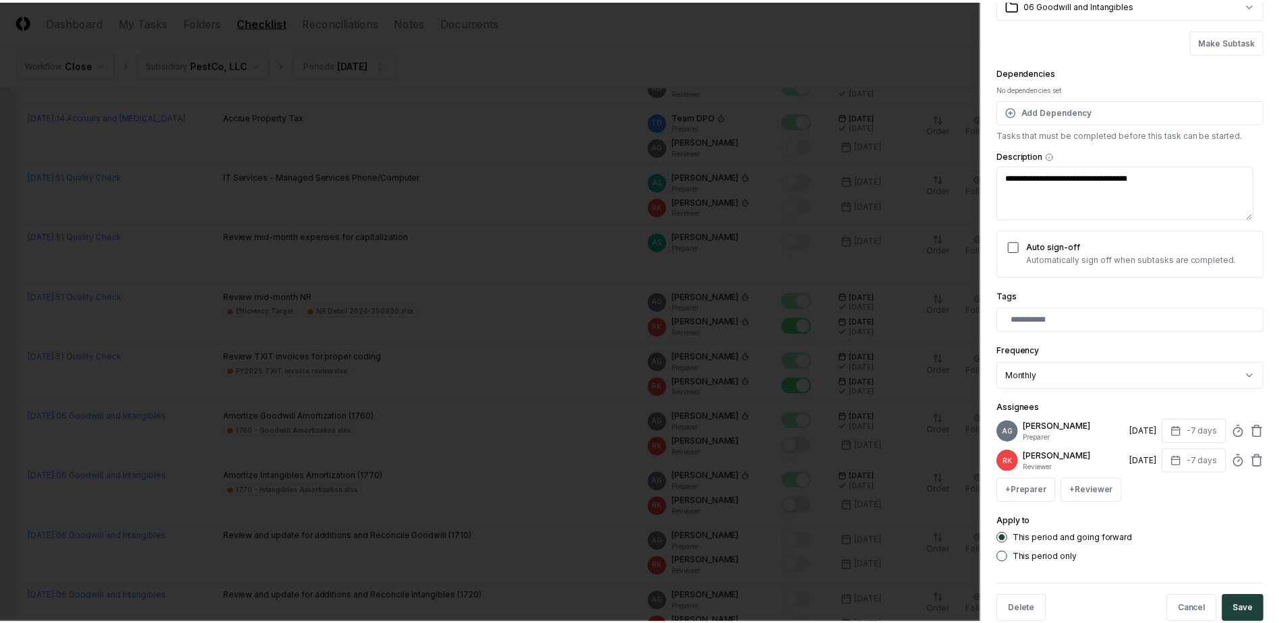
scroll to position [119, 0]
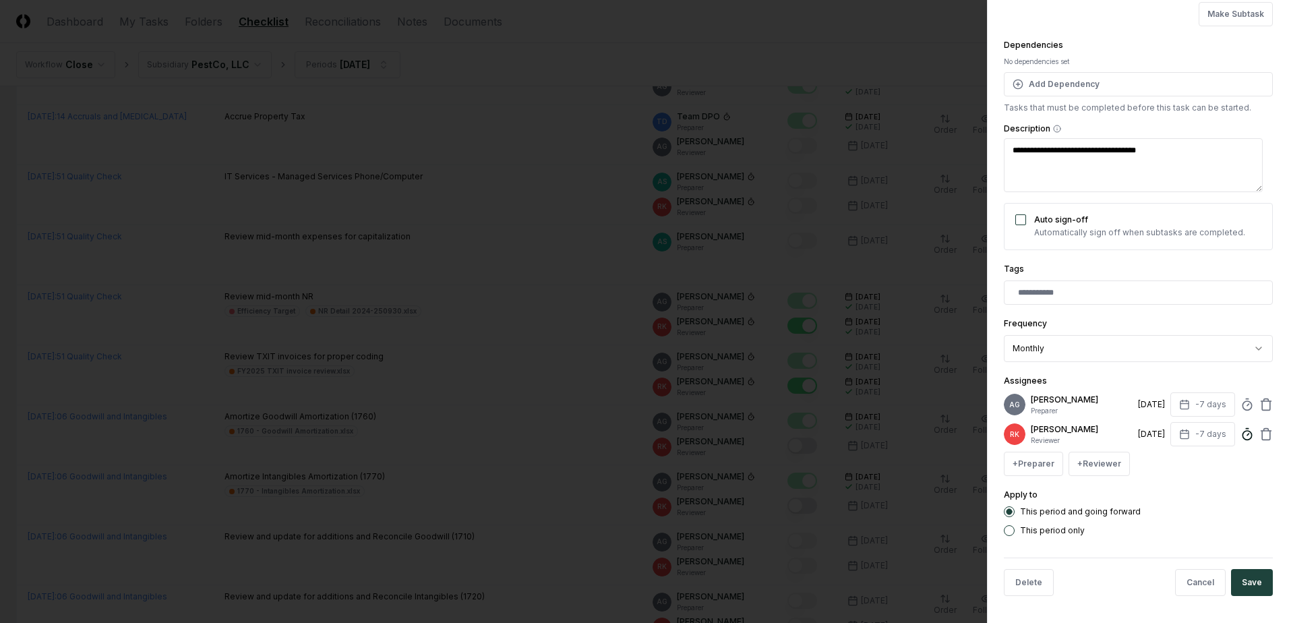
click at [1241, 433] on icon at bounding box center [1247, 433] width 13 height 13
type textarea "*"
type input "*****"
click at [1237, 585] on button "Save" at bounding box center [1252, 582] width 42 height 27
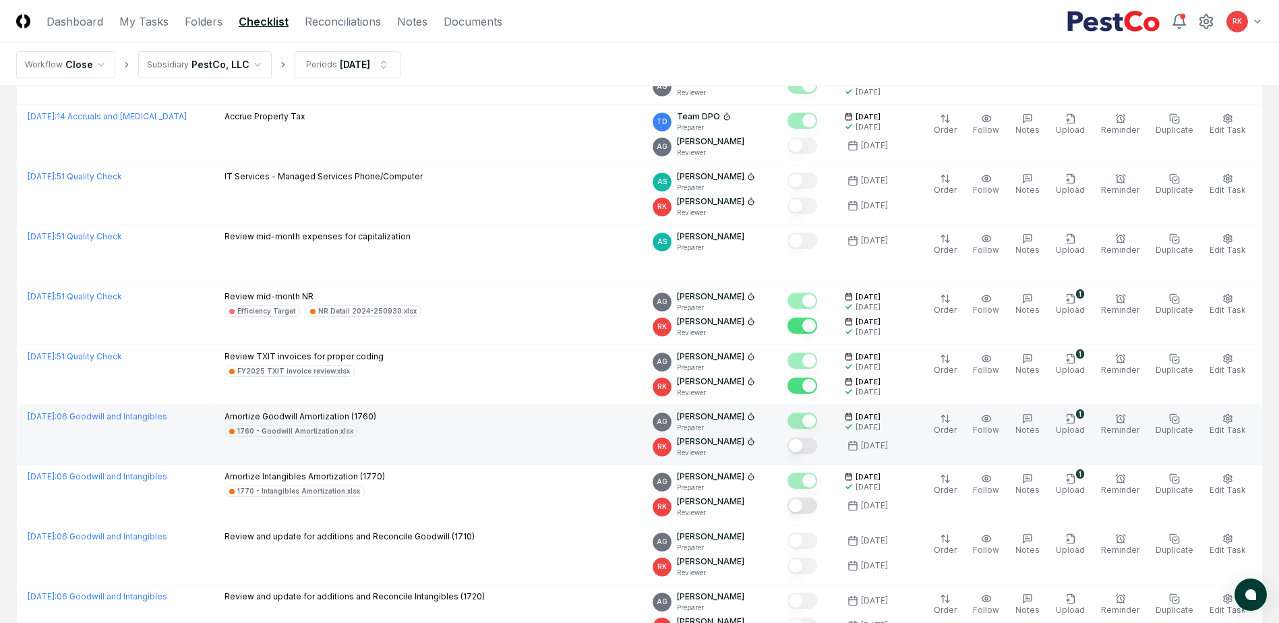
click at [817, 441] on button "Mark complete" at bounding box center [803, 446] width 30 height 16
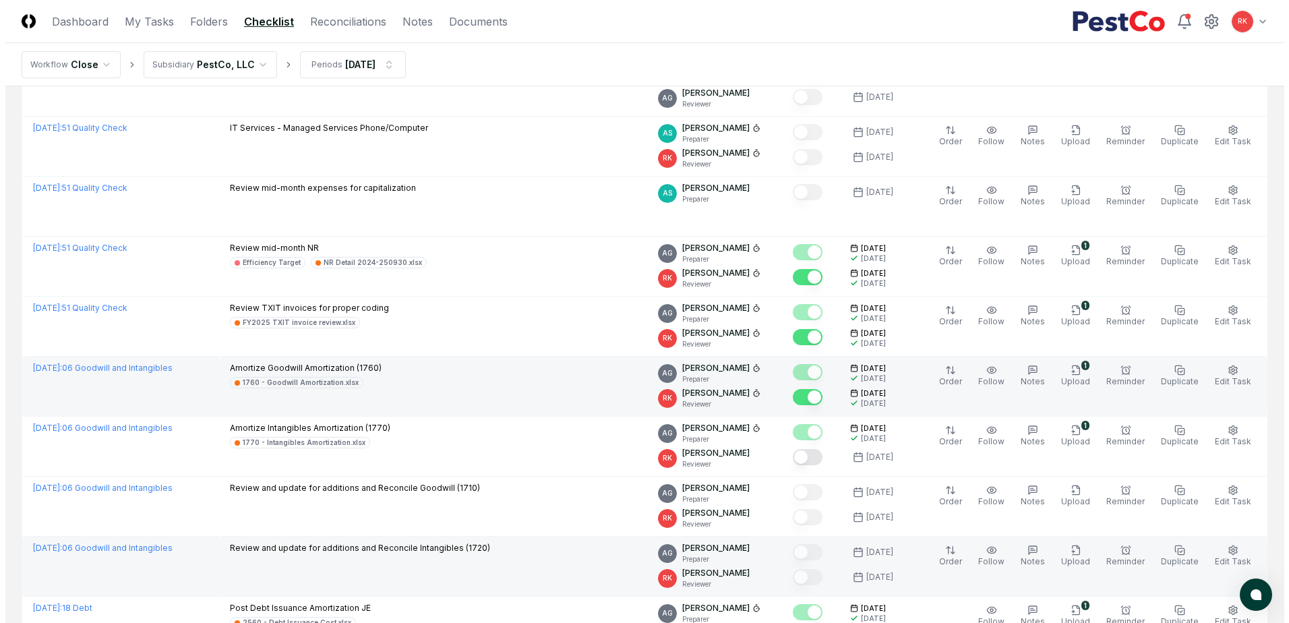
scroll to position [674, 0]
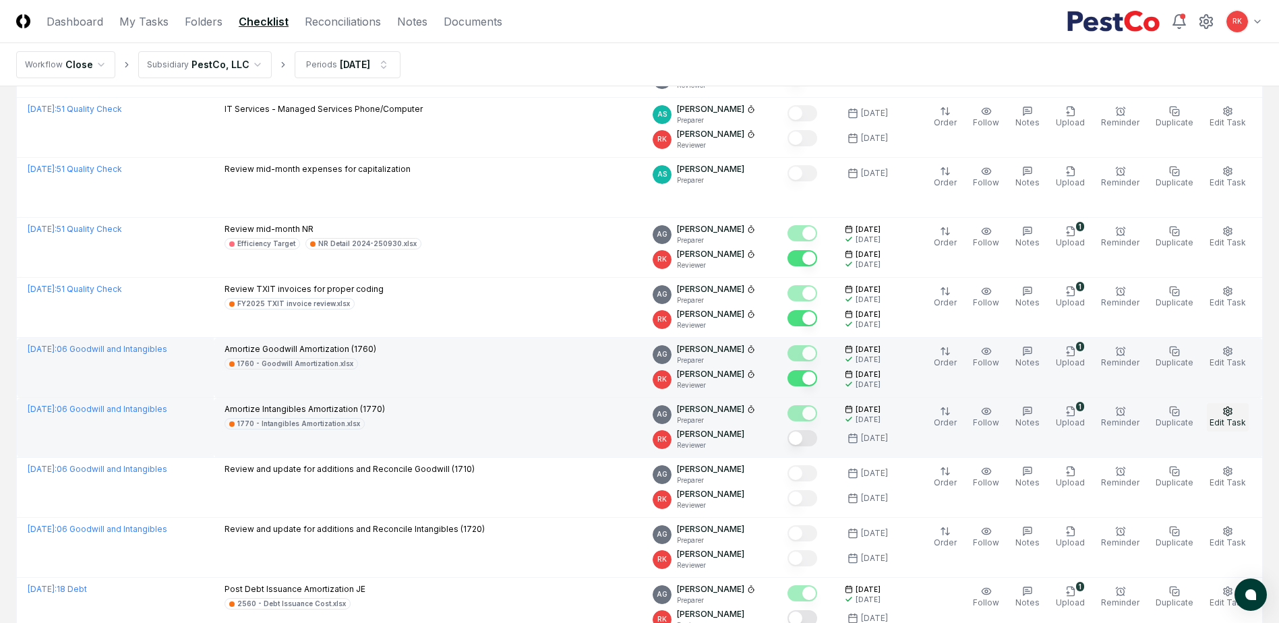
click at [1215, 425] on span "Edit Task" at bounding box center [1228, 422] width 36 height 10
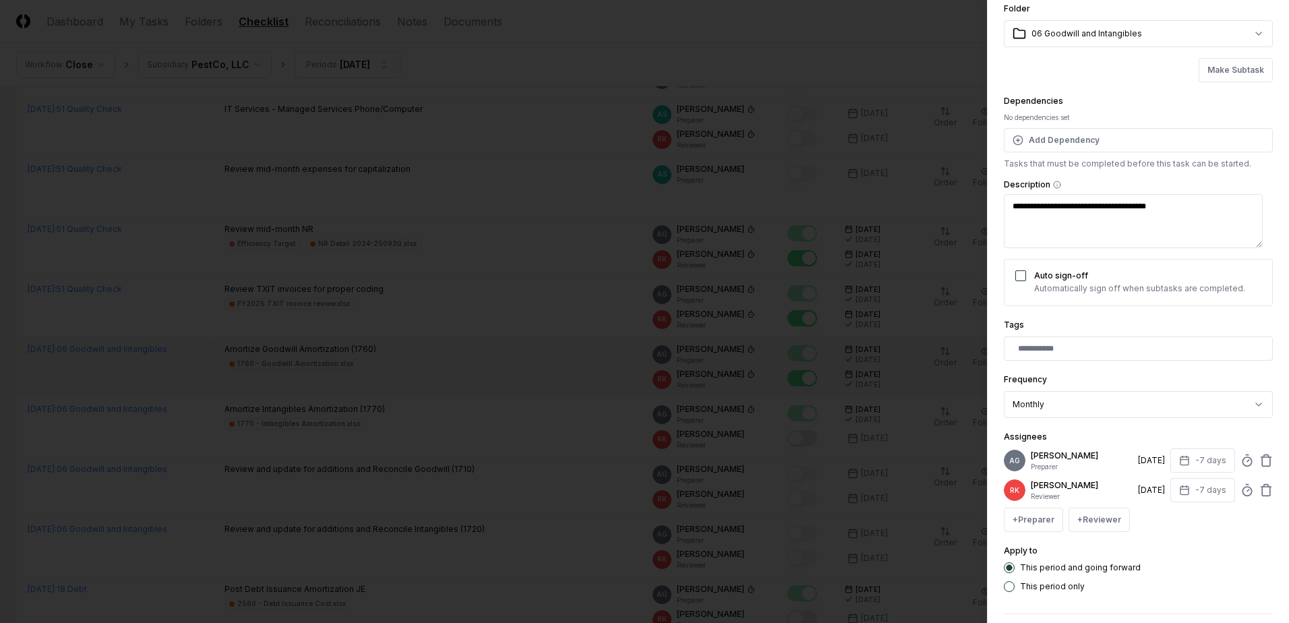
scroll to position [67, 0]
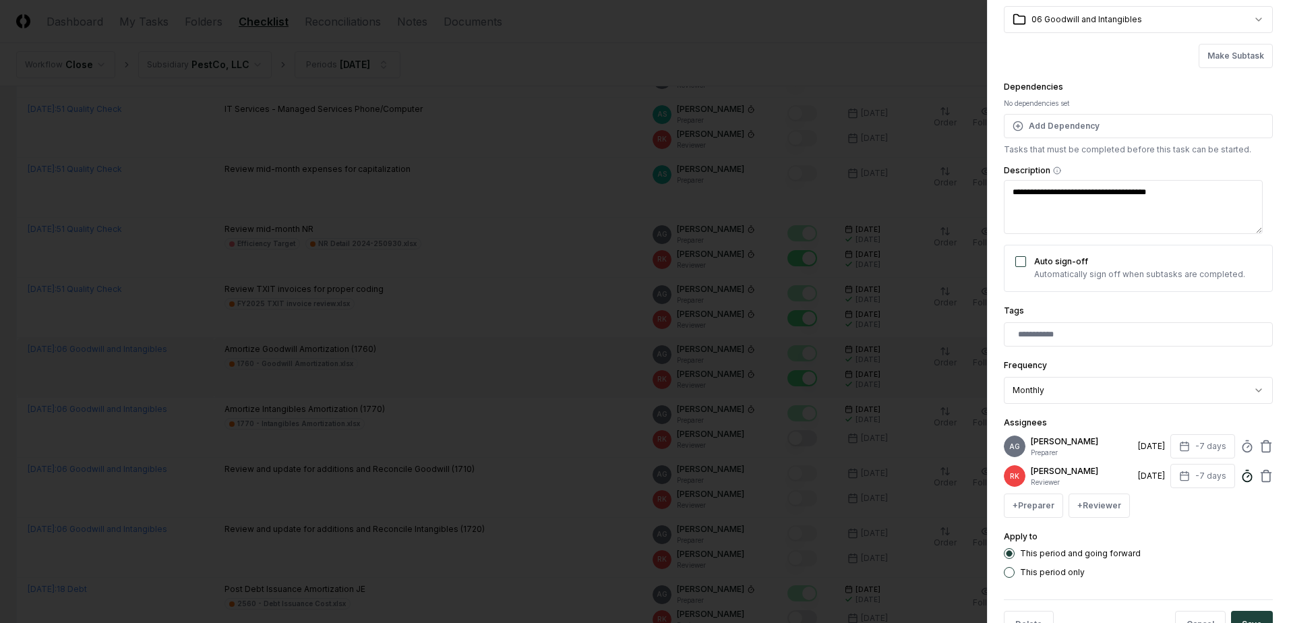
click at [1241, 483] on icon at bounding box center [1247, 475] width 13 height 13
type textarea "*"
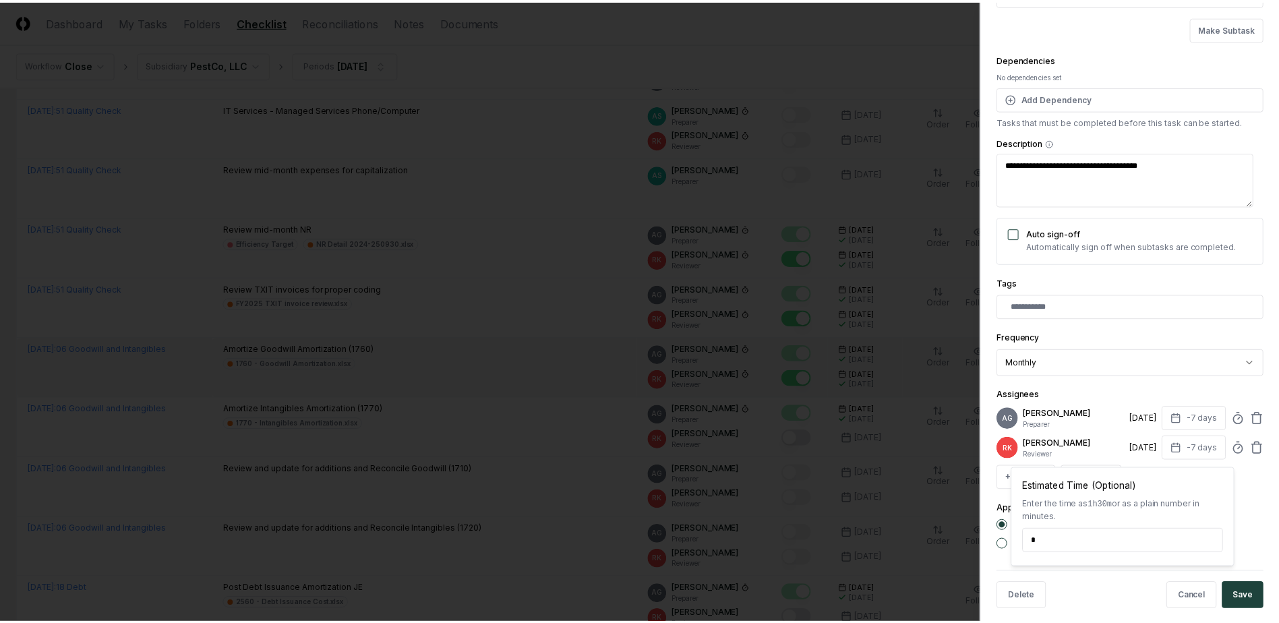
scroll to position [119, 0]
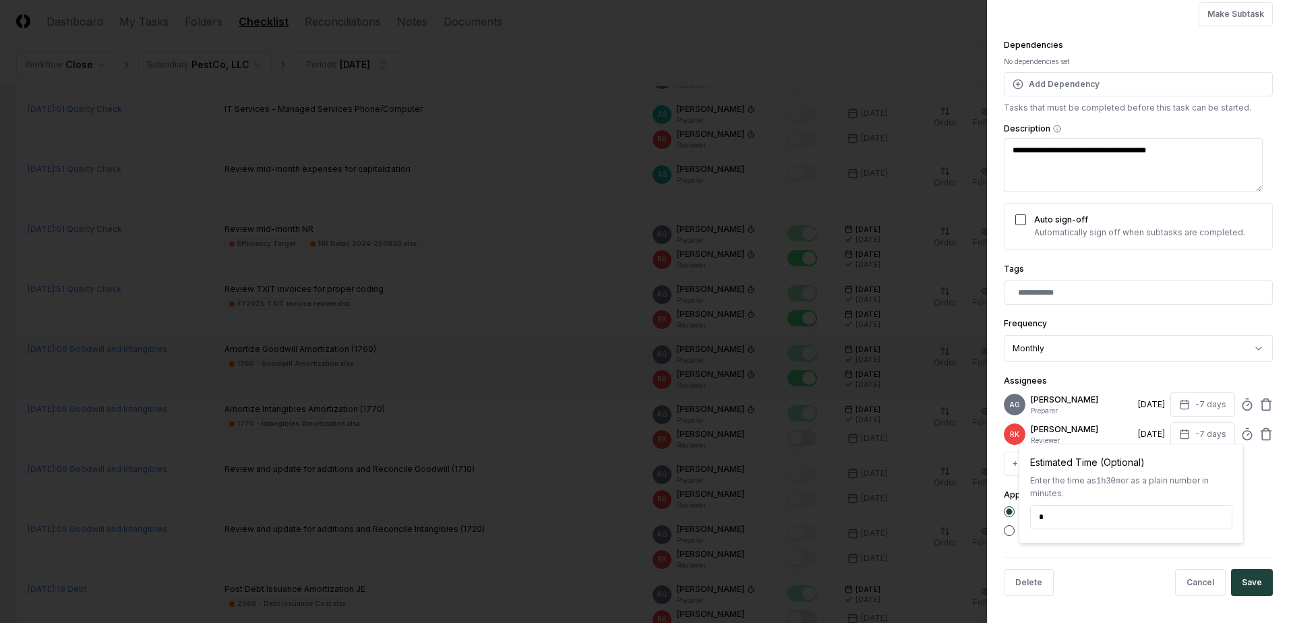
type input "*****"
click at [1263, 584] on div "**********" at bounding box center [1138, 311] width 302 height 623
click at [1256, 584] on button "Save" at bounding box center [1252, 582] width 42 height 27
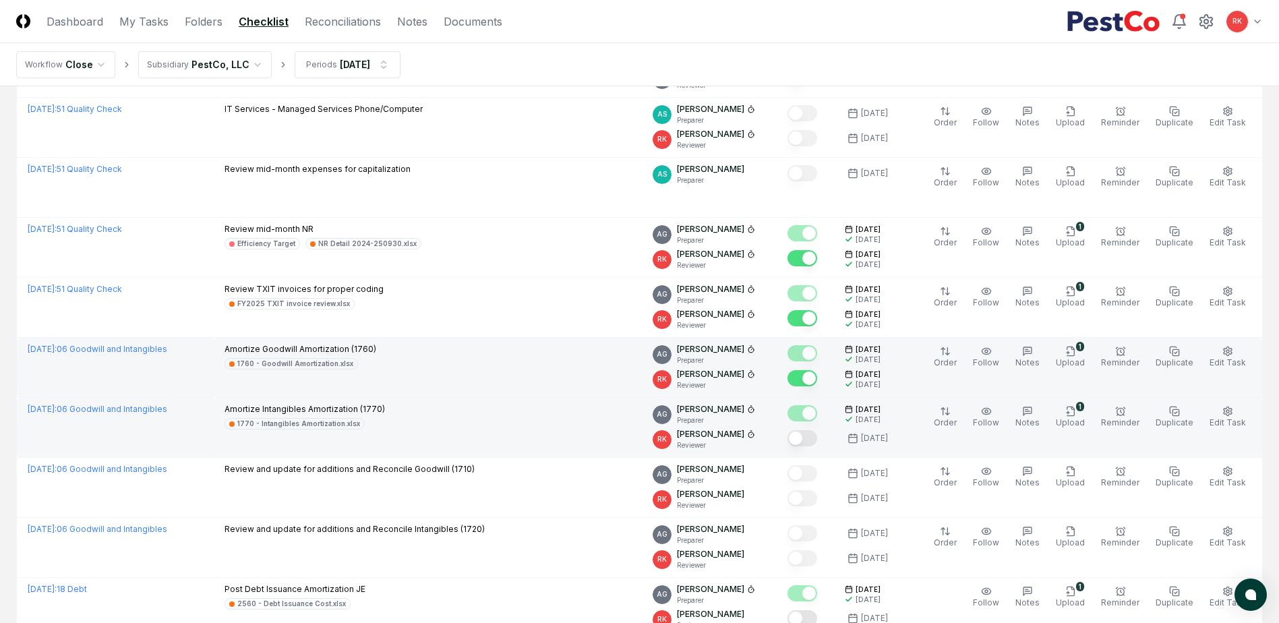
click at [806, 434] on button "Mark complete" at bounding box center [803, 438] width 30 height 16
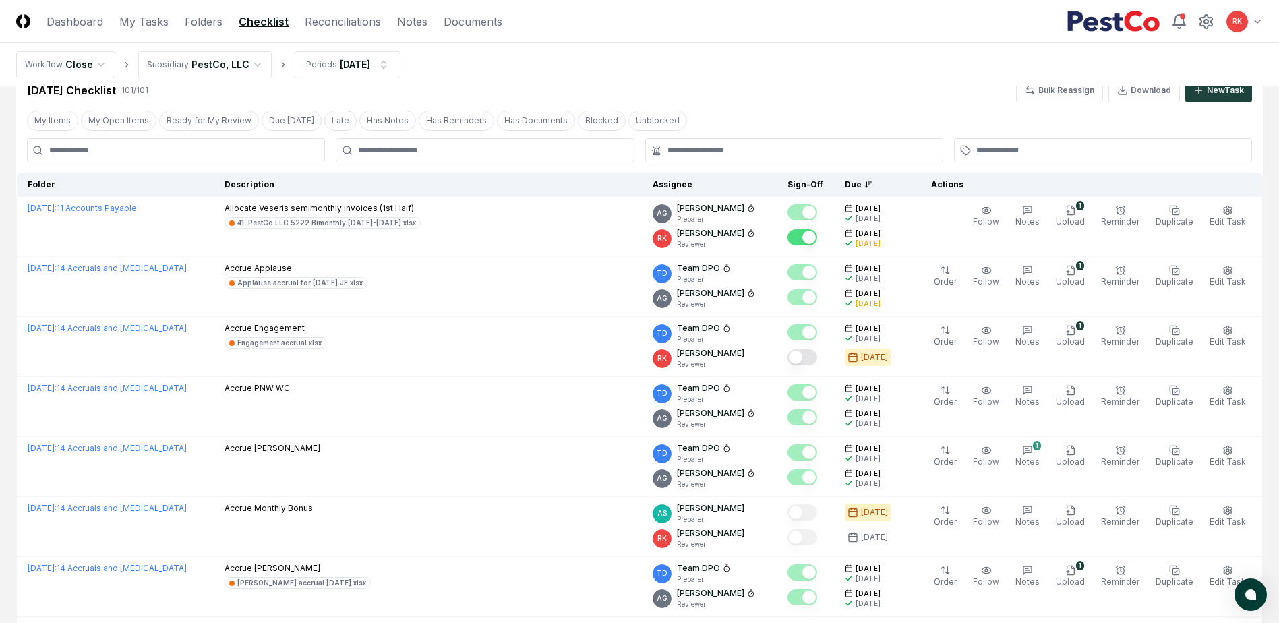
scroll to position [0, 0]
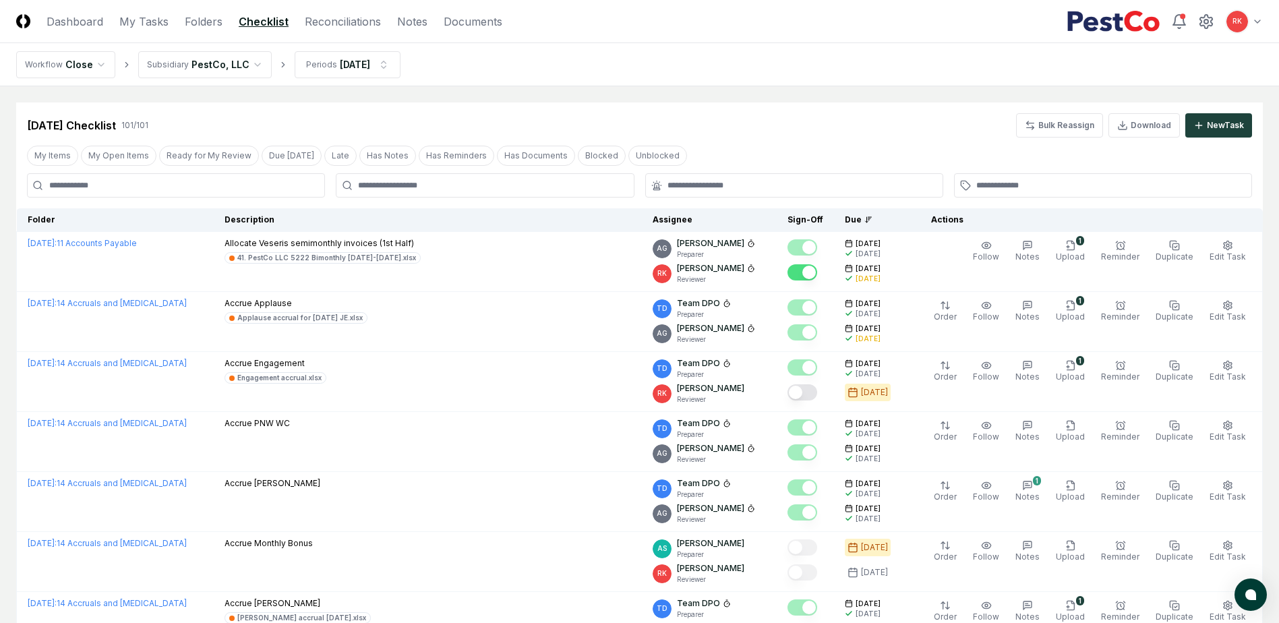
click at [77, 11] on header "CloseCore Dashboard My Tasks Folders Checklist Reconciliations Notes Documents …" at bounding box center [639, 21] width 1279 height 43
click at [80, 18] on link "Dashboard" at bounding box center [75, 21] width 57 height 16
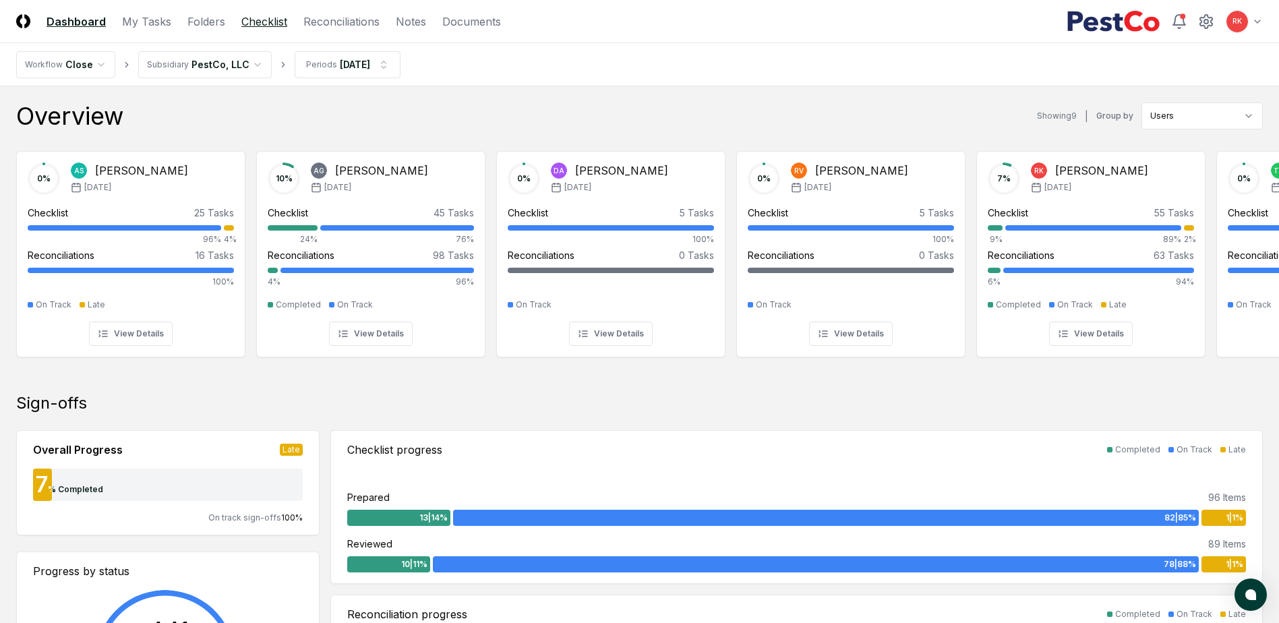
click at [262, 20] on link "Checklist" at bounding box center [264, 21] width 46 height 16
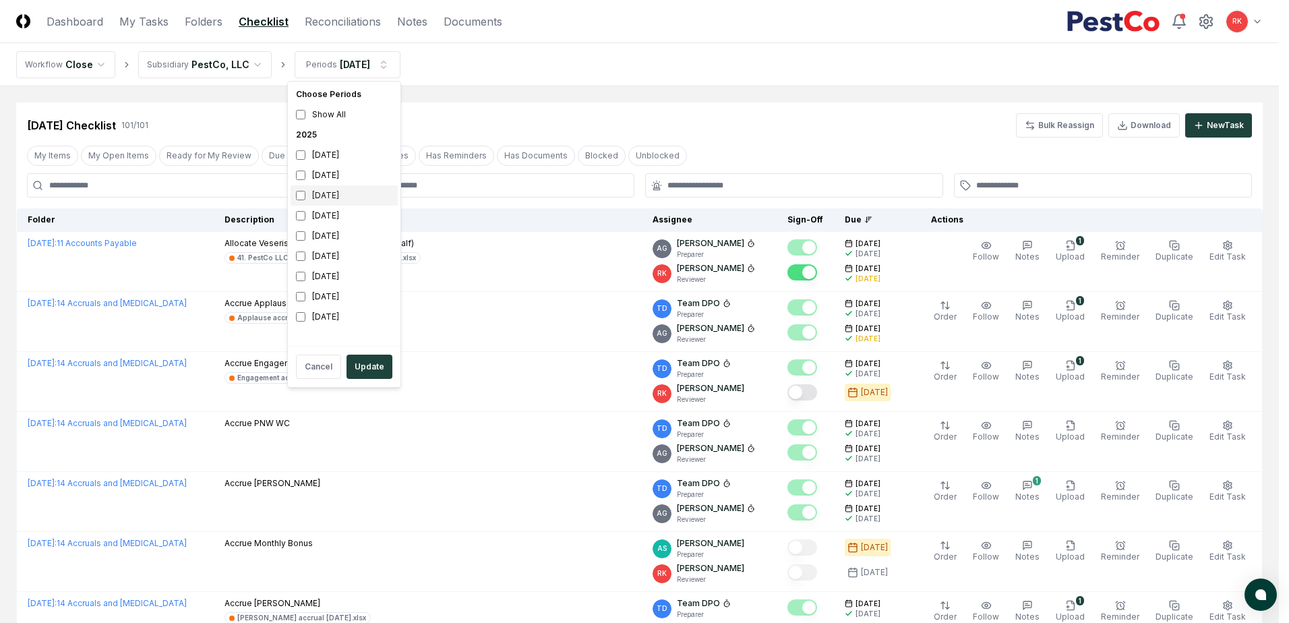
click at [307, 196] on div "[DATE]" at bounding box center [344, 195] width 107 height 20
click at [302, 168] on div "[DATE]" at bounding box center [344, 175] width 107 height 20
click at [374, 365] on button "Update" at bounding box center [370, 367] width 46 height 24
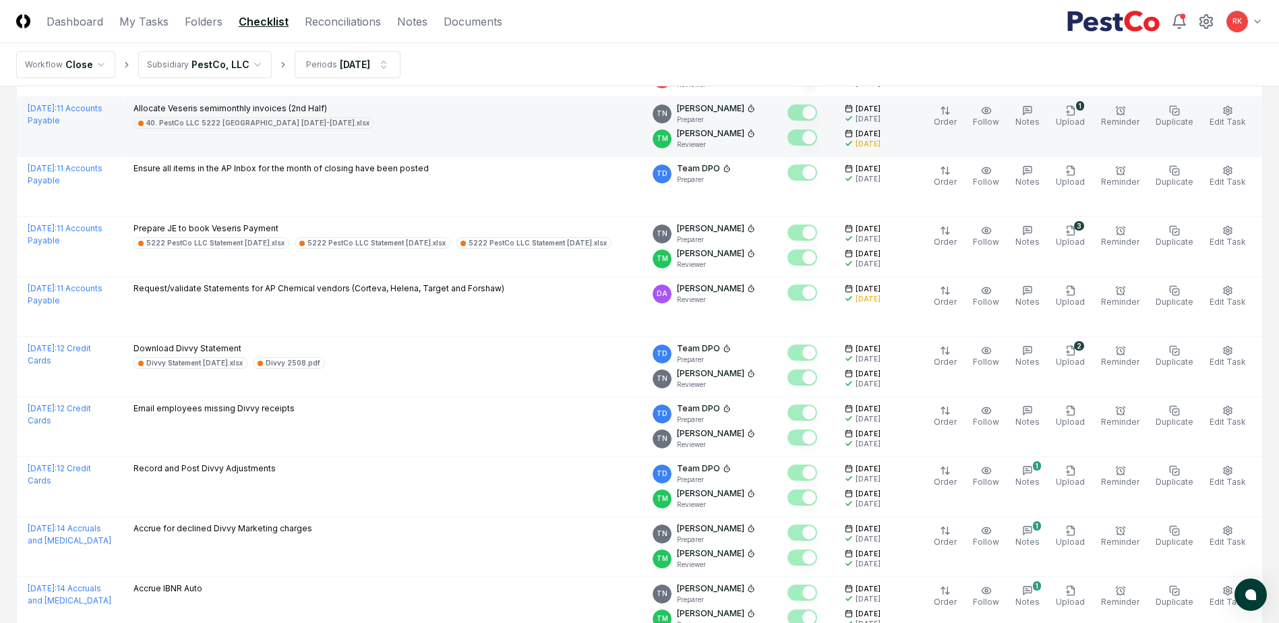
scroll to position [2745, 0]
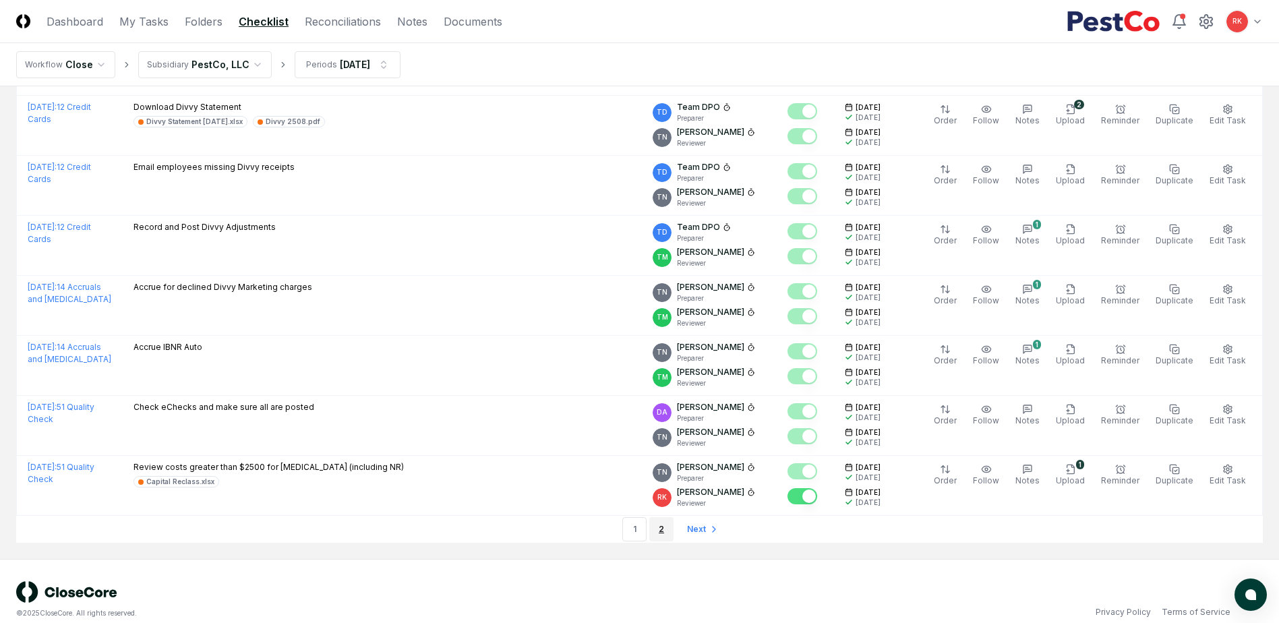
click at [656, 517] on link "2" at bounding box center [661, 529] width 24 height 24
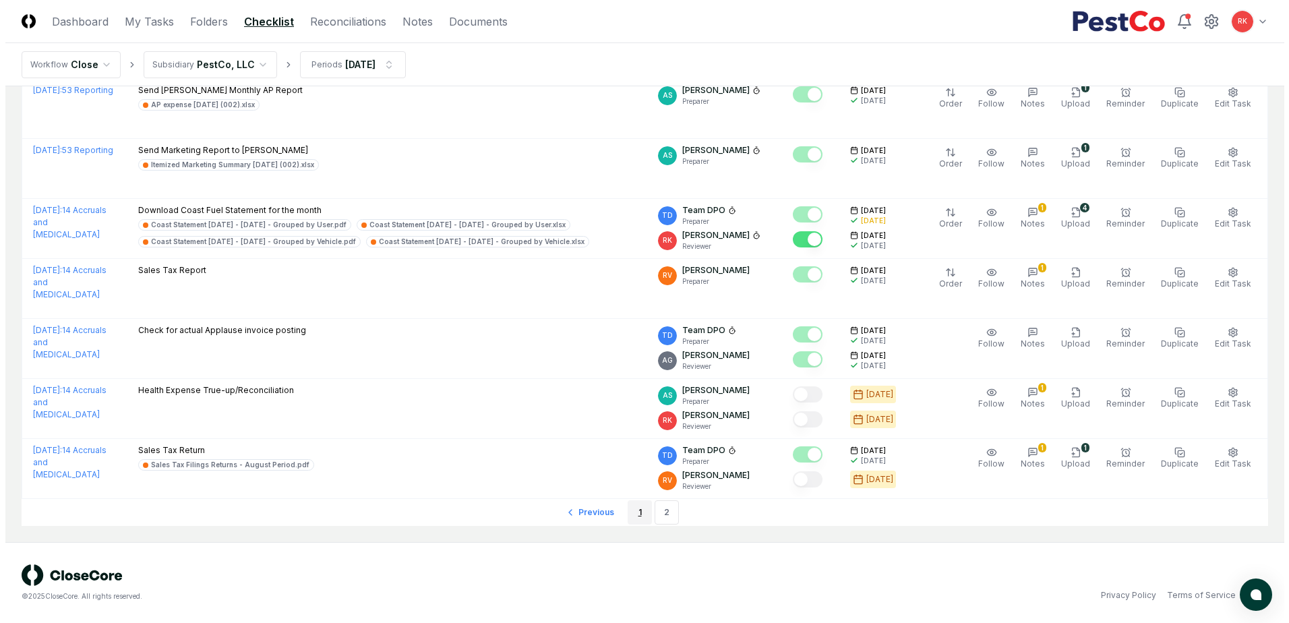
scroll to position [2462, 0]
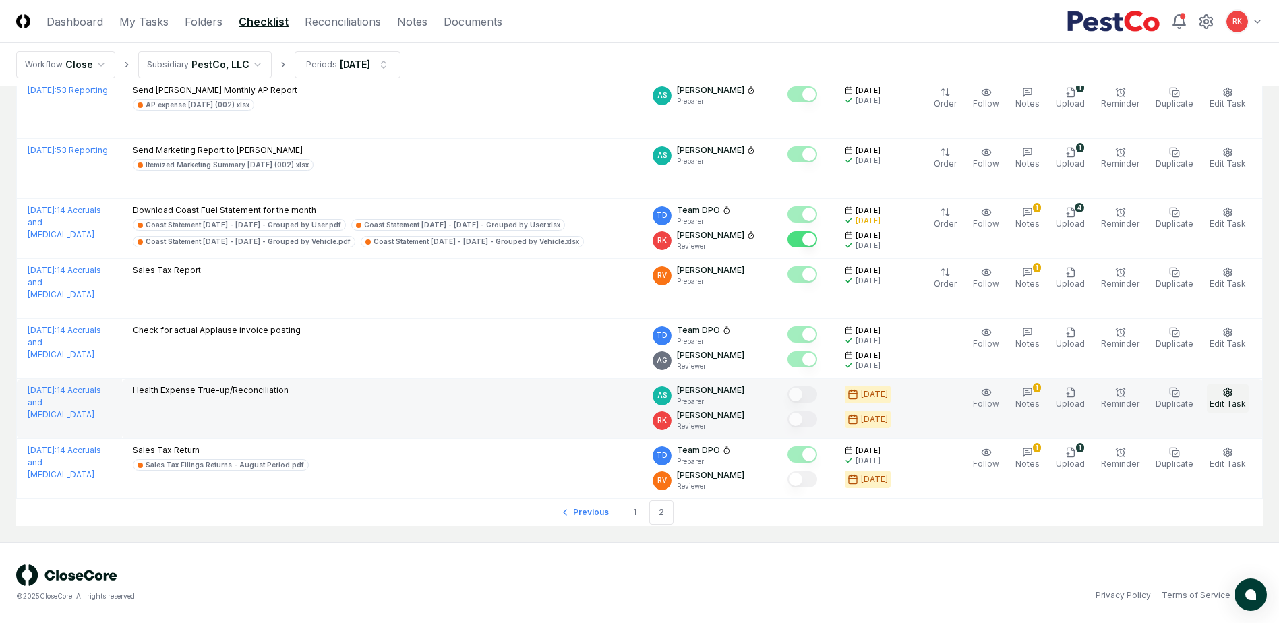
click at [1225, 400] on span "Edit Task" at bounding box center [1228, 403] width 36 height 10
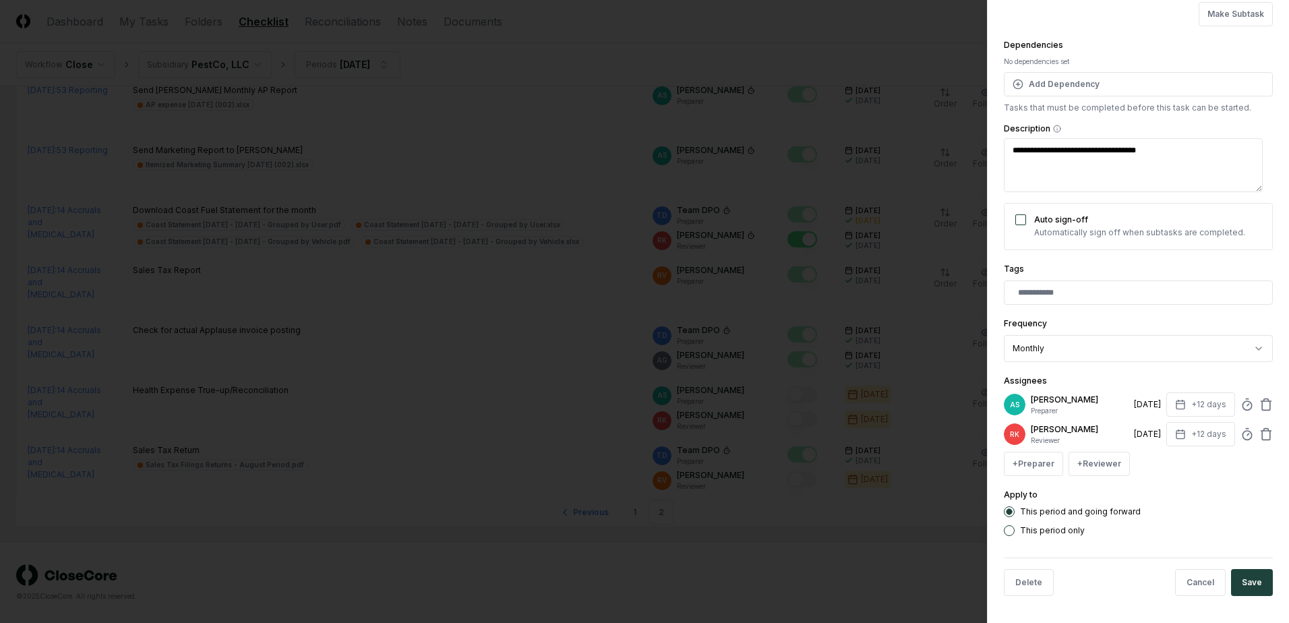
scroll to position [0, 0]
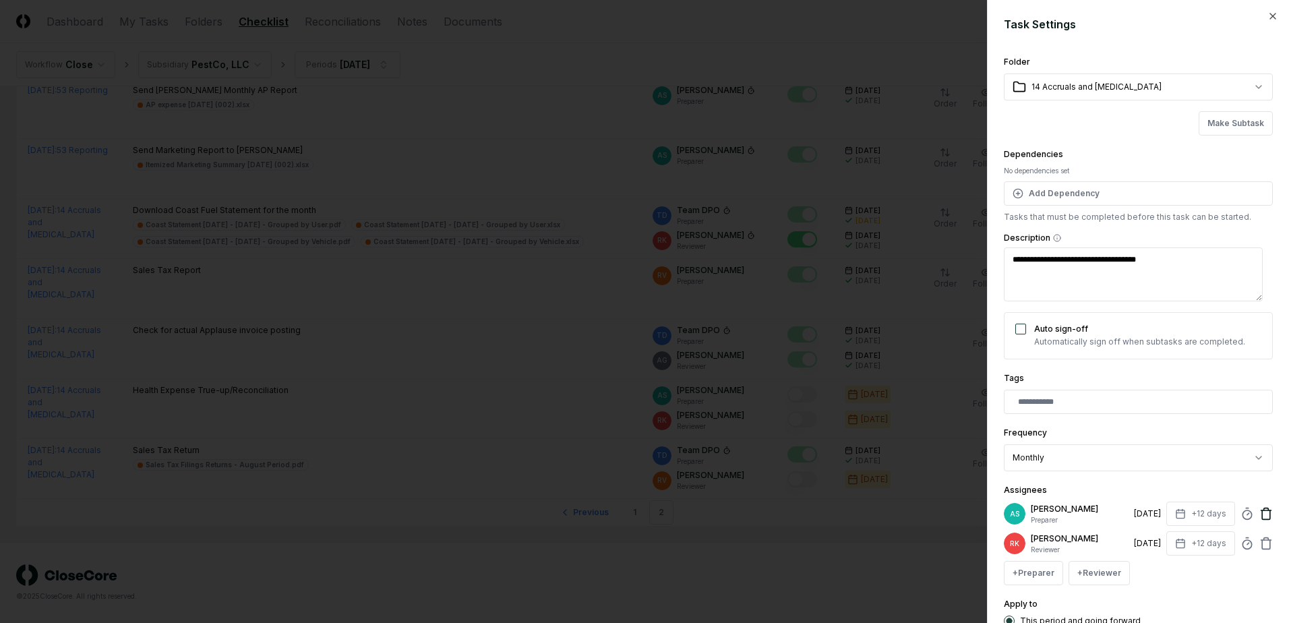
click at [1260, 514] on icon at bounding box center [1266, 513] width 13 height 13
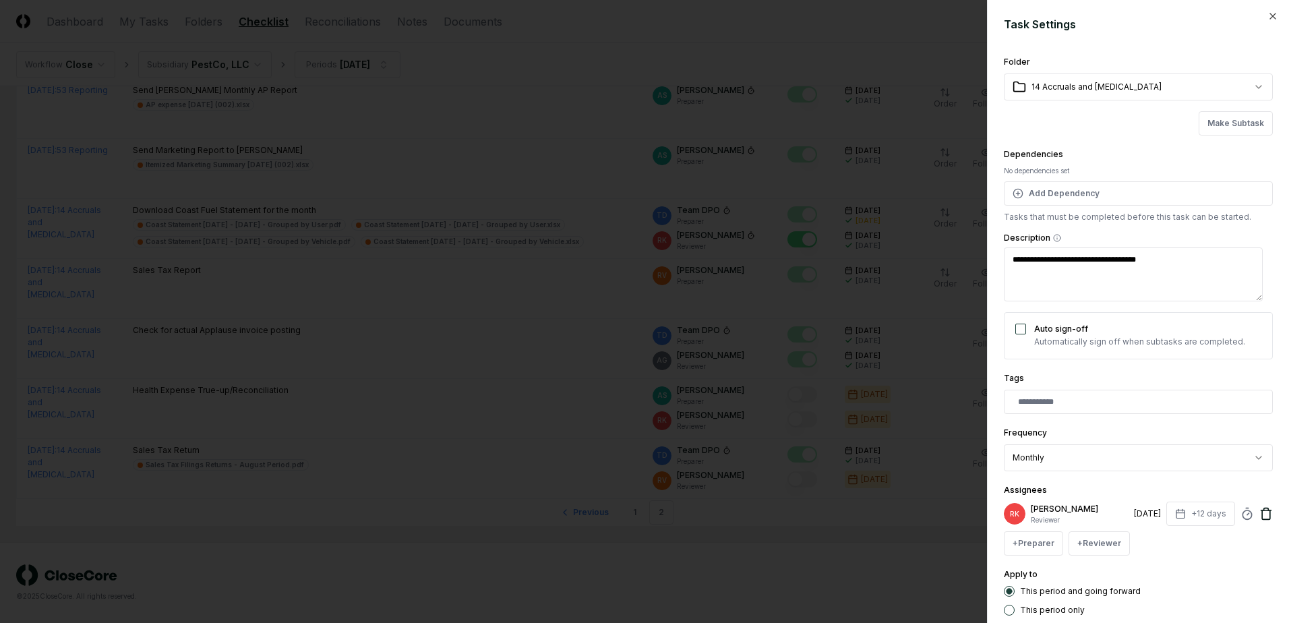
click at [1260, 515] on icon at bounding box center [1266, 513] width 13 height 13
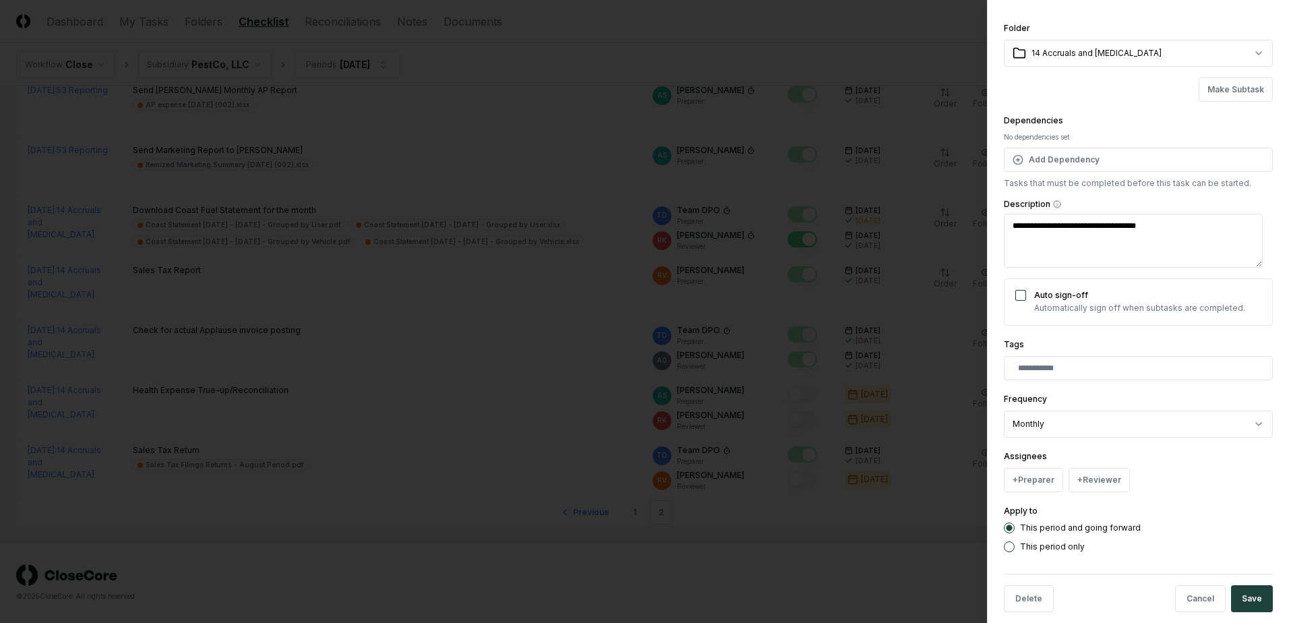
scroll to position [50, 0]
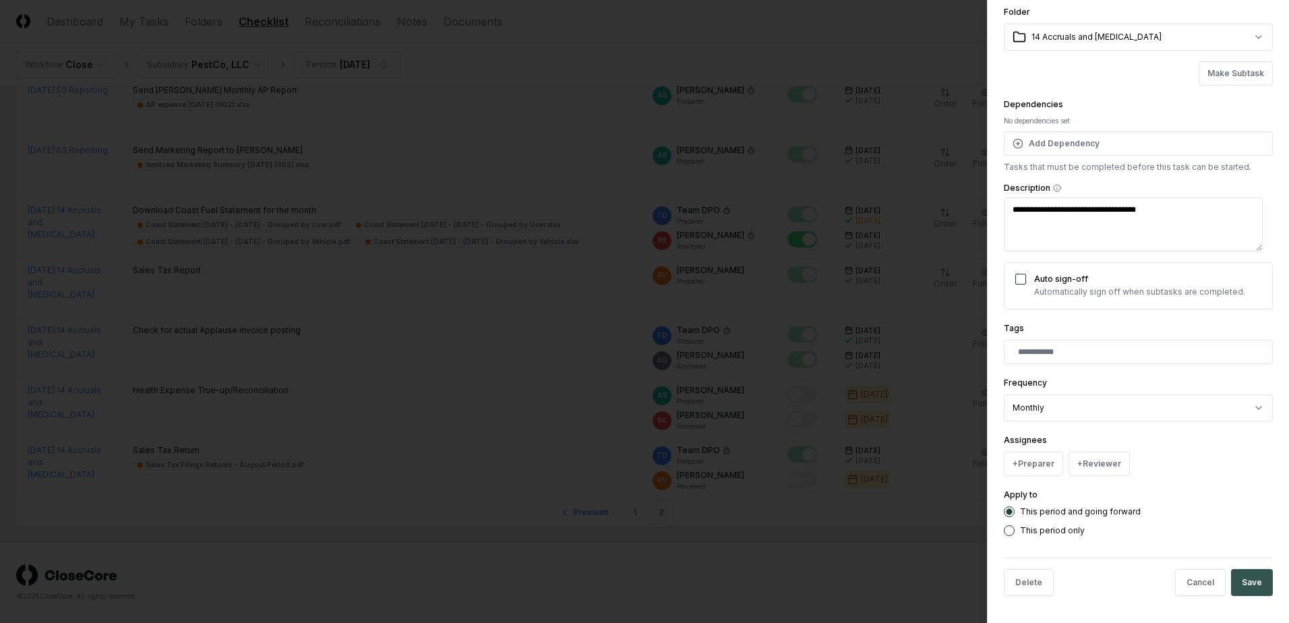
click at [1239, 574] on button "Save" at bounding box center [1252, 582] width 42 height 27
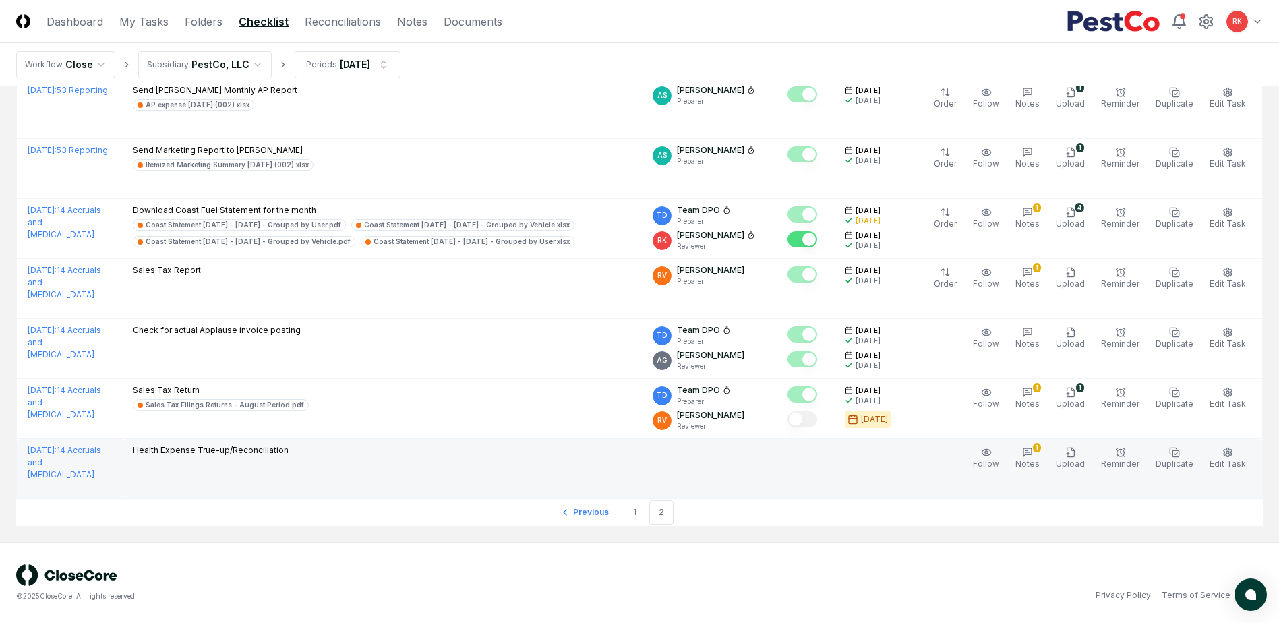
click at [152, 451] on p "Health Expense True-up/Reconciliation" at bounding box center [211, 450] width 156 height 12
drag, startPoint x: 152, startPoint y: 451, endPoint x: 158, endPoint y: 462, distance: 12.4
click at [158, 462] on td "Health Expense True-up/Reconciliation" at bounding box center [382, 469] width 520 height 60
click at [1230, 461] on span "Edit Task" at bounding box center [1228, 464] width 36 height 10
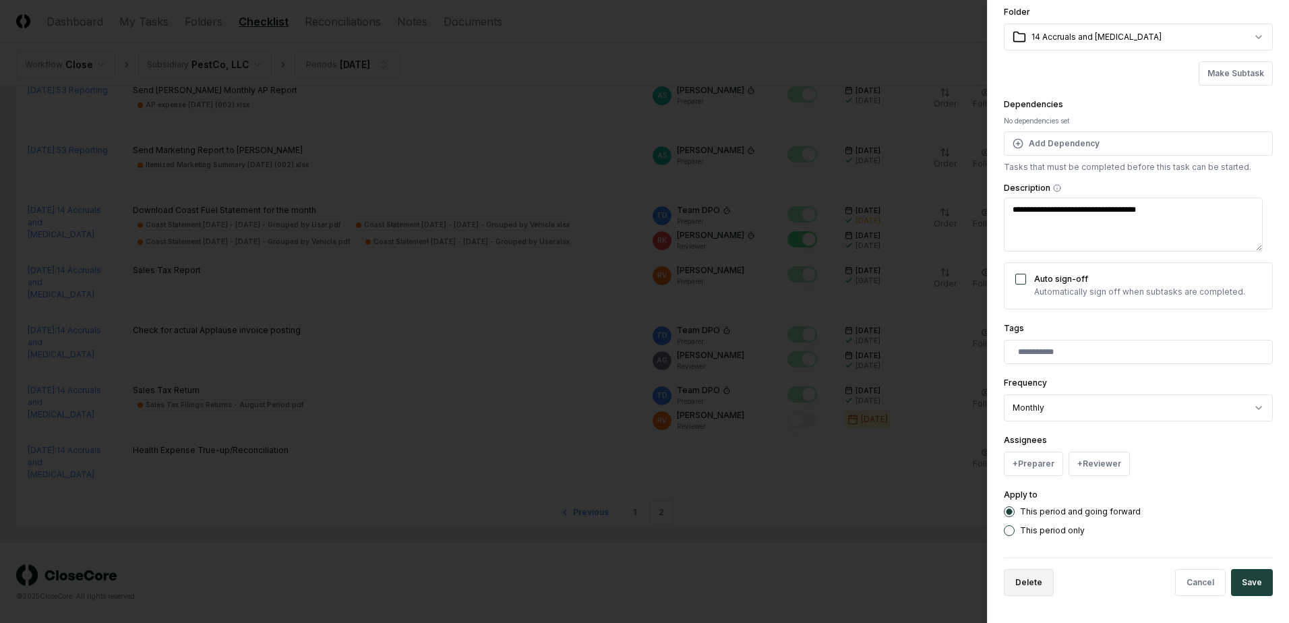
click at [1011, 572] on button "Delete" at bounding box center [1029, 582] width 50 height 27
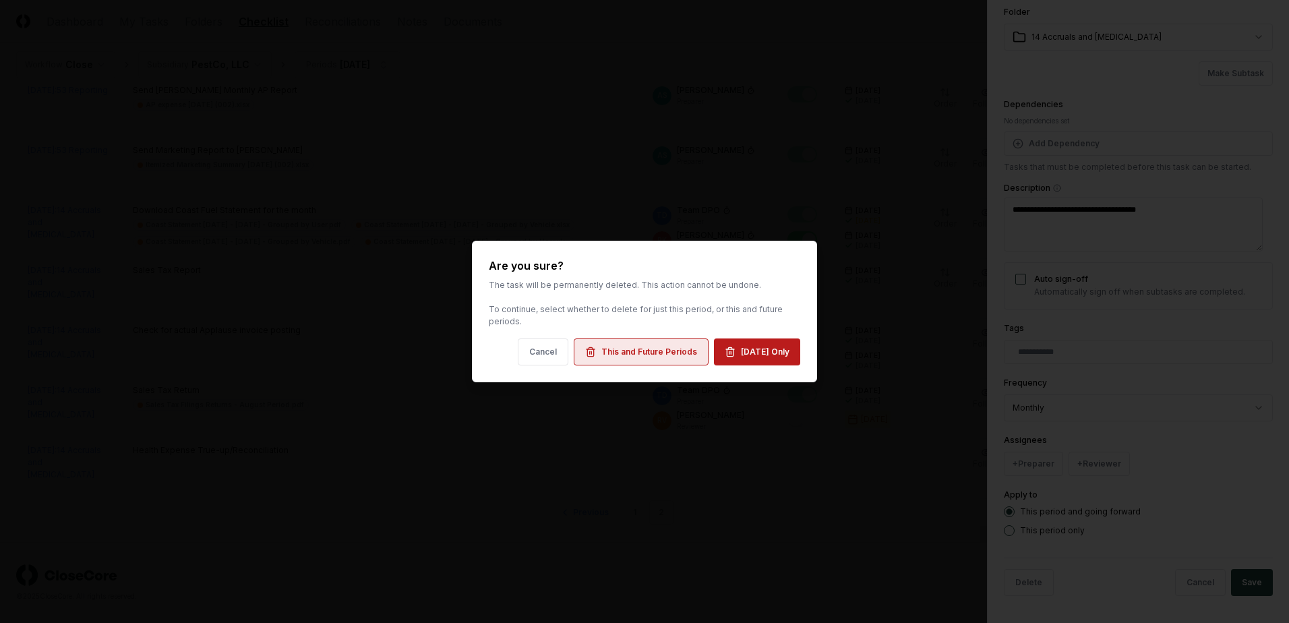
click at [620, 347] on div "This and Future Periods" at bounding box center [649, 352] width 96 height 12
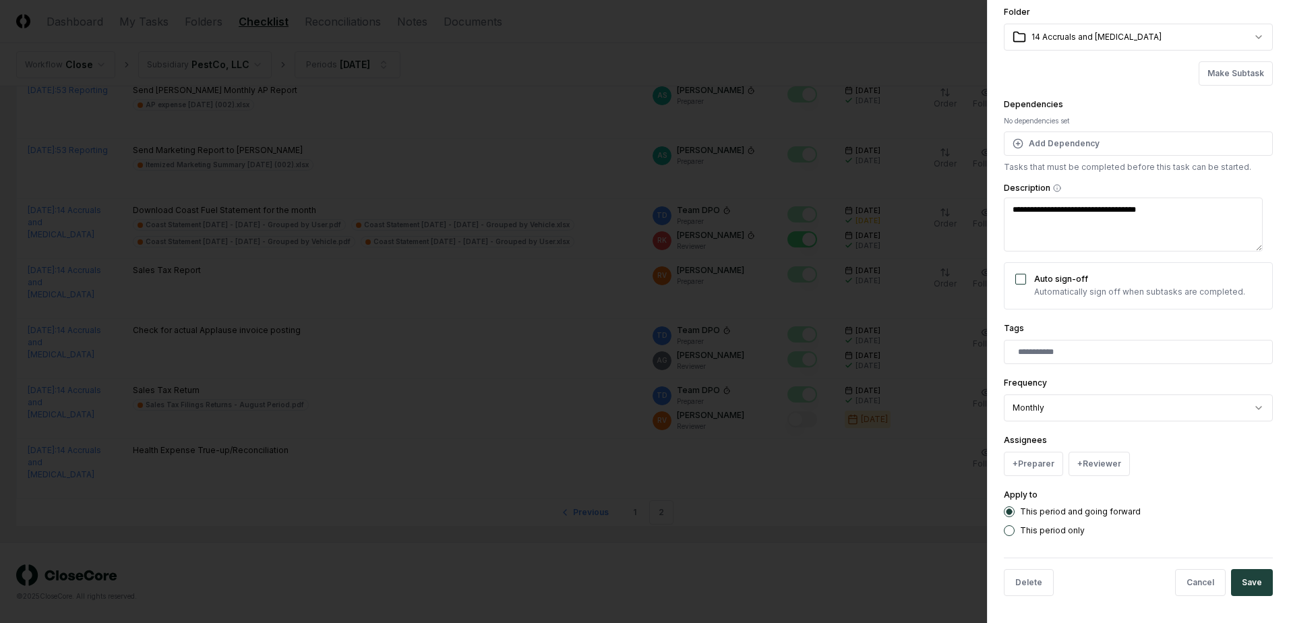
type textarea "*"
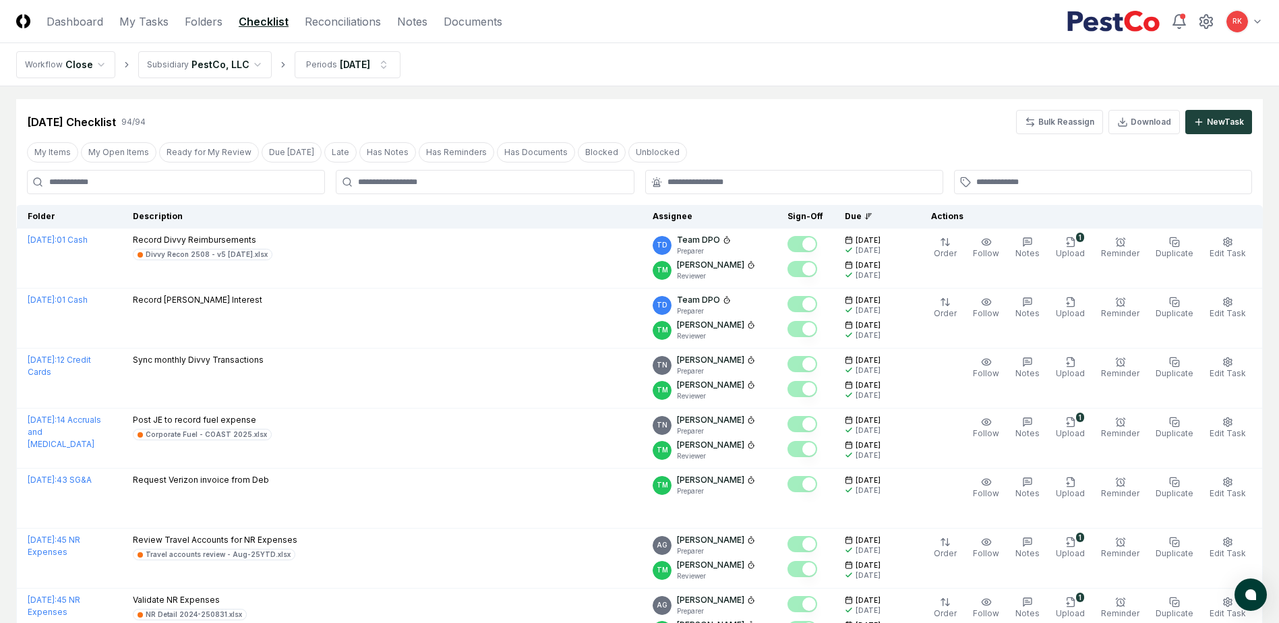
scroll to position [0, 0]
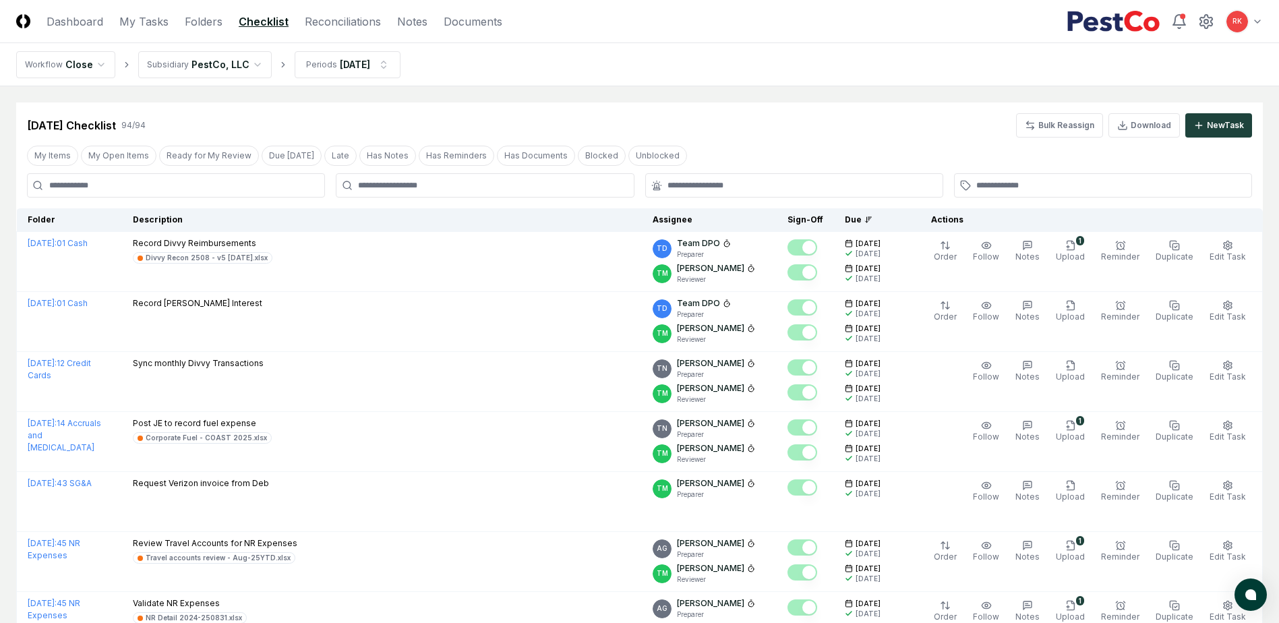
drag, startPoint x: 83, startPoint y: 21, endPoint x: 110, endPoint y: 52, distance: 41.1
click at [83, 21] on link "Dashboard" at bounding box center [75, 21] width 57 height 16
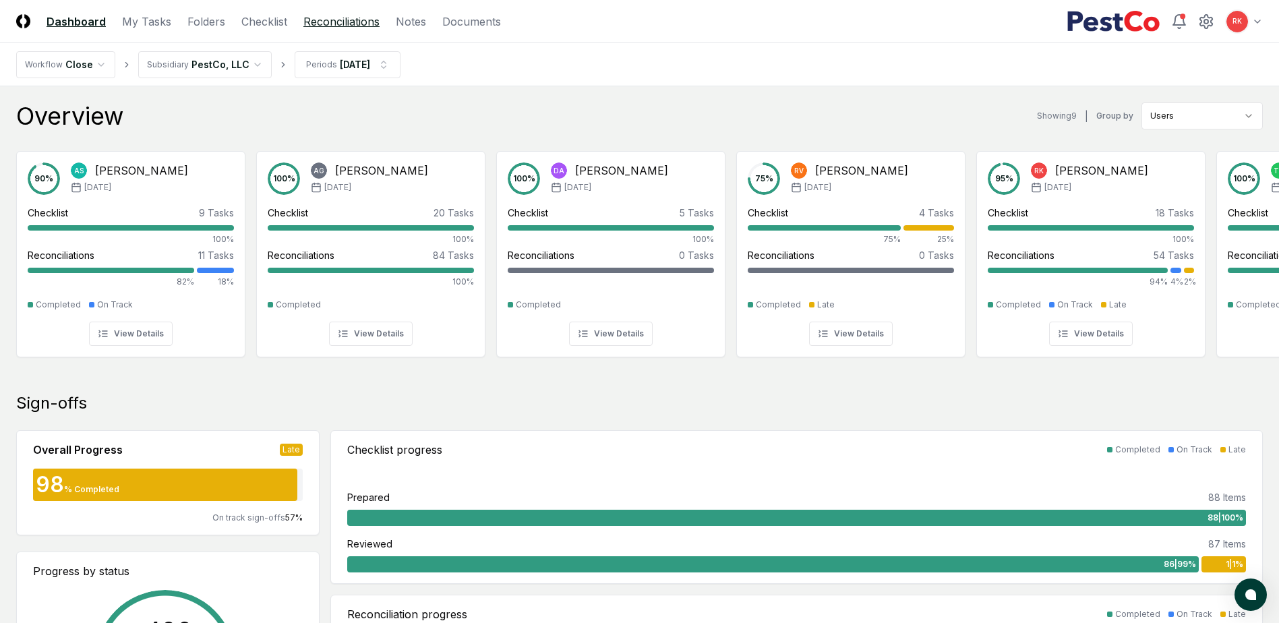
click at [333, 20] on link "Reconciliations" at bounding box center [341, 21] width 76 height 16
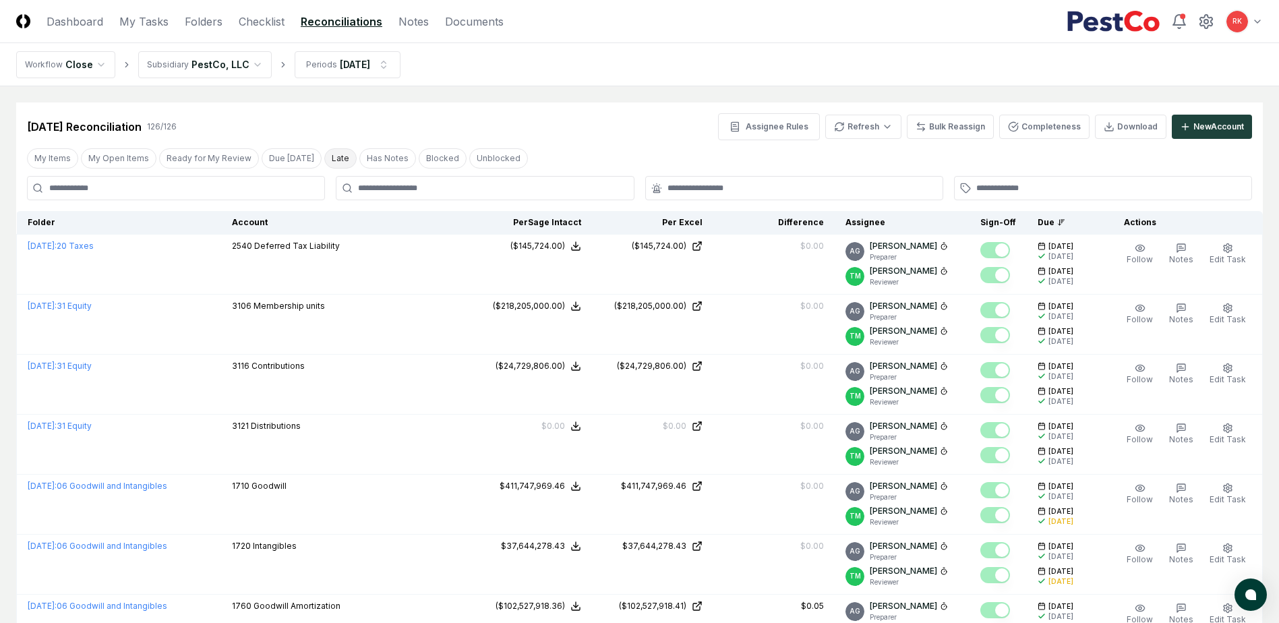
click at [328, 165] on button "Late" at bounding box center [340, 158] width 32 height 20
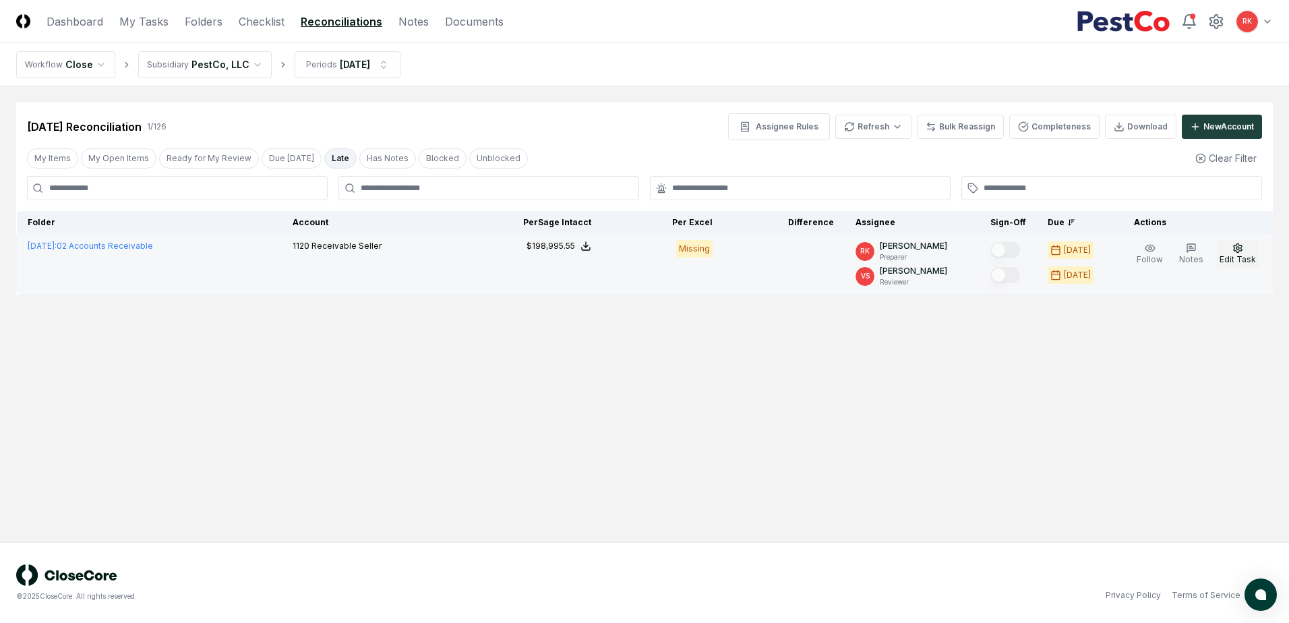
click at [1228, 262] on span "Edit Task" at bounding box center [1238, 259] width 36 height 10
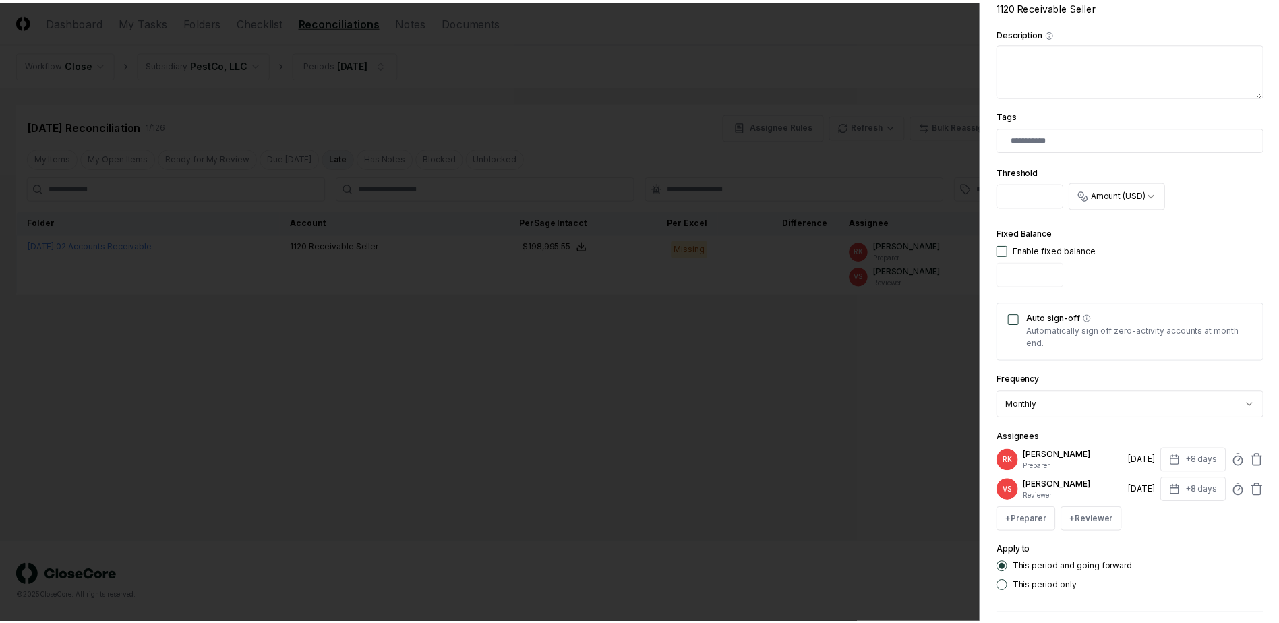
scroll to position [332, 0]
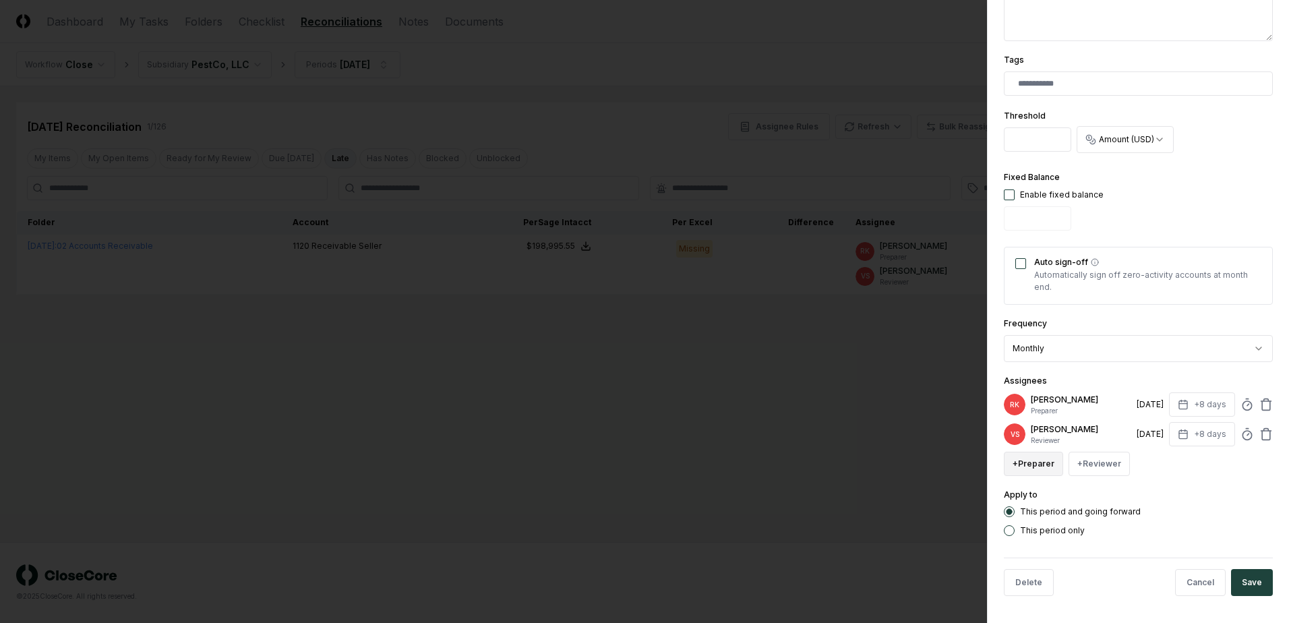
click at [1032, 465] on button "+ Preparer" at bounding box center [1033, 464] width 59 height 24
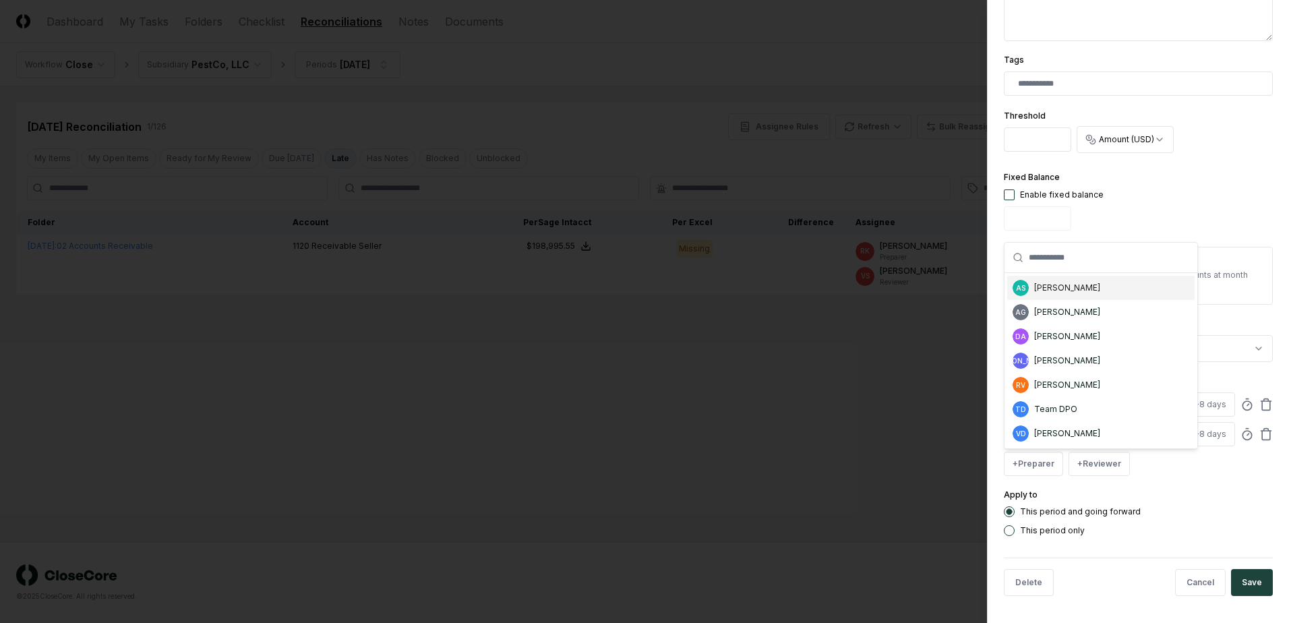
click at [1069, 289] on div "[PERSON_NAME]" at bounding box center [1067, 288] width 66 height 12
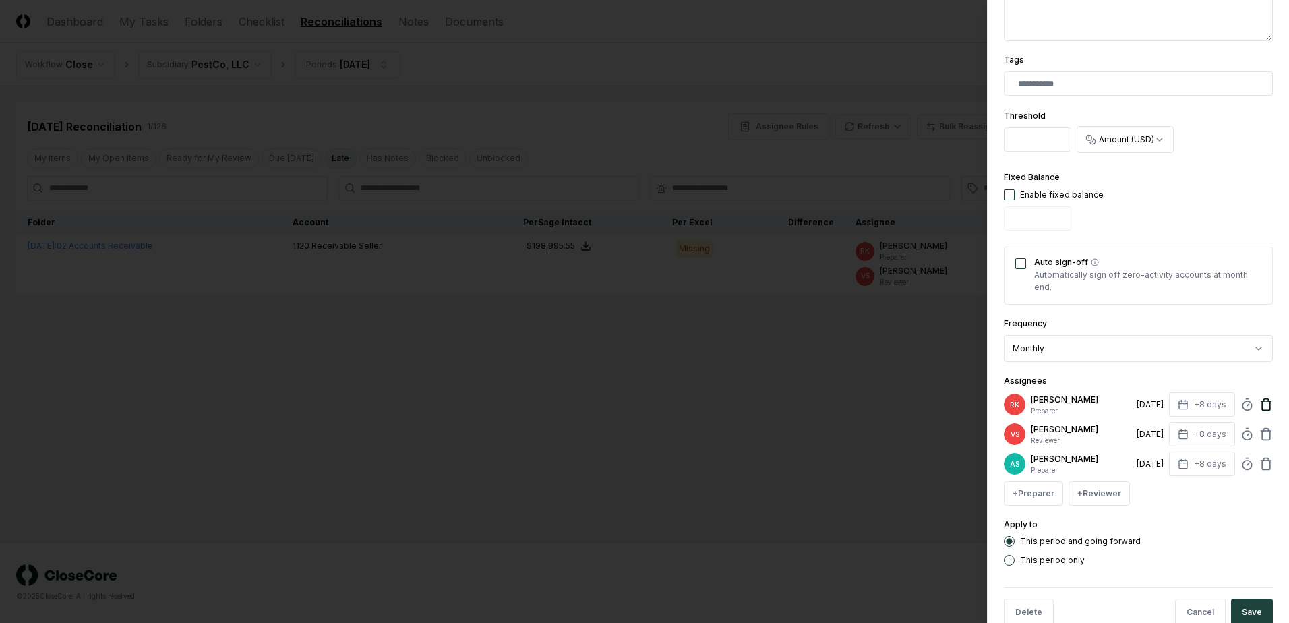
click at [1260, 404] on icon at bounding box center [1266, 404] width 13 height 13
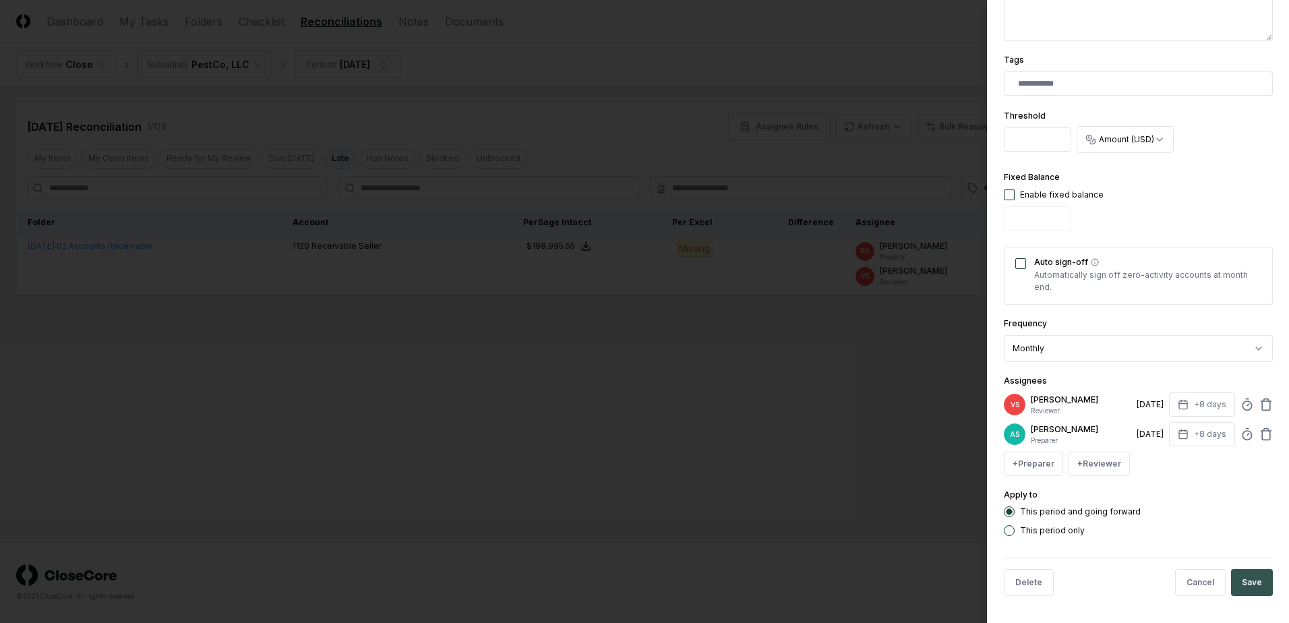
click at [1245, 584] on button "Save" at bounding box center [1252, 582] width 42 height 27
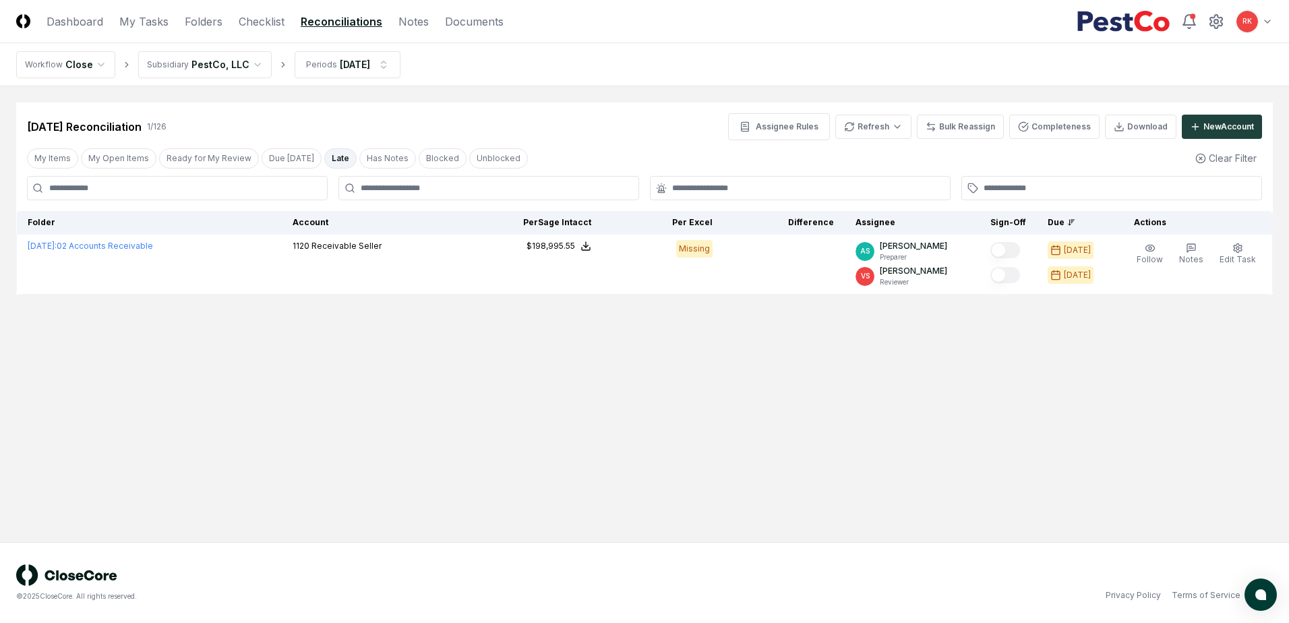
click at [614, 431] on main "Cancel Reassign [DATE] Reconciliation 1 / 126 Assignee Rules Refresh Bulk Reass…" at bounding box center [644, 314] width 1289 height 456
click at [337, 66] on html "CloseCore Dashboard My Tasks Folders Checklist Reconciliations Notes Documents …" at bounding box center [644, 311] width 1289 height 623
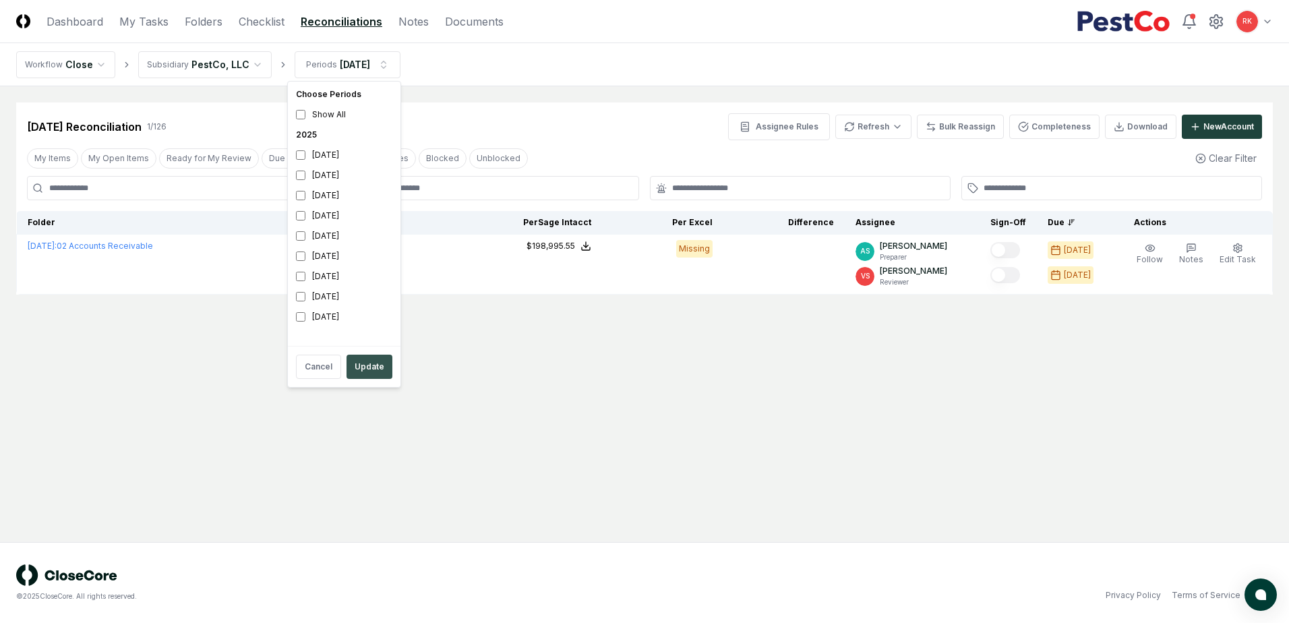
click at [374, 360] on button "Update" at bounding box center [370, 367] width 46 height 24
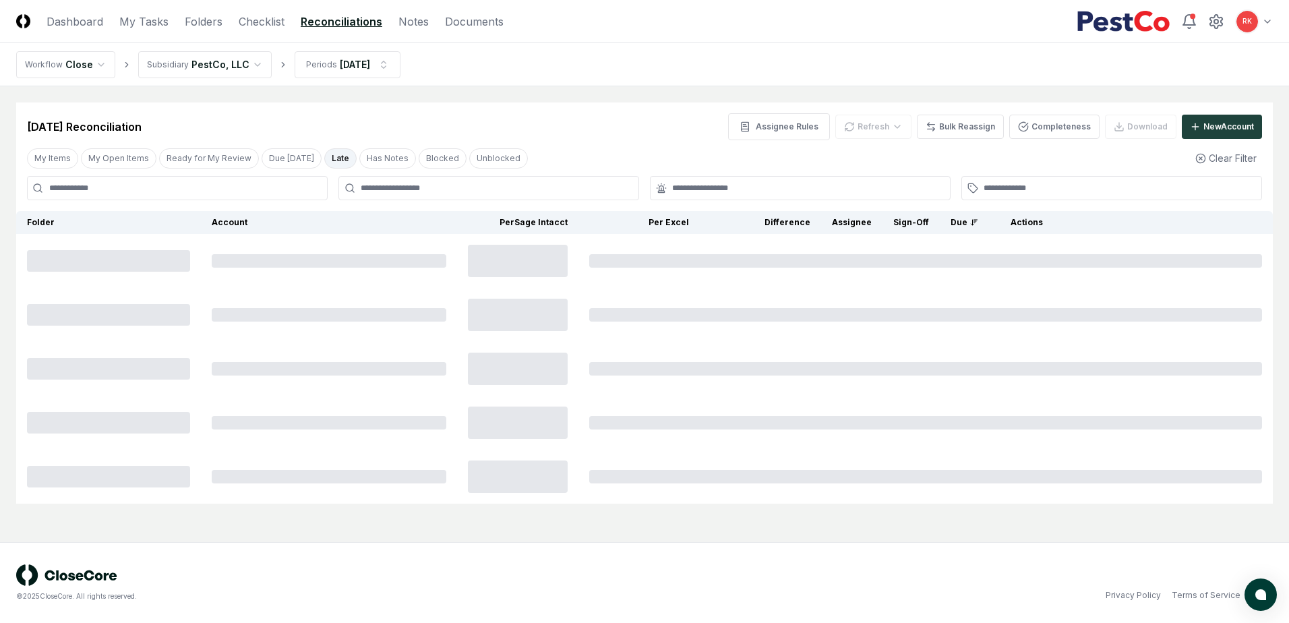
click at [130, 189] on input at bounding box center [177, 188] width 301 height 24
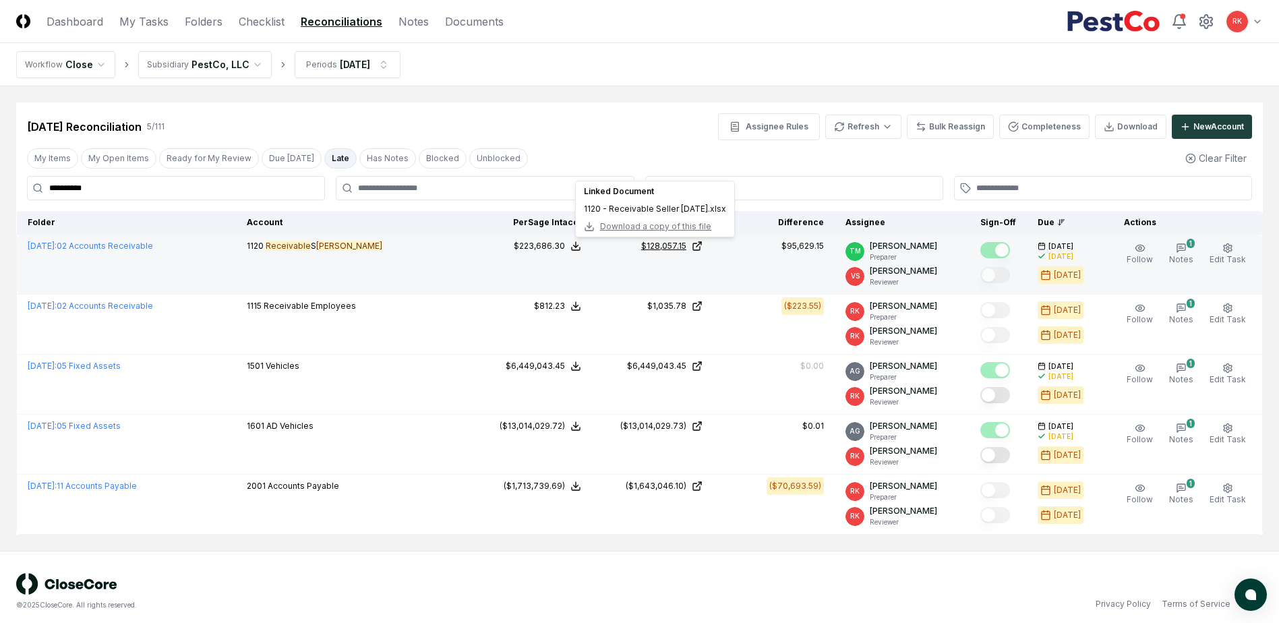
type input "**********"
click at [677, 249] on div "$128,057.15" at bounding box center [663, 246] width 45 height 12
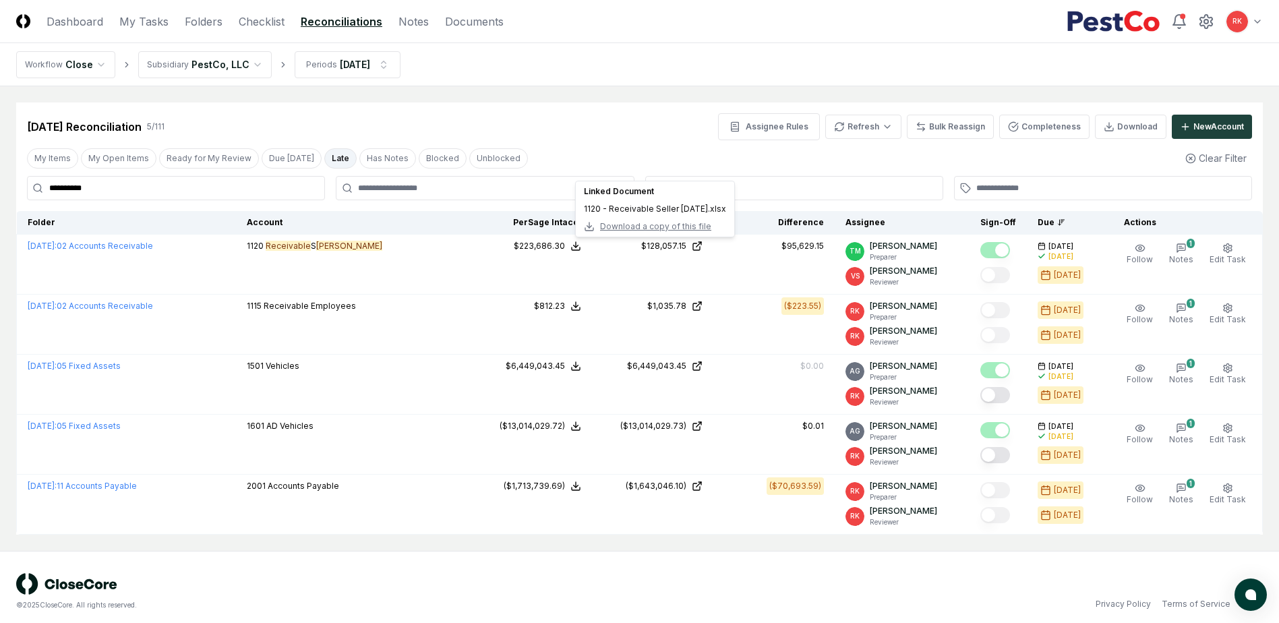
click at [572, 113] on div "[DATE] Reconciliation 5 / 111 Assignee Rules Refresh Bulk Reassign Completeness…" at bounding box center [639, 121] width 1247 height 38
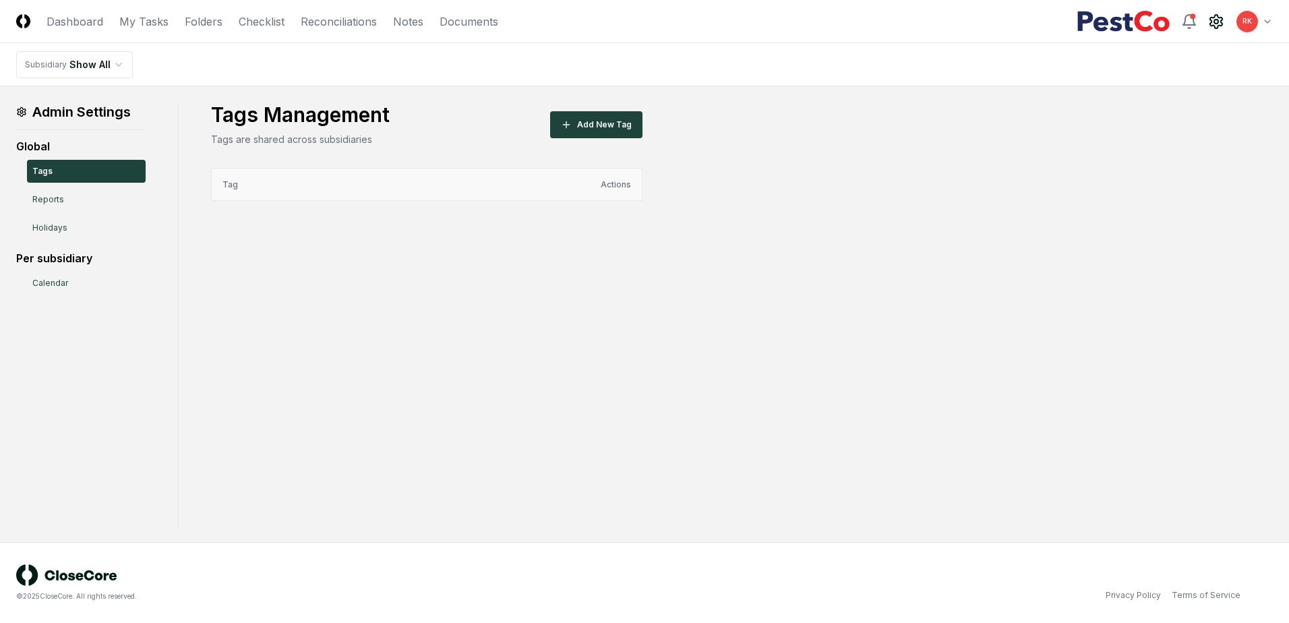
click at [344, 200] on th "Tag" at bounding box center [401, 185] width 379 height 32
click at [339, 195] on th "Tag" at bounding box center [401, 185] width 379 height 32
click at [603, 121] on button "Add New Tag" at bounding box center [596, 124] width 92 height 27
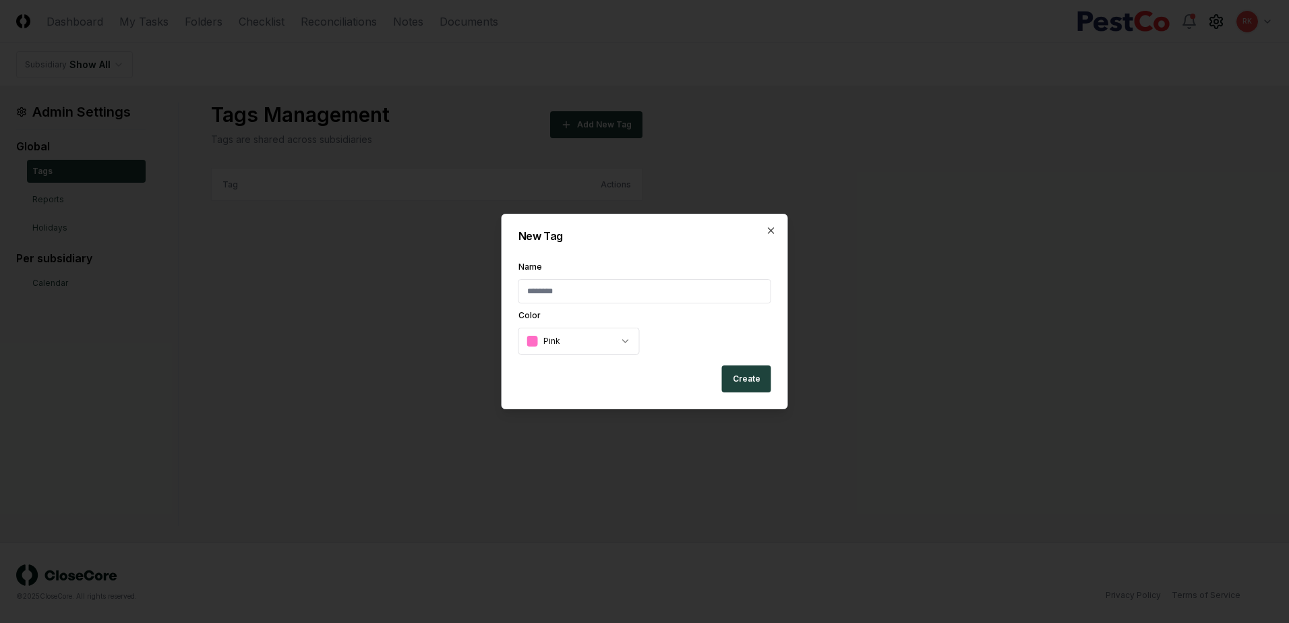
click at [615, 343] on body "CloseCore Dashboard My Tasks Folders Checklist Reconciliations Notes Documents …" at bounding box center [644, 311] width 1289 height 623
click at [543, 283] on input "Name" at bounding box center [645, 291] width 253 height 24
type input "**********"
click at [740, 383] on button "Create" at bounding box center [746, 378] width 49 height 27
